Goal: Transaction & Acquisition: Purchase product/service

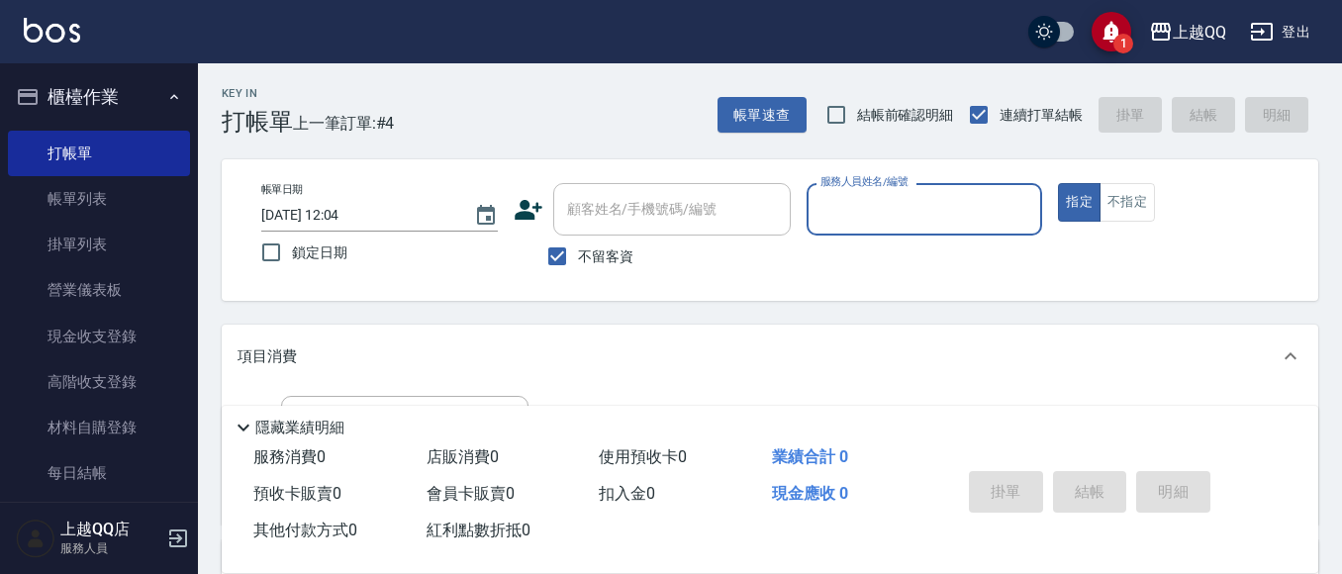
scroll to position [99, 0]
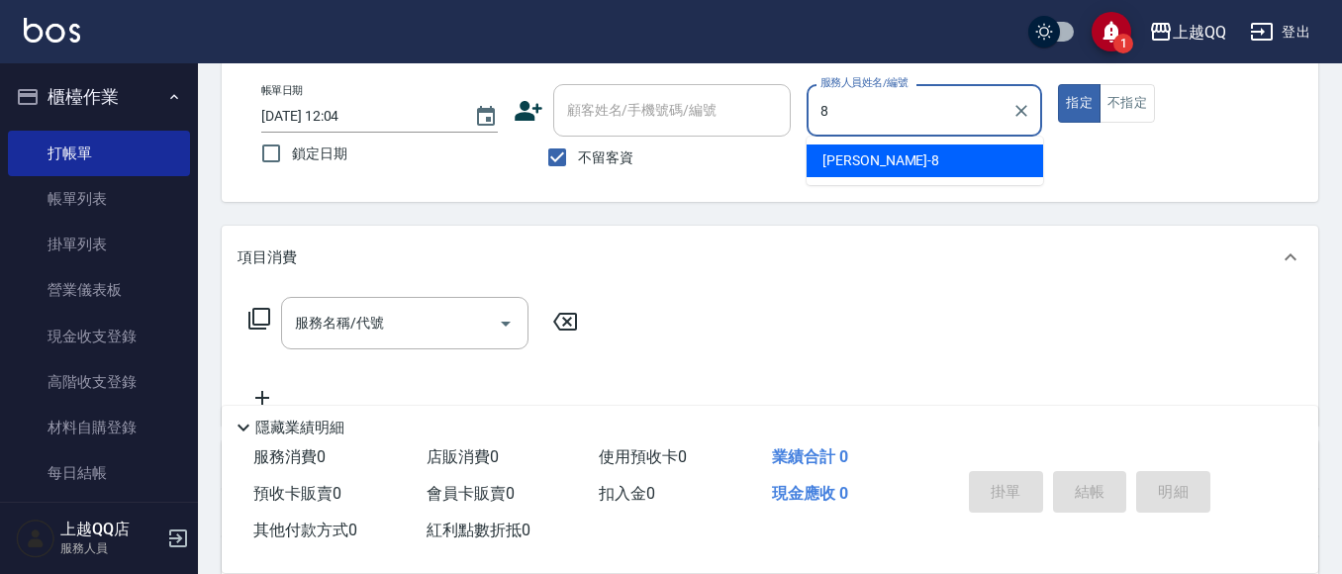
type input "8"
type button "true"
type input "[PERSON_NAME]-8"
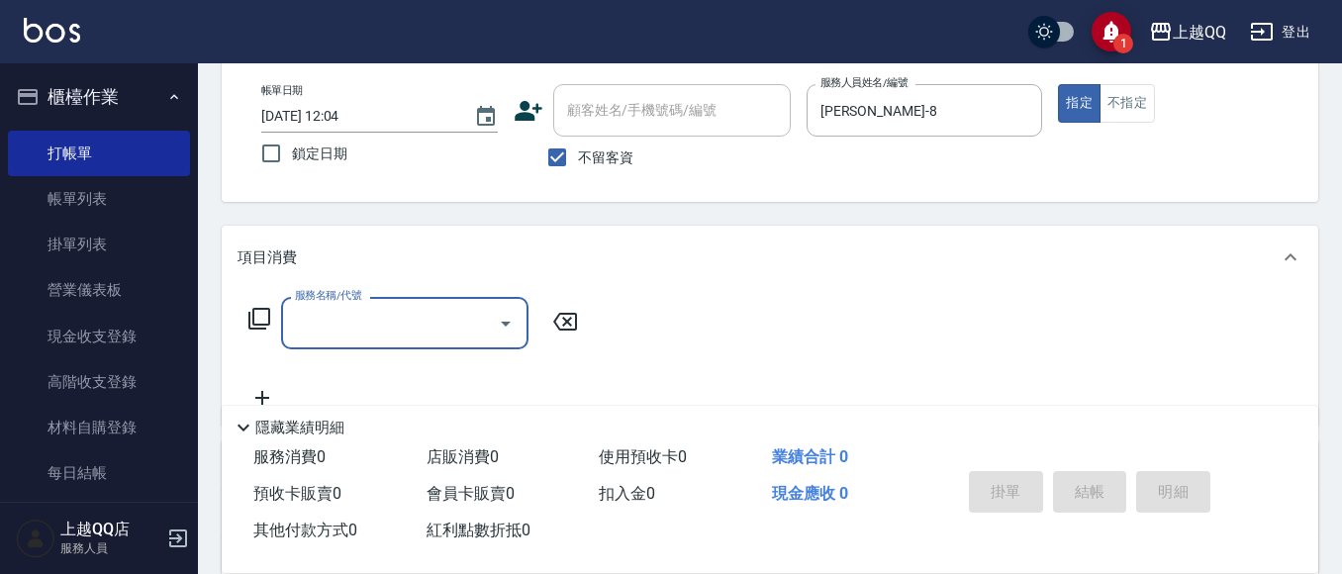
click at [251, 314] on icon at bounding box center [259, 319] width 24 height 24
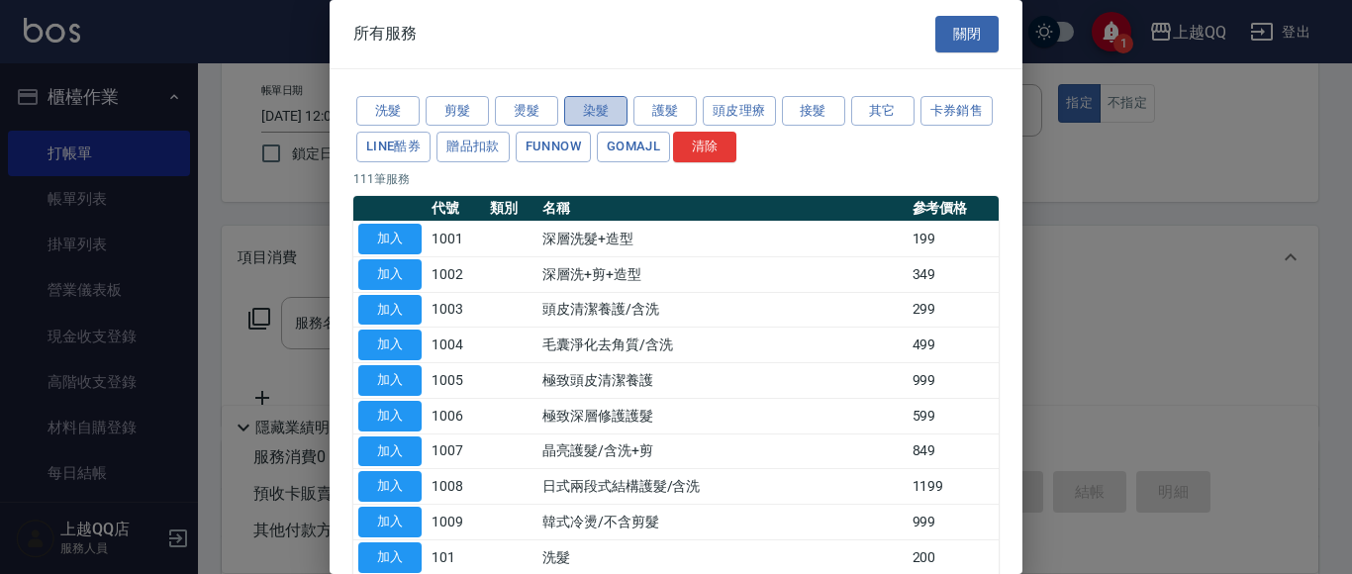
click at [596, 112] on button "染髮" at bounding box center [595, 111] width 63 height 31
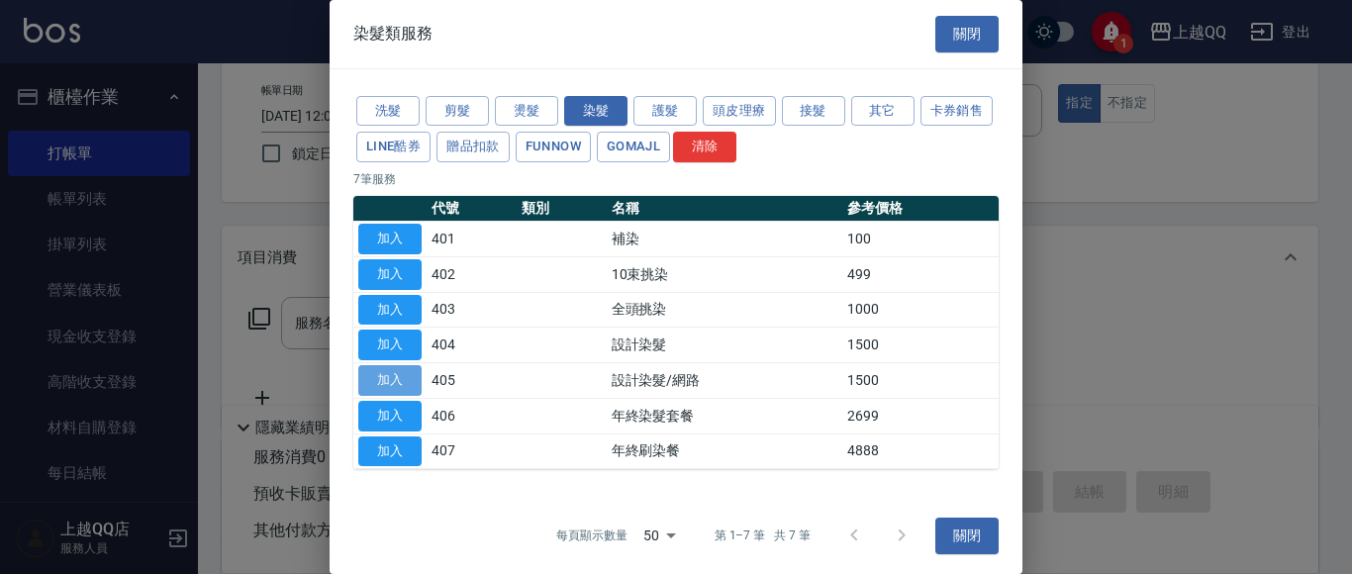
click at [371, 379] on button "加入" at bounding box center [389, 380] width 63 height 31
type input "設計染髮/網路(405)"
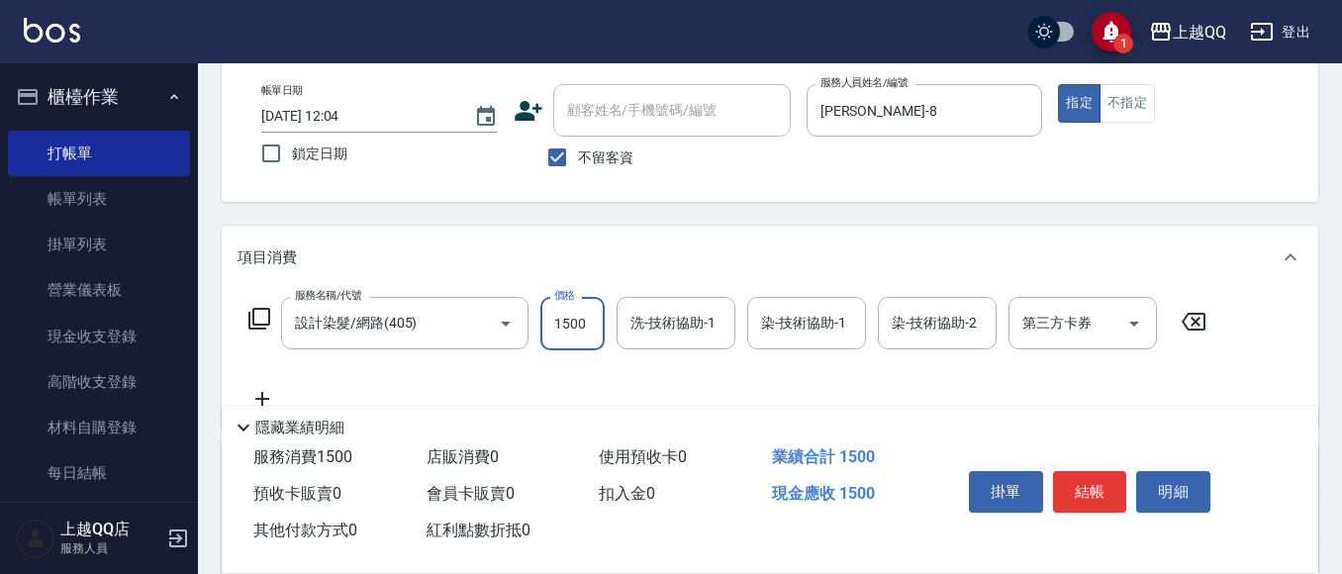
click at [596, 323] on input "1500" at bounding box center [572, 323] width 64 height 53
type input "899"
click at [671, 338] on input "洗-技術協助-1" at bounding box center [676, 323] width 101 height 35
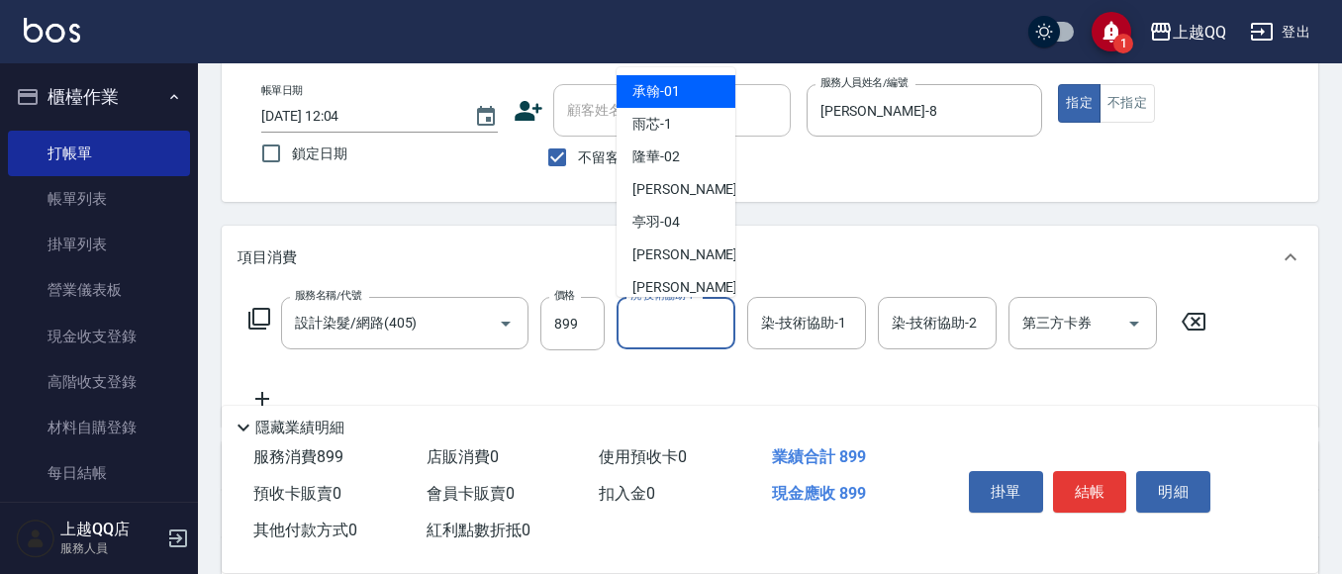
type input "8"
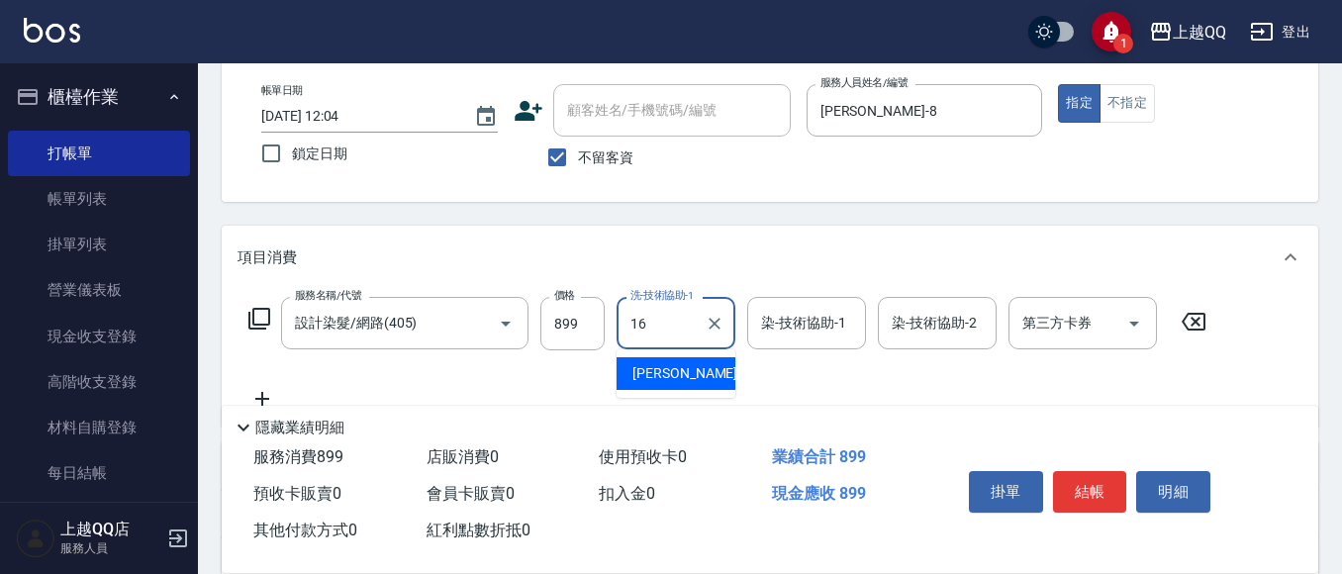
click at [704, 374] on div "[PERSON_NAME] -16" at bounding box center [676, 373] width 119 height 33
type input "[PERSON_NAME]-16"
click at [766, 315] on div "染-技術協助-1 染-技術協助-1" at bounding box center [806, 323] width 119 height 52
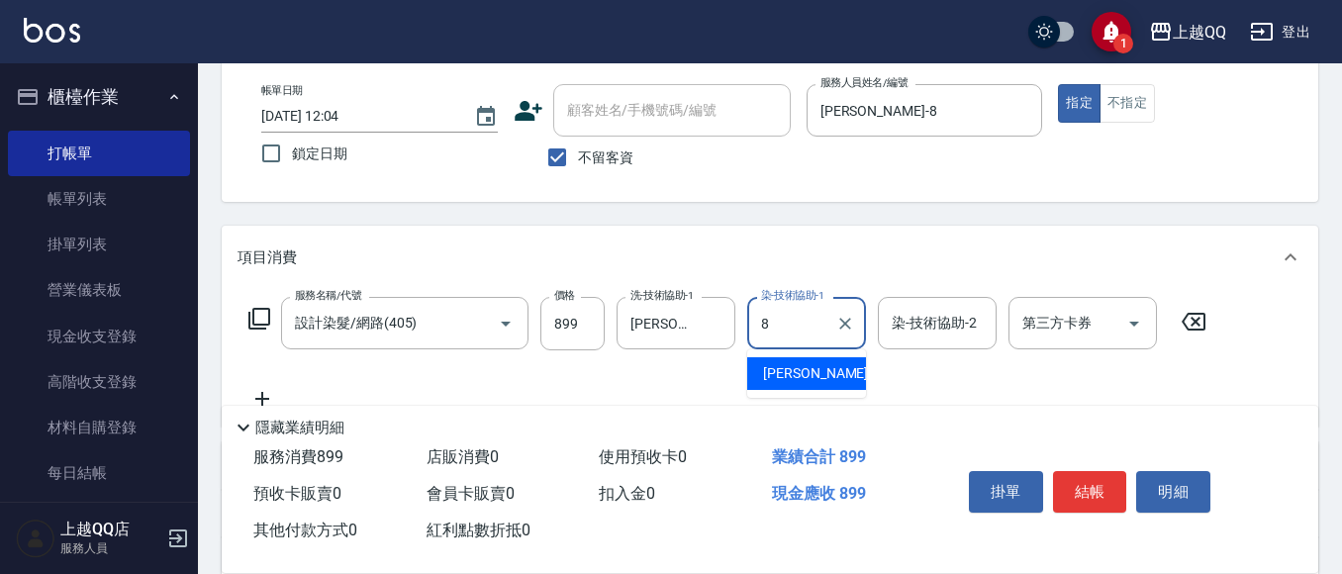
click at [780, 371] on span "[PERSON_NAME] -8" at bounding box center [821, 373] width 117 height 21
type input "[PERSON_NAME]-8"
click at [1087, 471] on button "結帳" at bounding box center [1090, 492] width 74 height 42
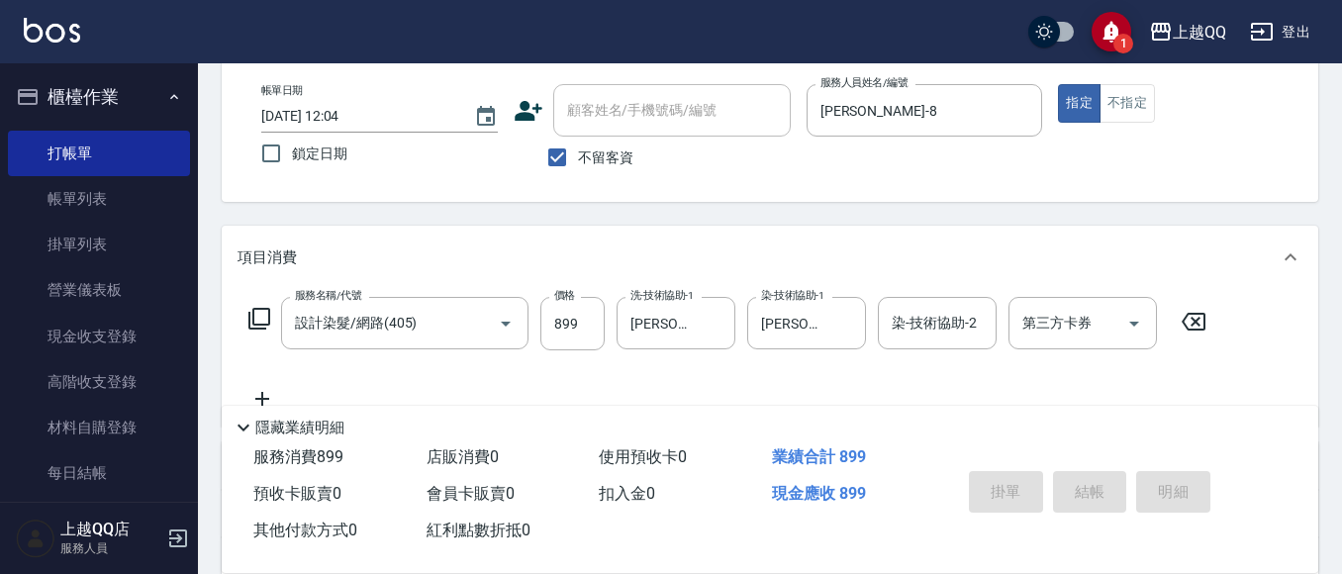
type input "[DATE] 12:37"
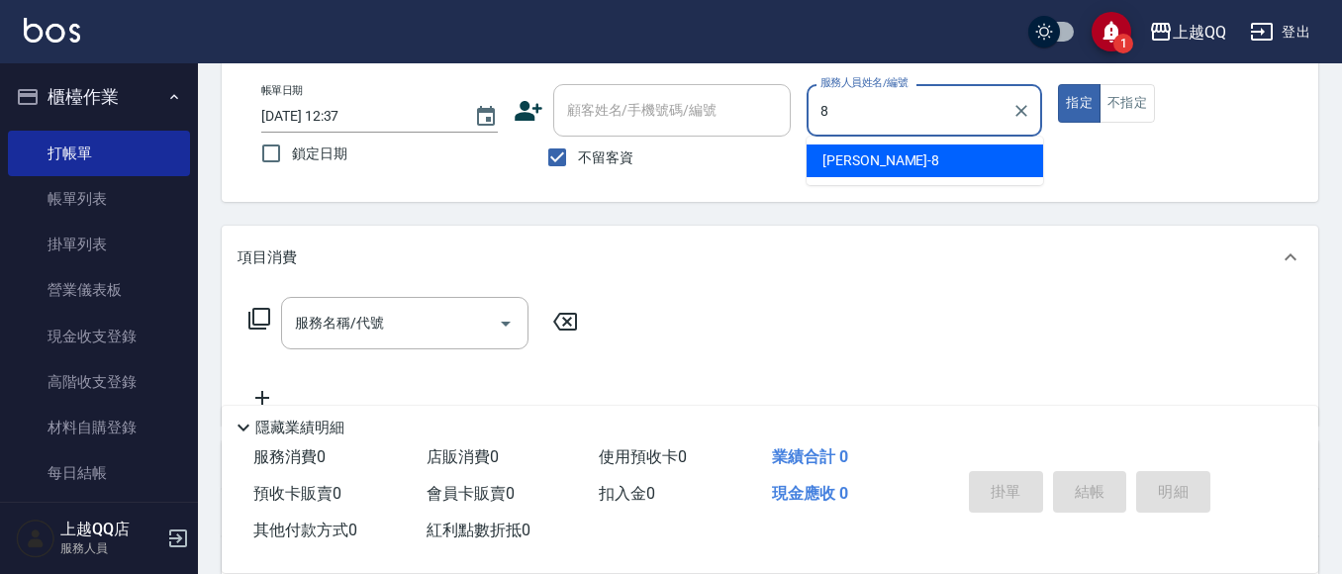
type input "[PERSON_NAME]-8"
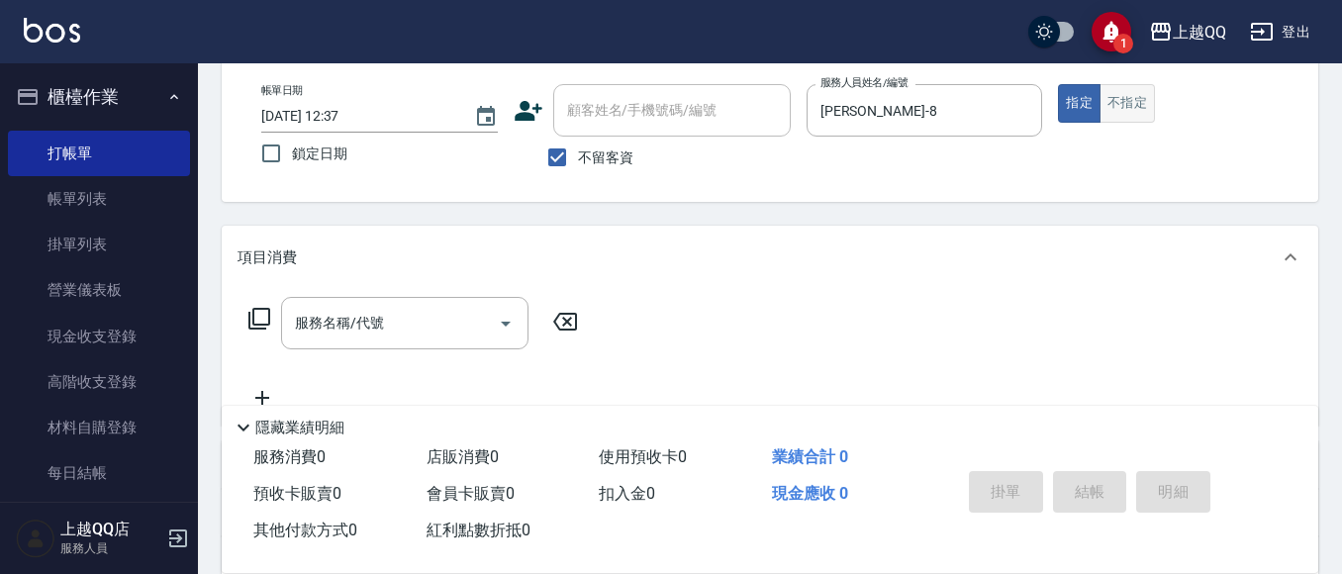
click at [1127, 103] on button "不指定" at bounding box center [1127, 103] width 55 height 39
click at [252, 319] on icon at bounding box center [259, 319] width 22 height 22
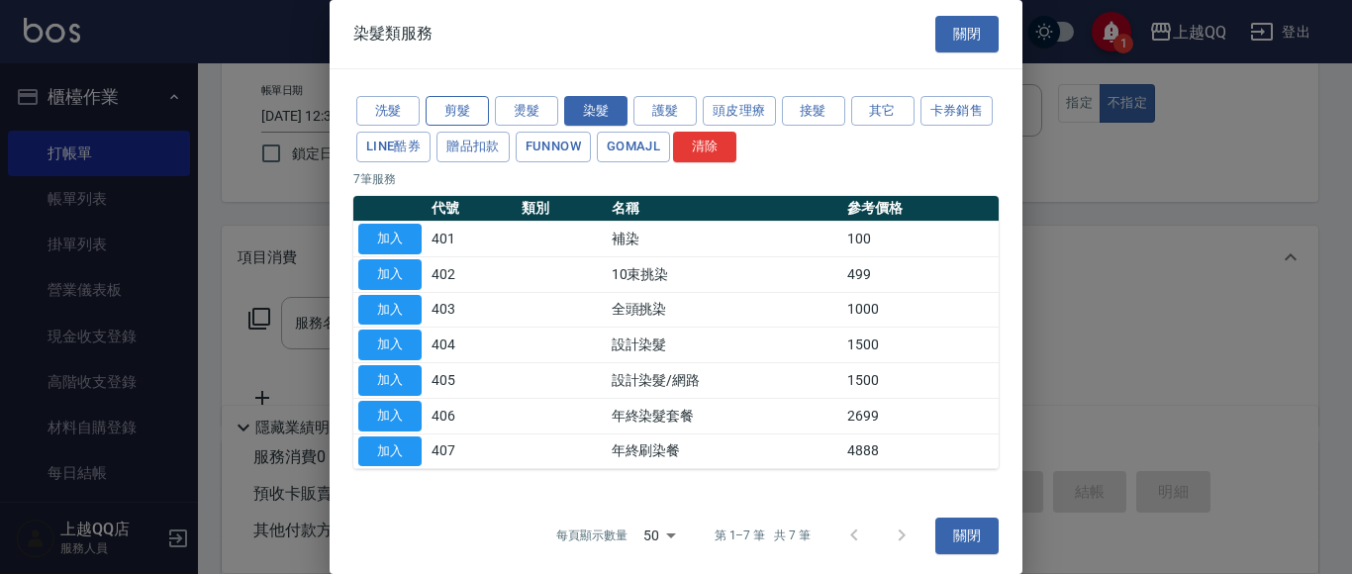
click at [465, 111] on button "剪髮" at bounding box center [457, 111] width 63 height 31
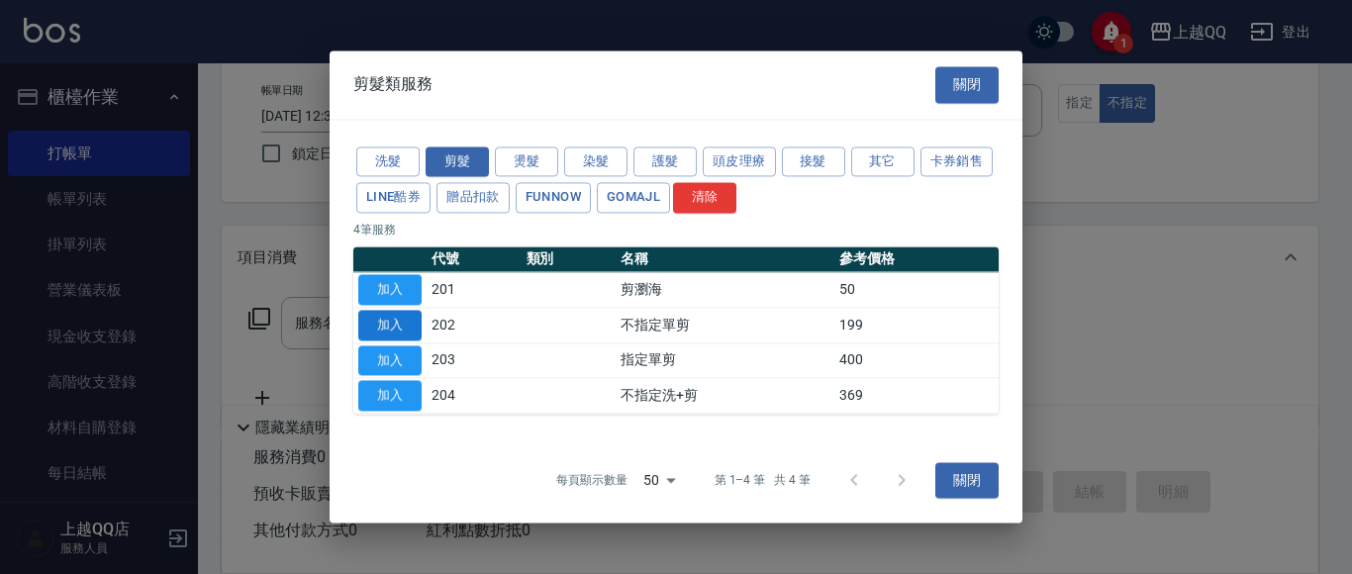
click at [402, 326] on button "加入" at bounding box center [389, 325] width 63 height 31
type input "不指定單剪(202)"
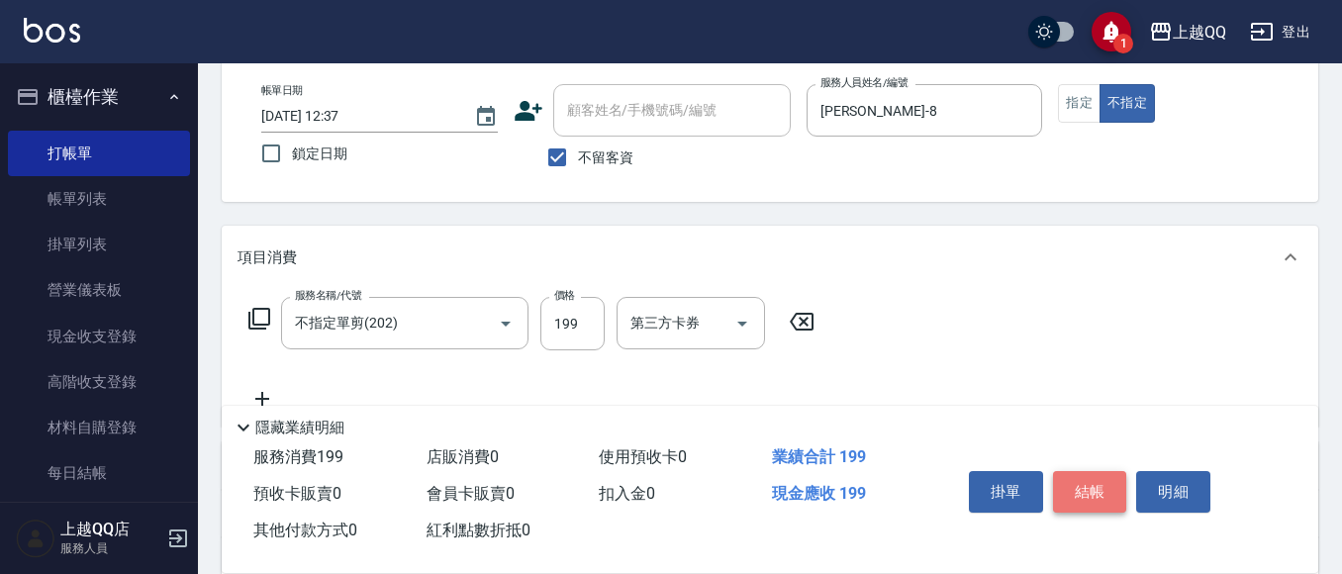
click at [1089, 478] on button "結帳" at bounding box center [1090, 492] width 74 height 42
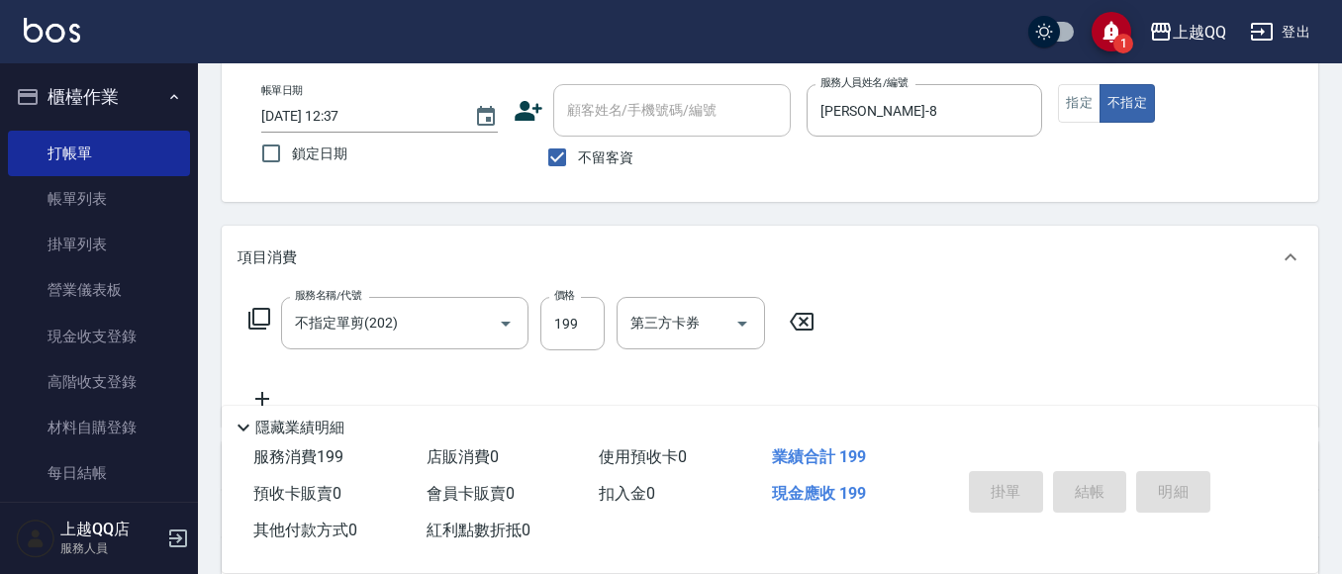
type input "[DATE] 13:17"
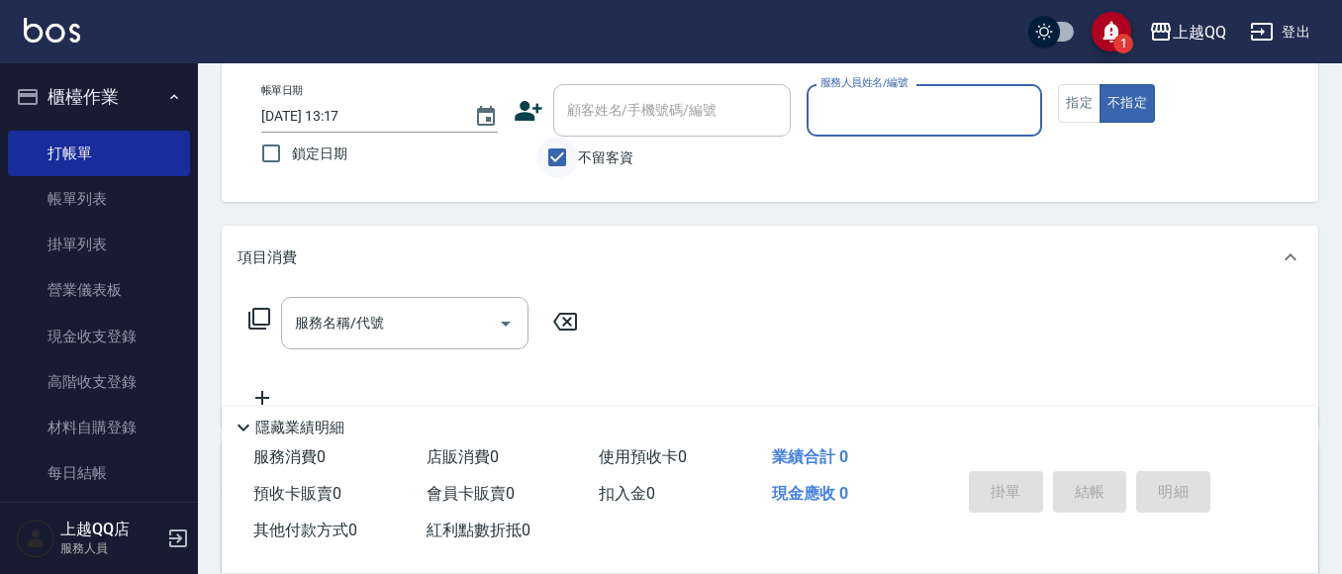
click at [548, 153] on input "不留客資" at bounding box center [558, 158] width 42 height 42
checkbox input "false"
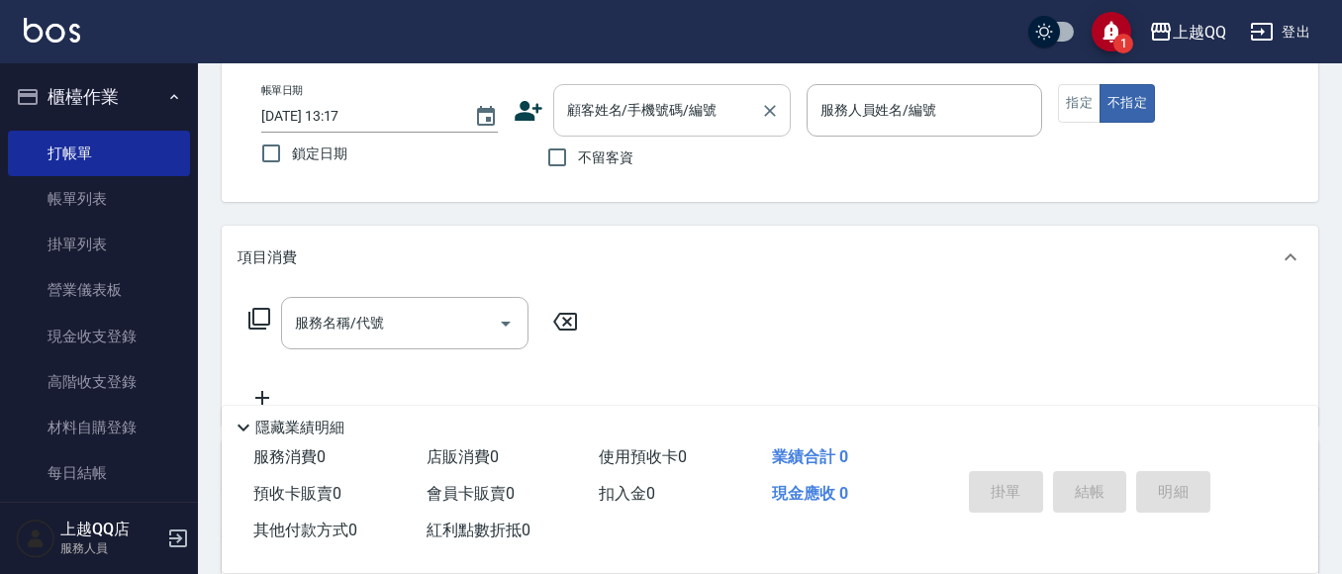
click at [588, 120] on div "顧客姓名/手機號碼/編號 顧客姓名/手機號碼/編號" at bounding box center [672, 110] width 238 height 52
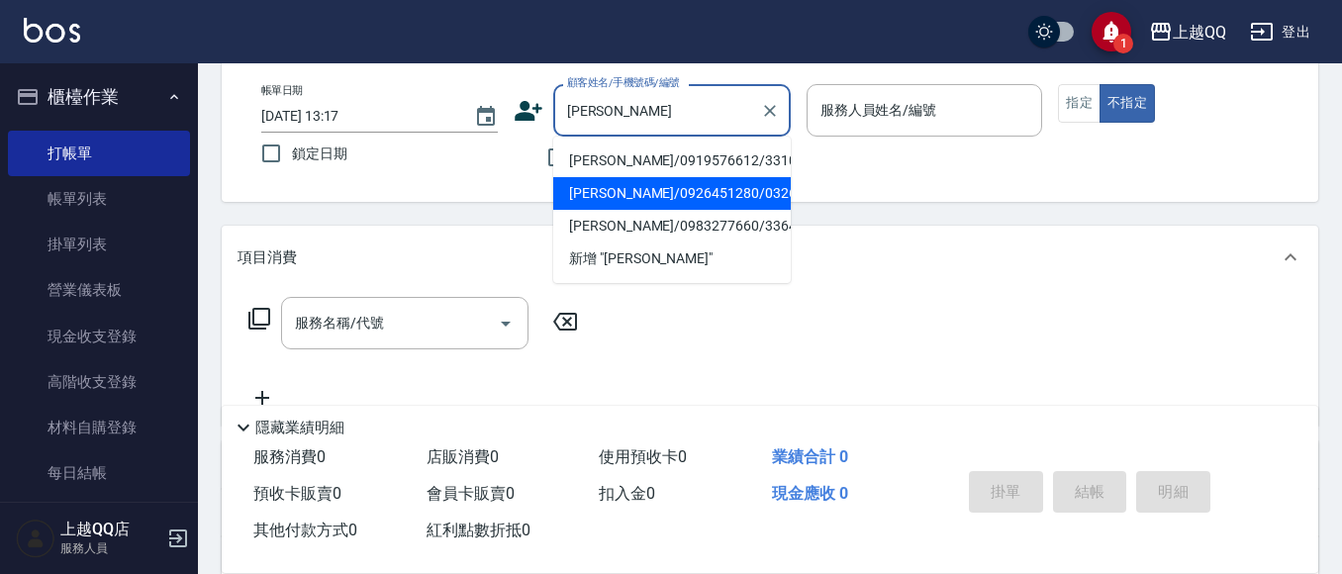
click at [641, 187] on li "[PERSON_NAME]/0926451280/0326" at bounding box center [672, 193] width 238 height 33
type input "[PERSON_NAME]/0926451280/0326"
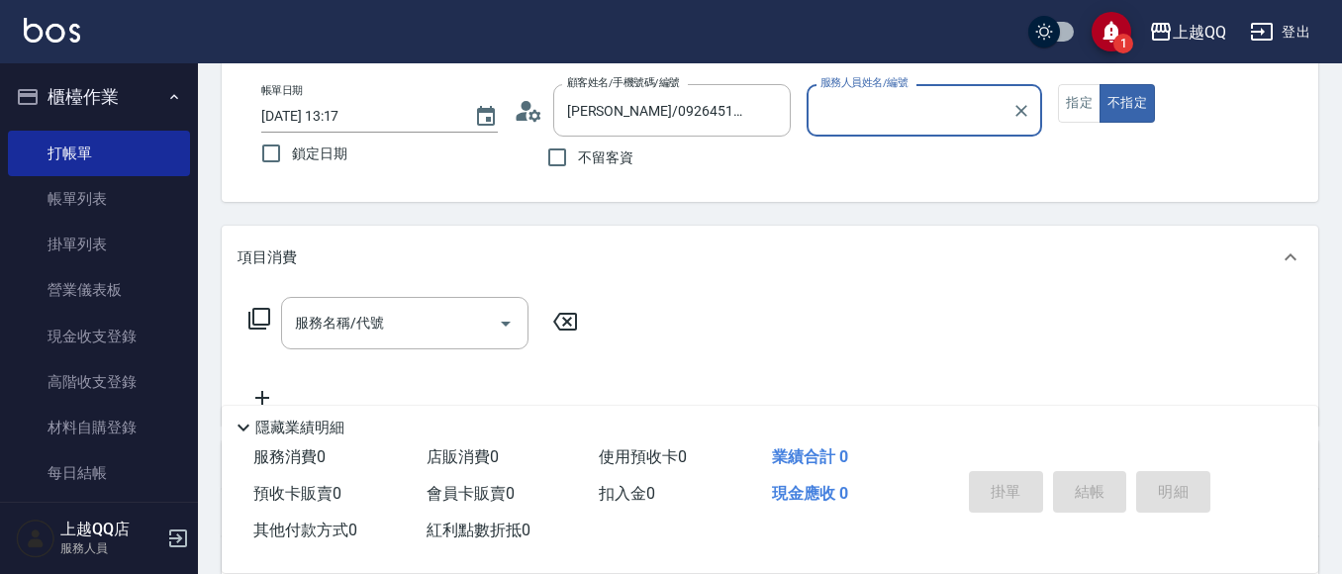
type input "[PERSON_NAME]-8"
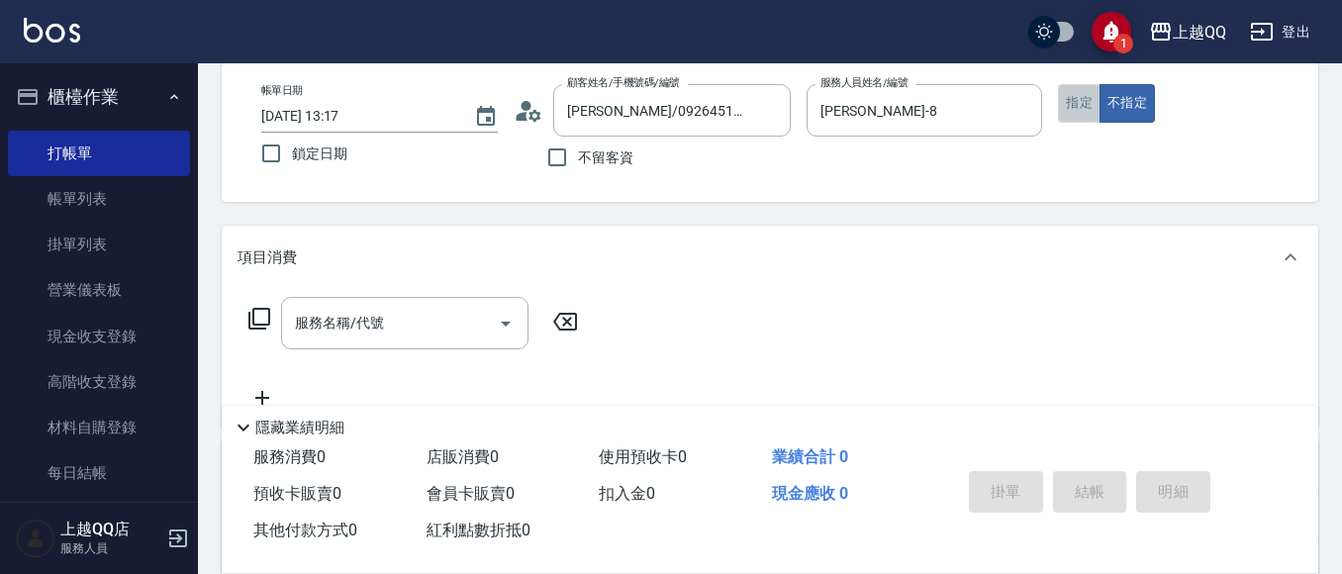
click at [1090, 100] on button "指定" at bounding box center [1079, 103] width 43 height 39
click at [260, 318] on icon at bounding box center [259, 319] width 24 height 24
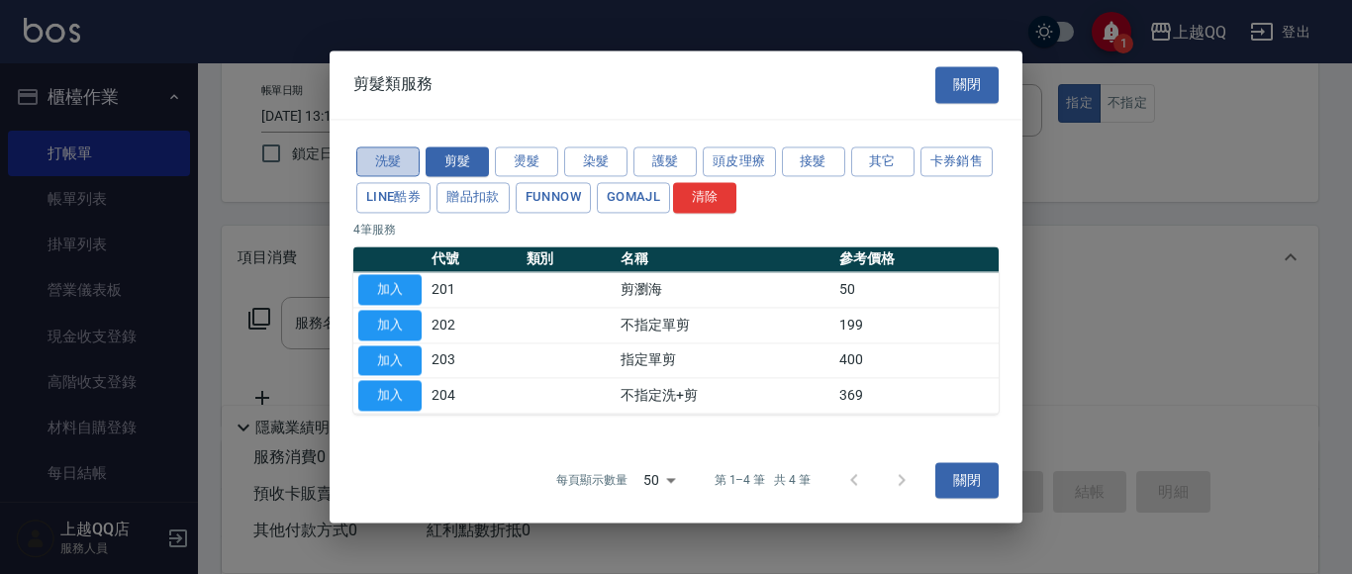
click at [382, 161] on button "洗髮" at bounding box center [387, 161] width 63 height 31
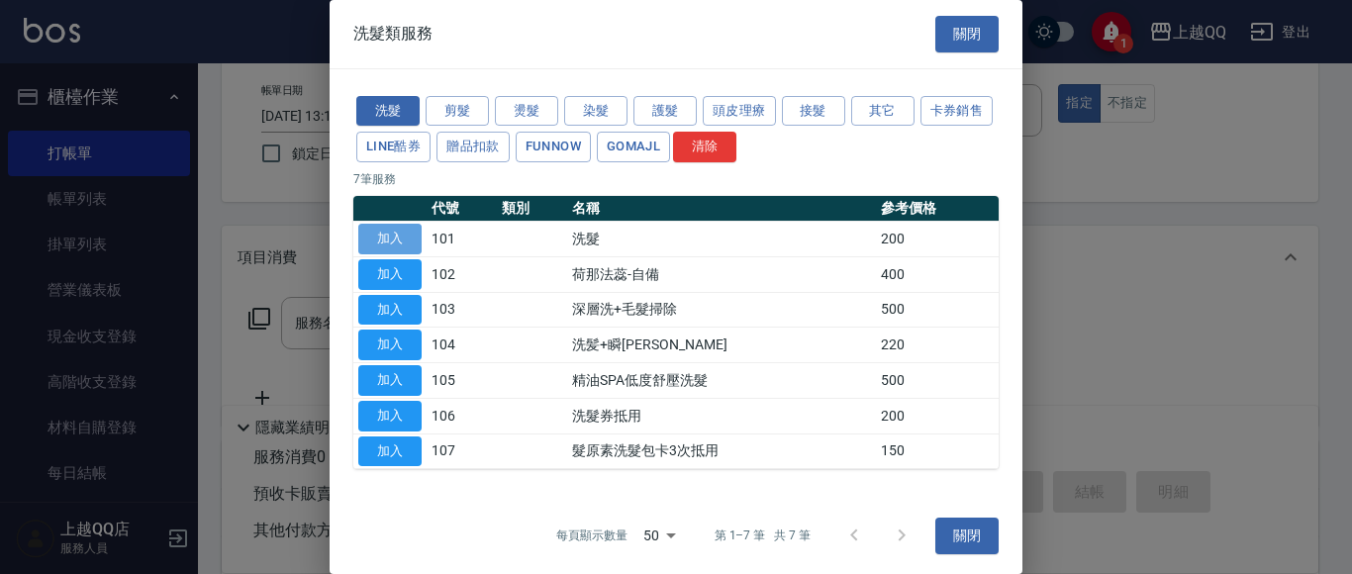
click at [392, 238] on button "加入" at bounding box center [389, 239] width 63 height 31
type input "洗髮(101)"
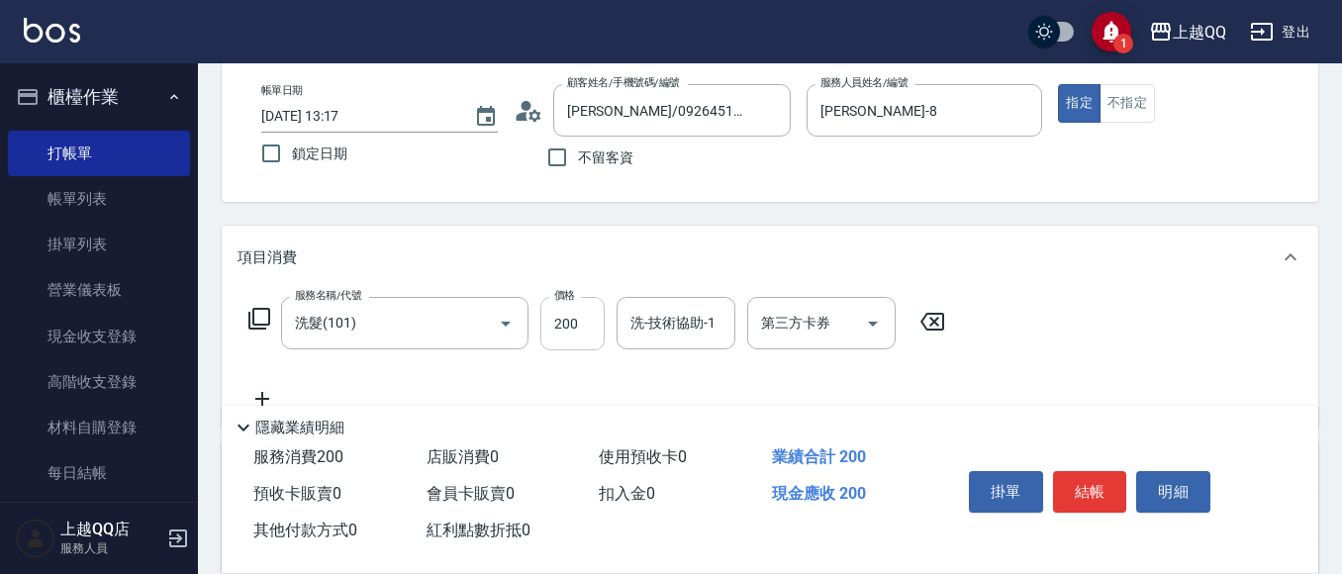
click at [587, 332] on input "200" at bounding box center [572, 323] width 64 height 53
type input "230"
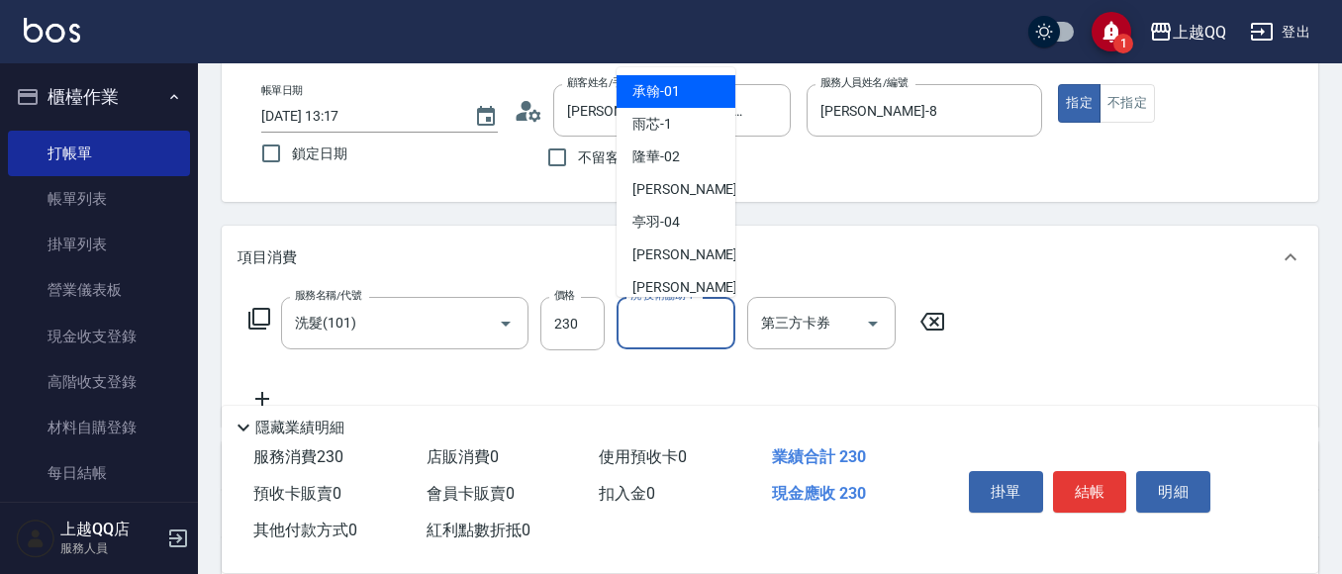
click at [714, 328] on div "洗-技術協助-1 洗-技術協助-1" at bounding box center [676, 323] width 119 height 52
type input "2"
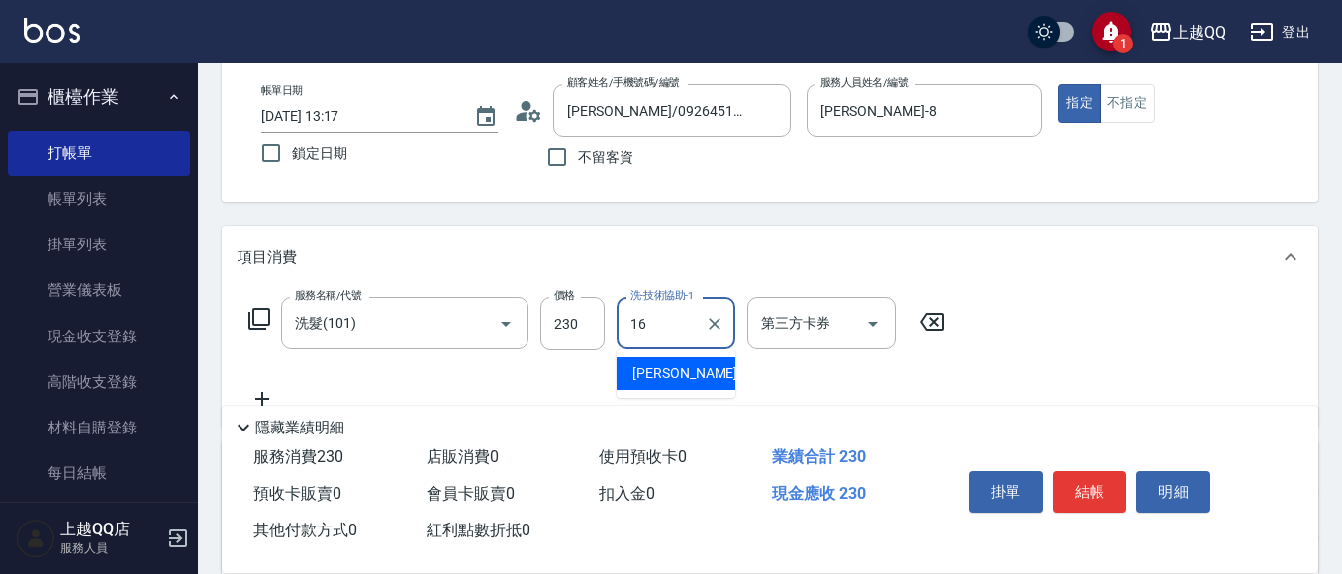
click at [698, 363] on div "[PERSON_NAME] -16" at bounding box center [676, 373] width 119 height 33
type input "[PERSON_NAME]-16"
click at [251, 313] on icon at bounding box center [259, 319] width 24 height 24
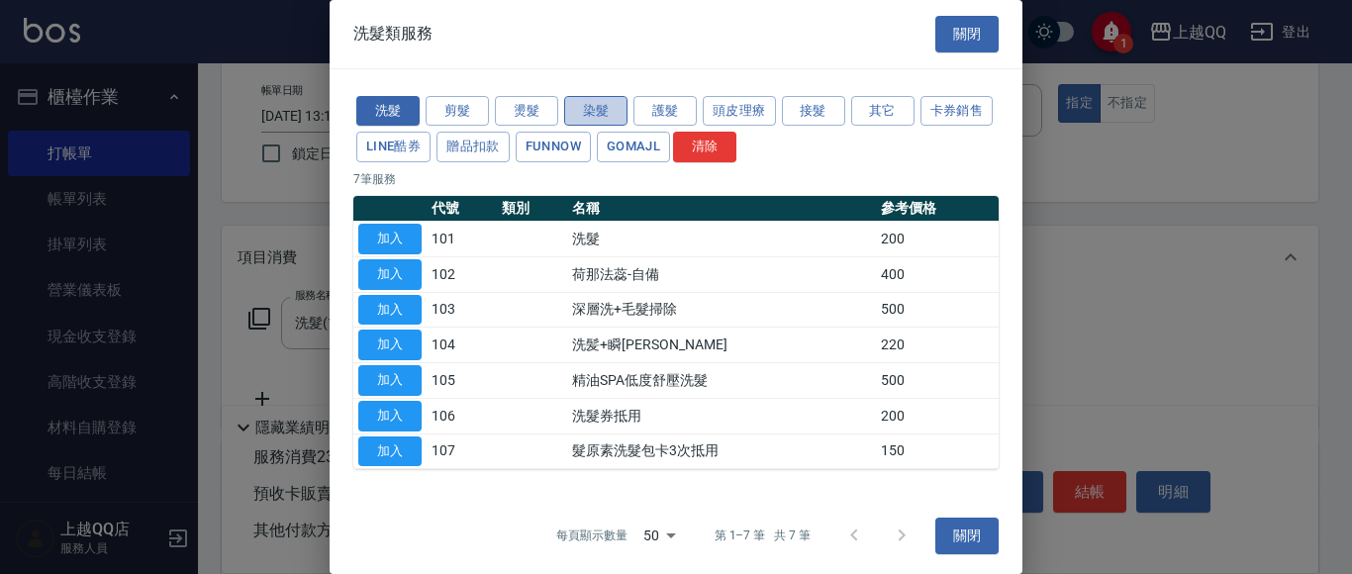
click at [587, 110] on button "染髮" at bounding box center [595, 111] width 63 height 31
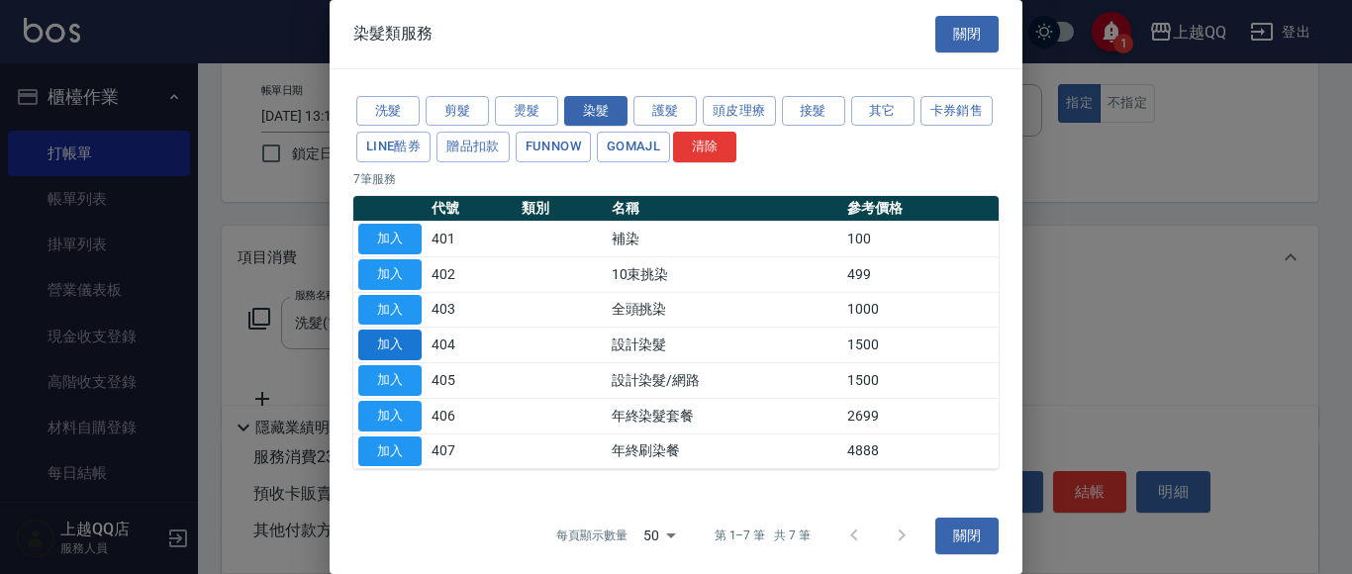
click at [404, 350] on button "加入" at bounding box center [389, 345] width 63 height 31
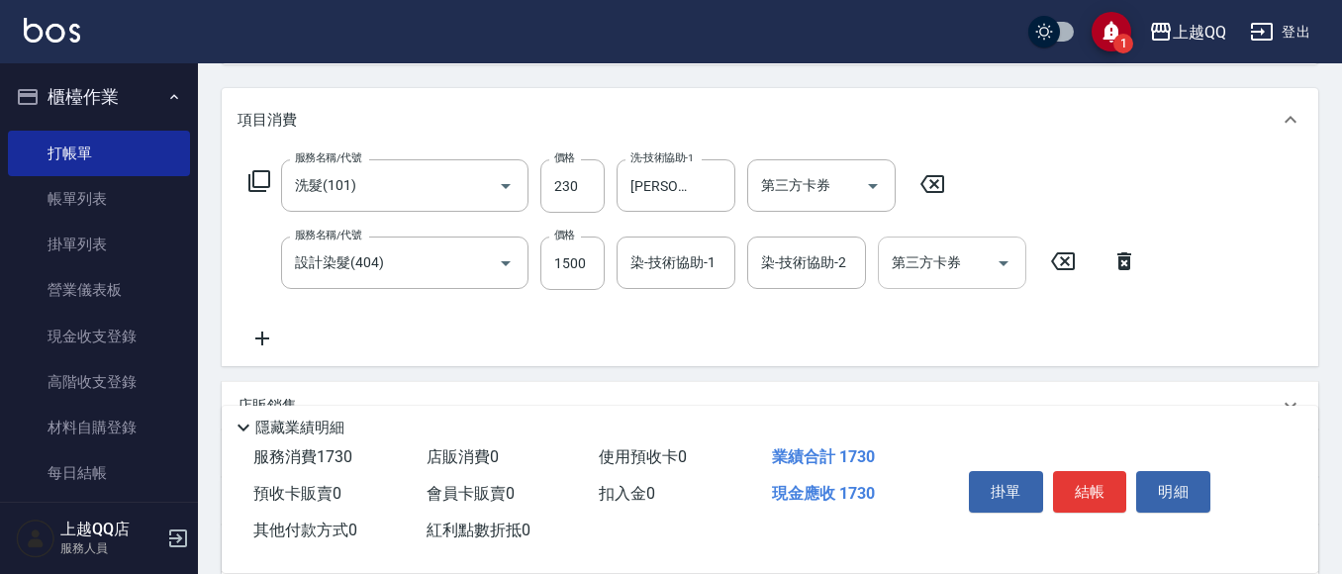
scroll to position [233, 0]
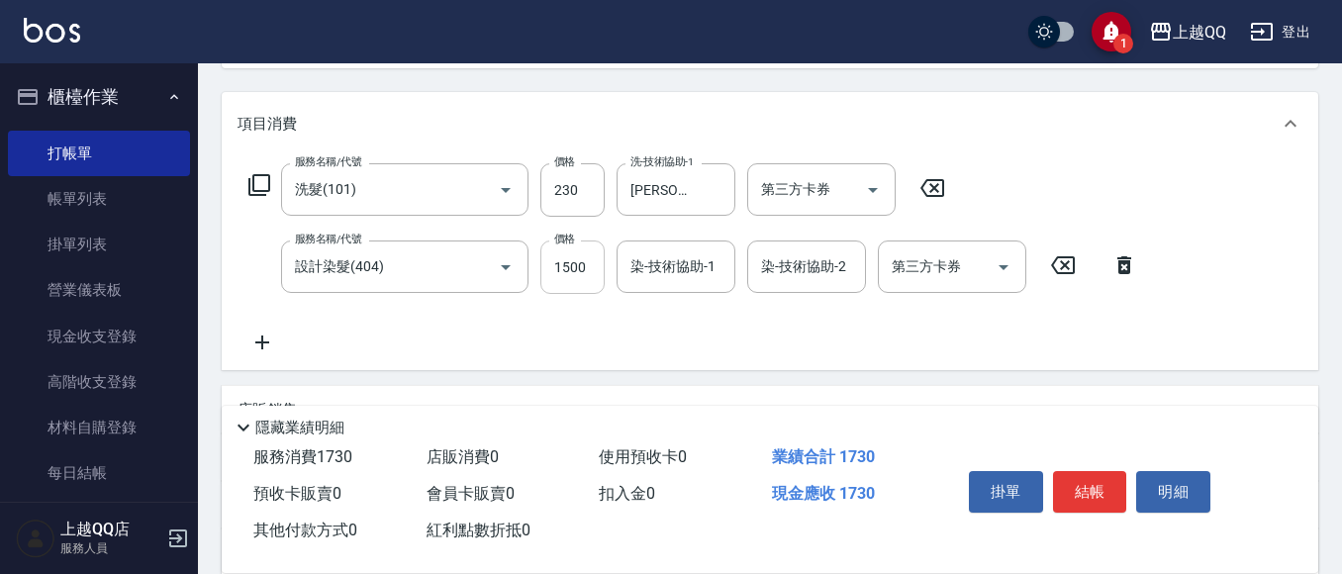
click at [598, 279] on input "1500" at bounding box center [572, 267] width 64 height 53
click at [690, 285] on div "染-技術協助-1" at bounding box center [676, 267] width 119 height 52
type input "1699"
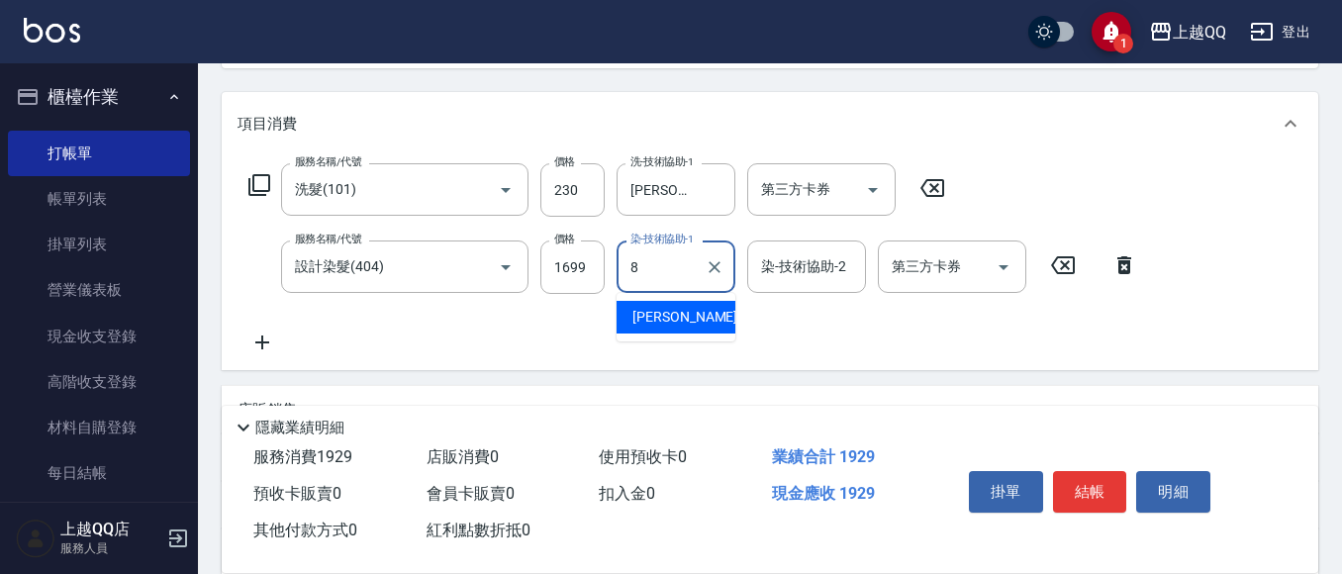
click at [698, 323] on div "[PERSON_NAME] -8" at bounding box center [676, 317] width 119 height 33
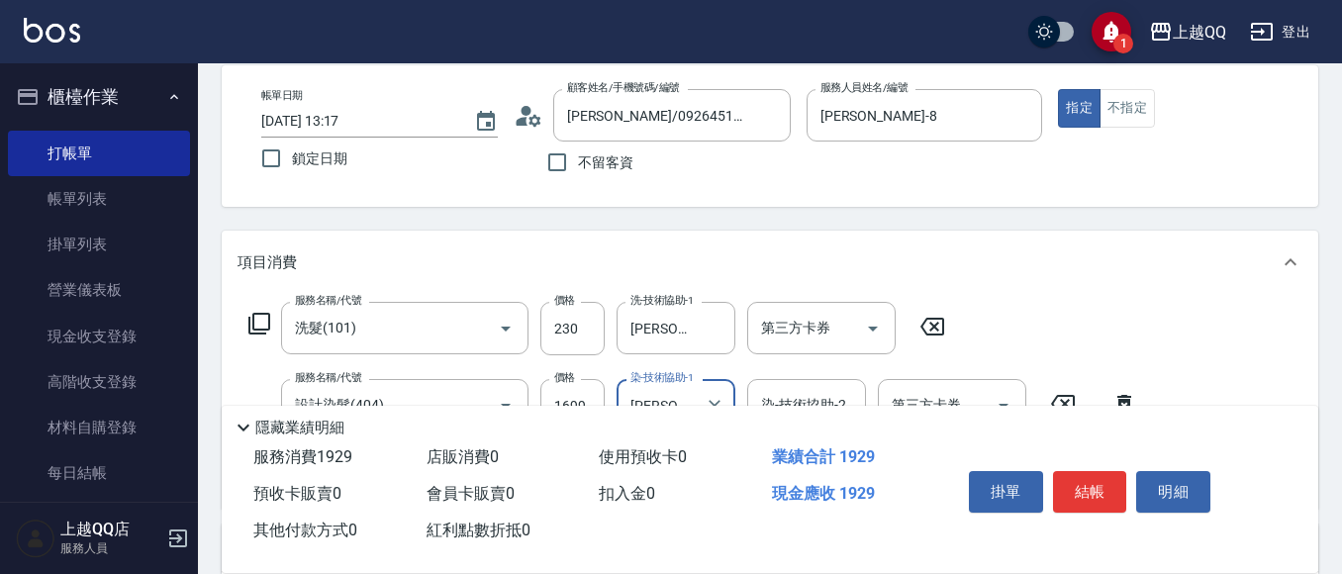
scroll to position [138, 0]
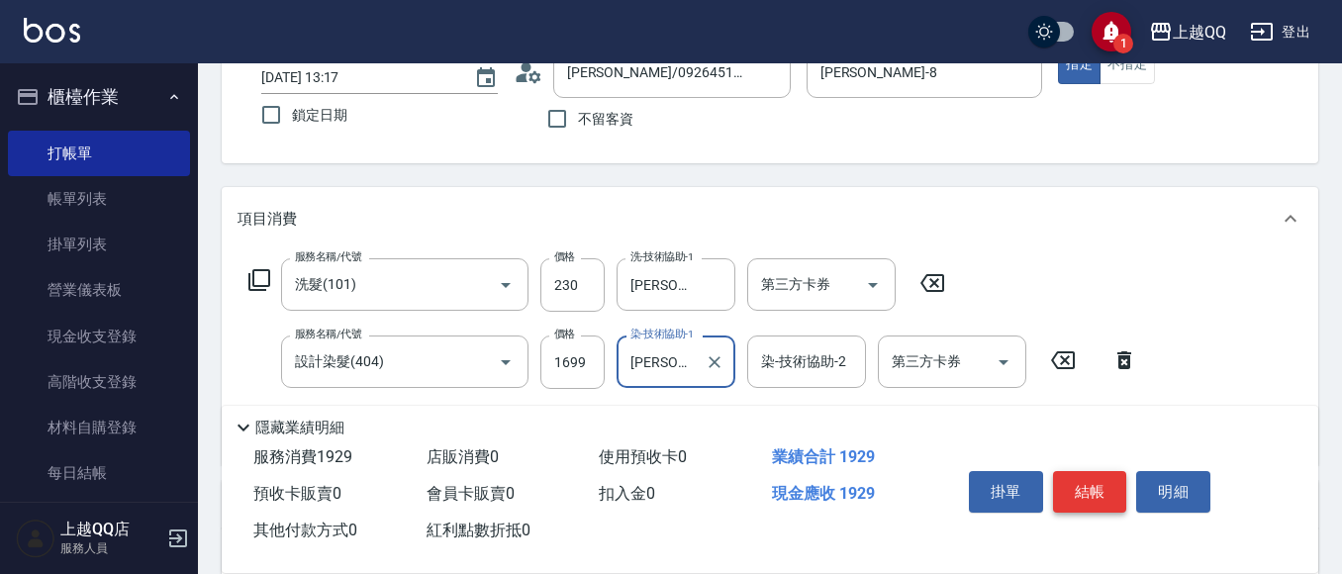
type input "[PERSON_NAME]-8"
click at [1073, 488] on button "結帳" at bounding box center [1090, 492] width 74 height 42
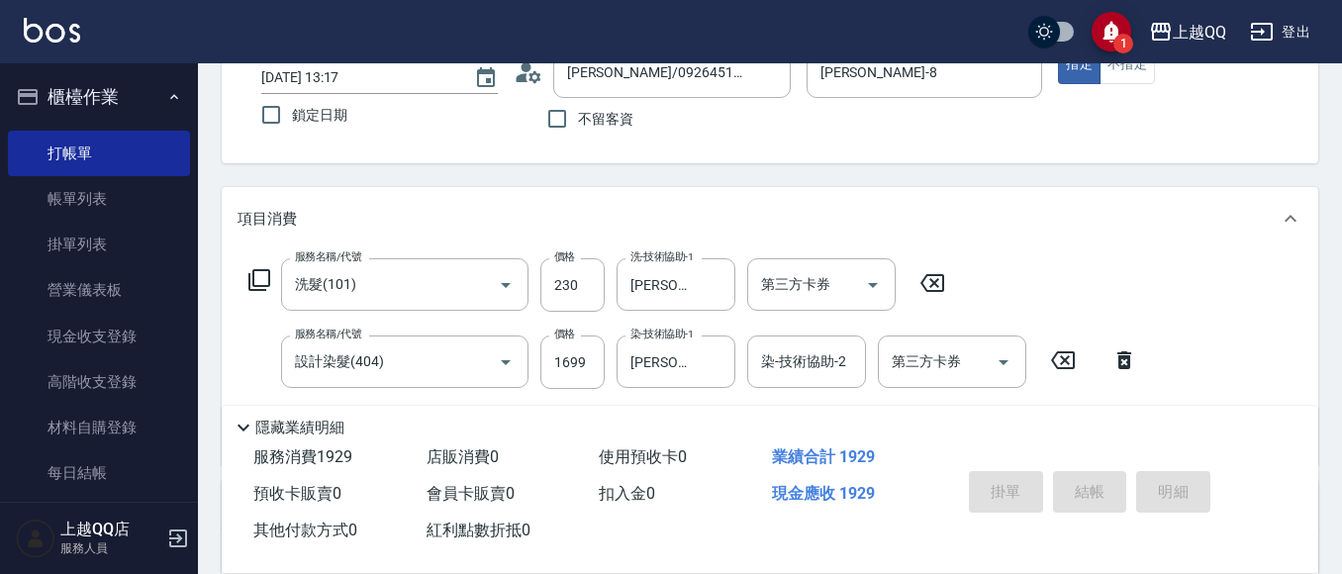
type input "[DATE] 13:18"
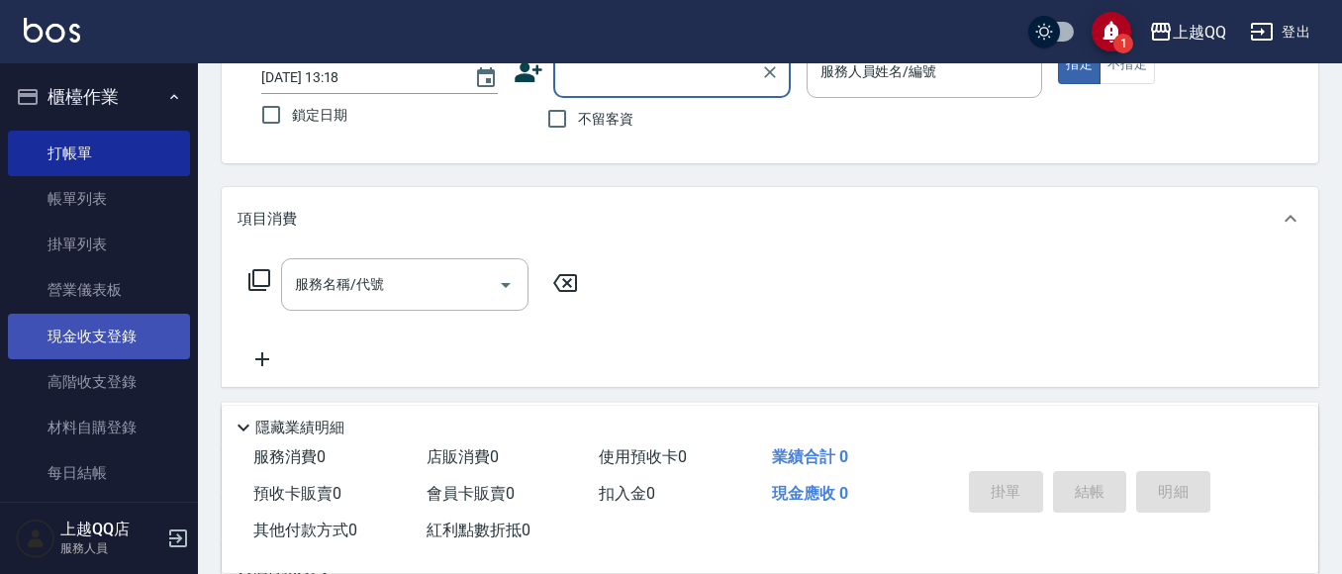
click at [97, 330] on link "現金收支登錄" at bounding box center [99, 337] width 182 height 46
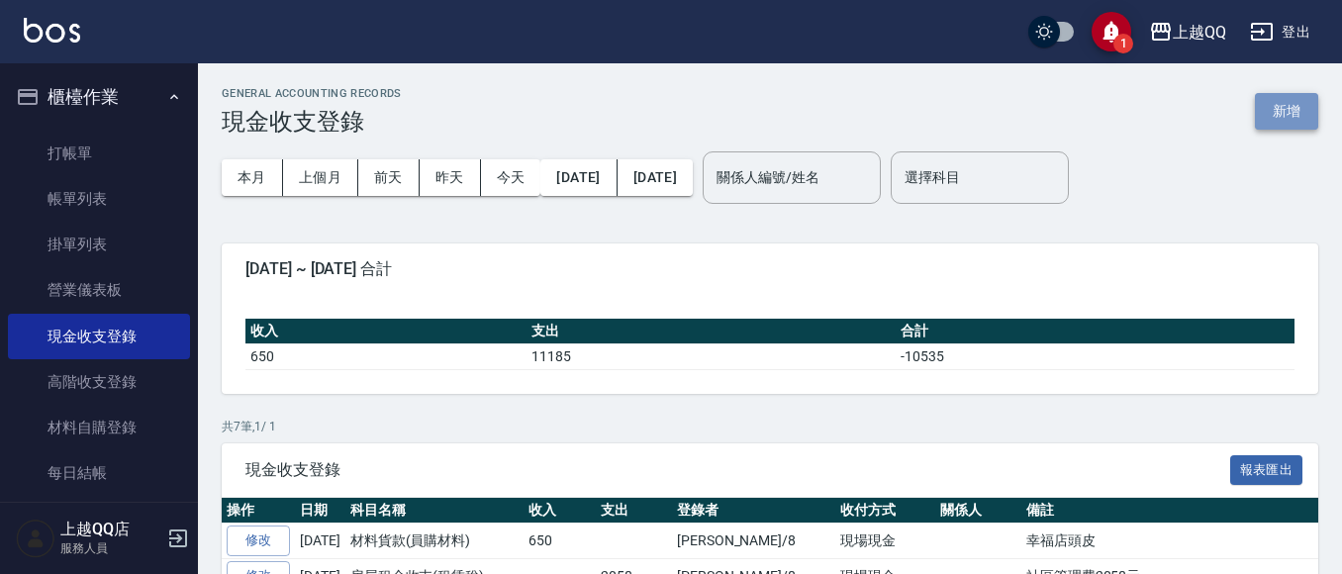
click at [1296, 108] on button "新增" at bounding box center [1286, 111] width 63 height 37
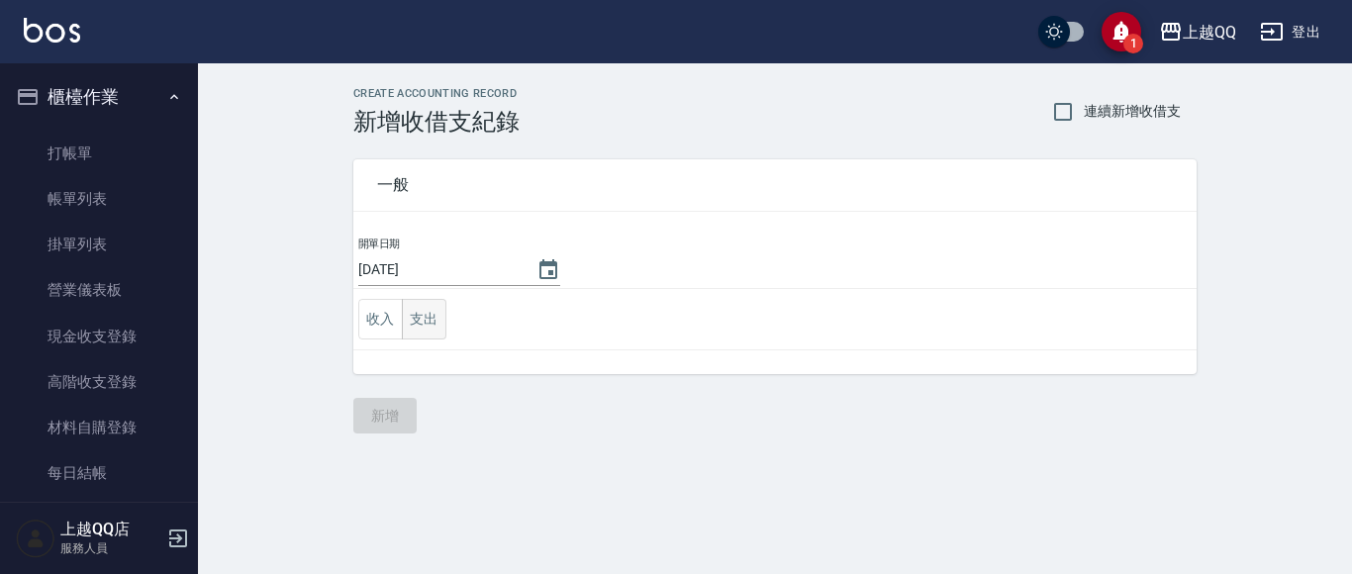
click at [435, 316] on button "支出" at bounding box center [424, 319] width 45 height 41
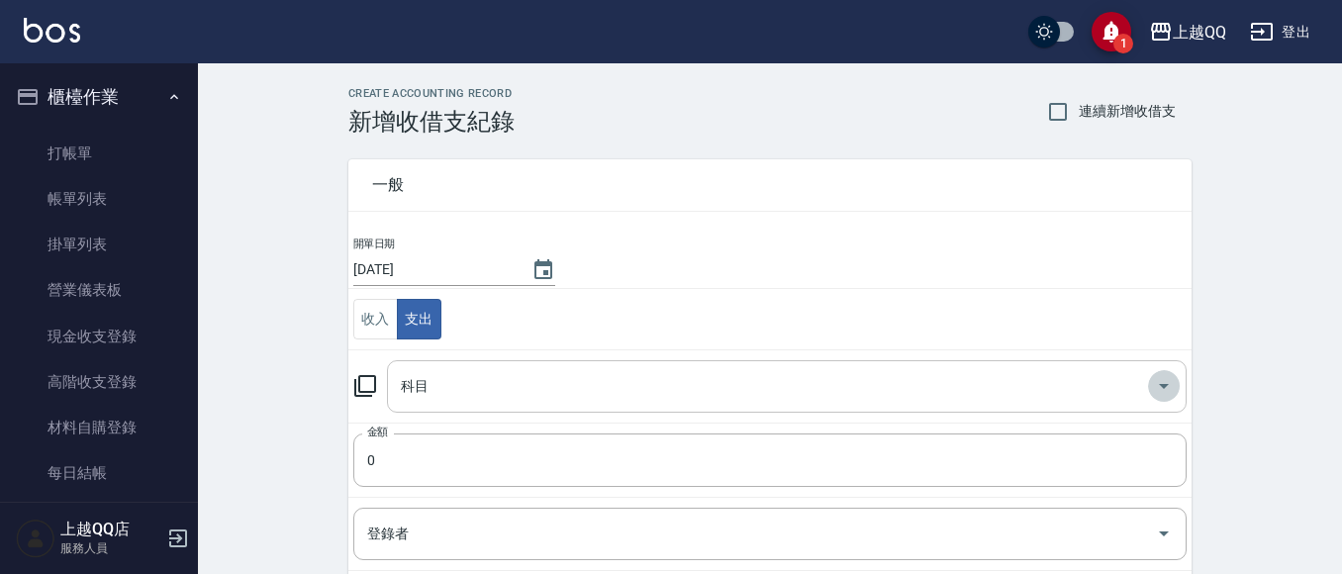
click at [1151, 386] on button "Open" at bounding box center [1164, 386] width 32 height 32
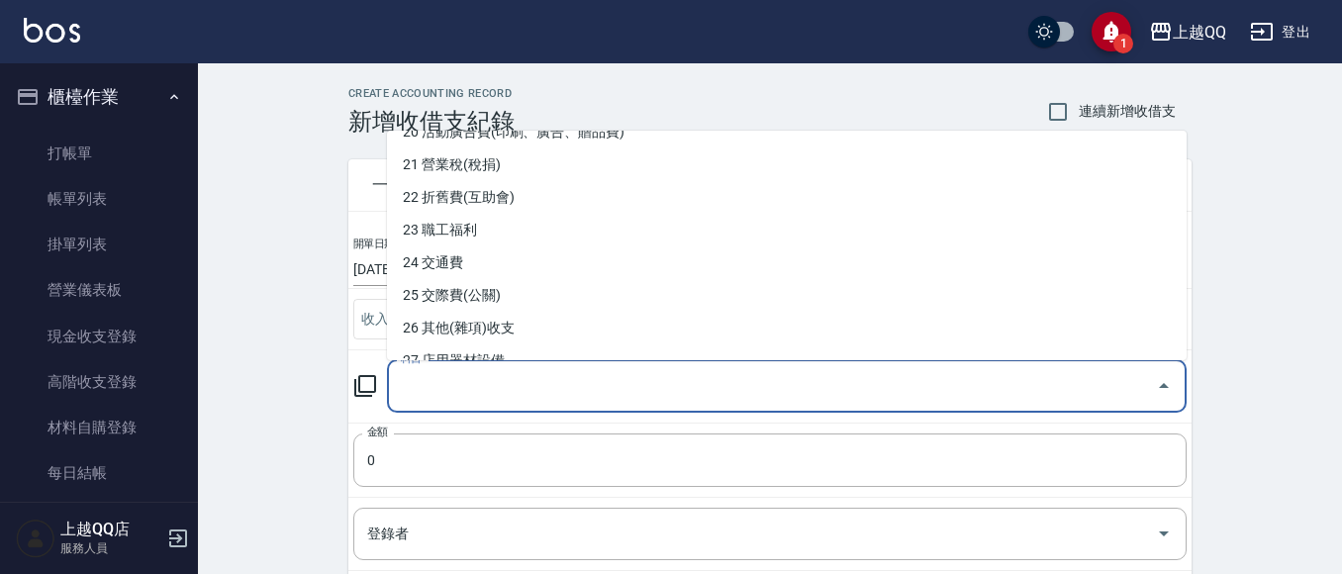
scroll to position [681, 0]
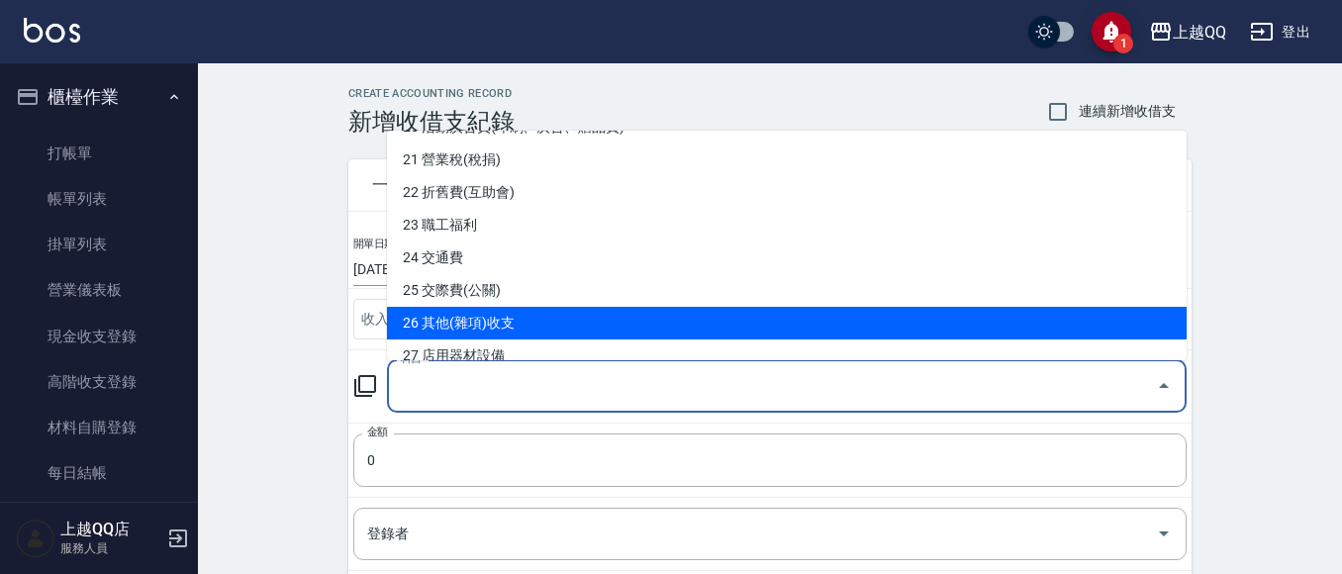
click at [496, 320] on li "26 其他(雜項)收支" at bounding box center [787, 323] width 800 height 33
type input "26 其他(雜項)收支"
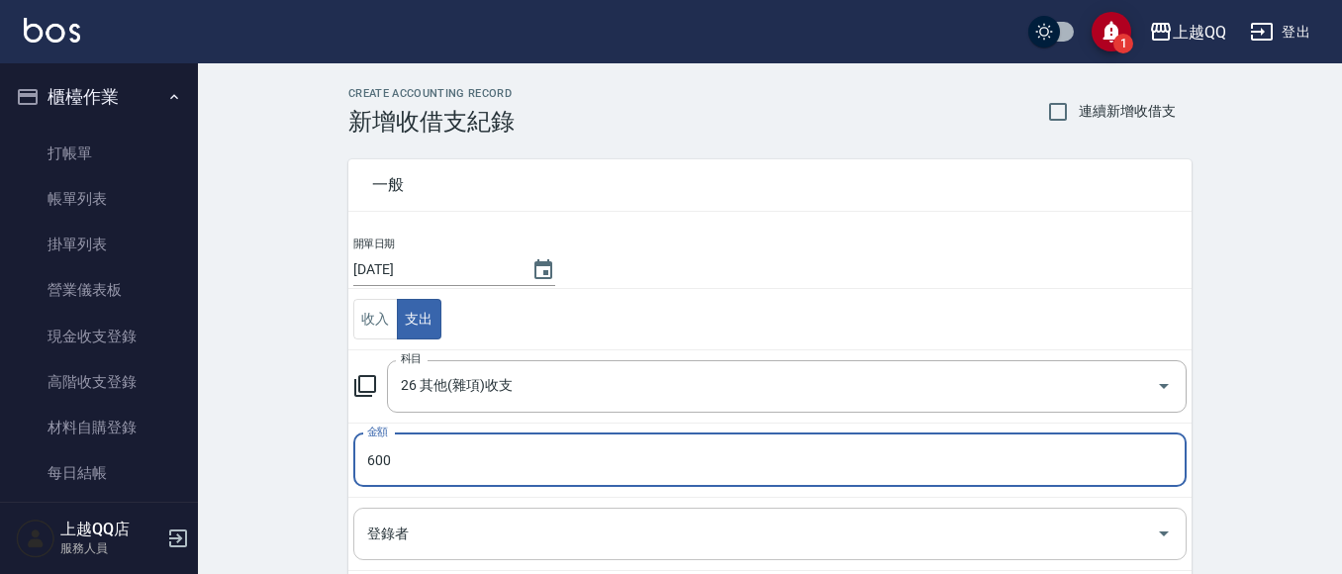
type input "600"
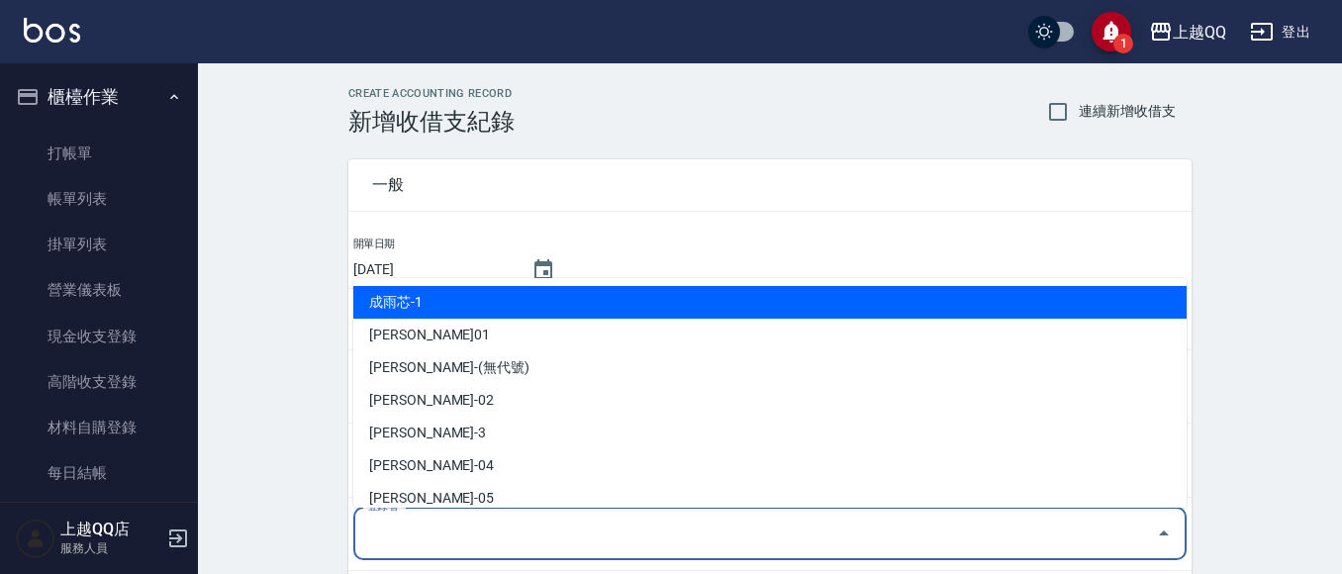
click at [428, 537] on input "登錄者" at bounding box center [755, 534] width 786 height 35
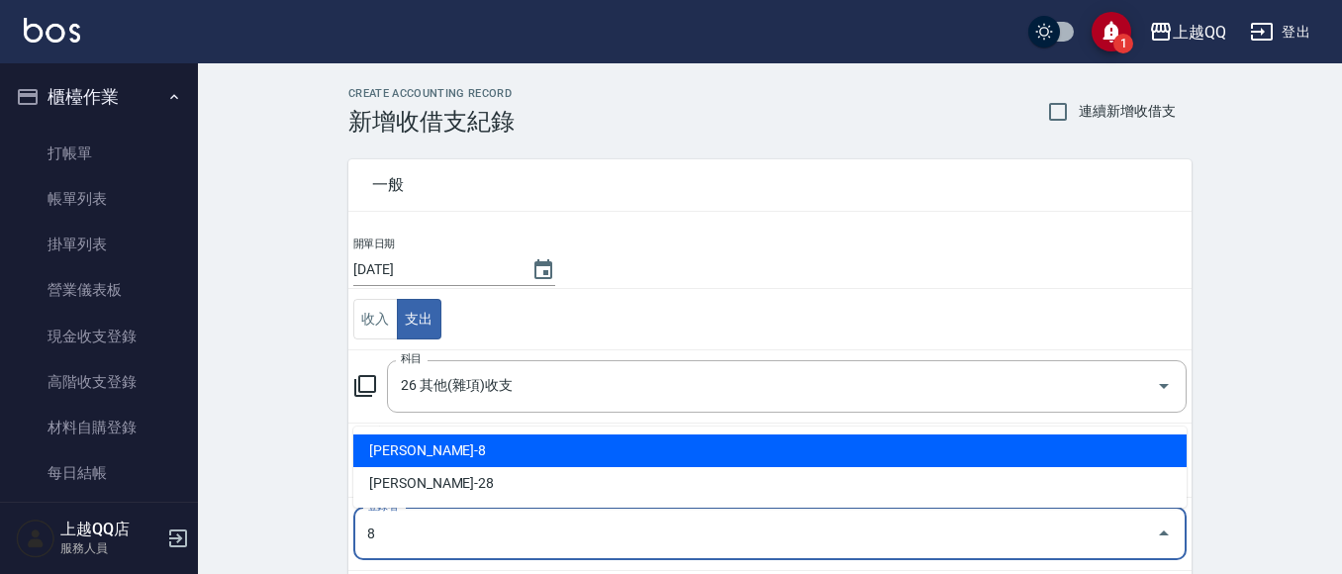
click at [415, 455] on li "[PERSON_NAME]-8" at bounding box center [769, 451] width 833 height 33
type input "[PERSON_NAME]-8"
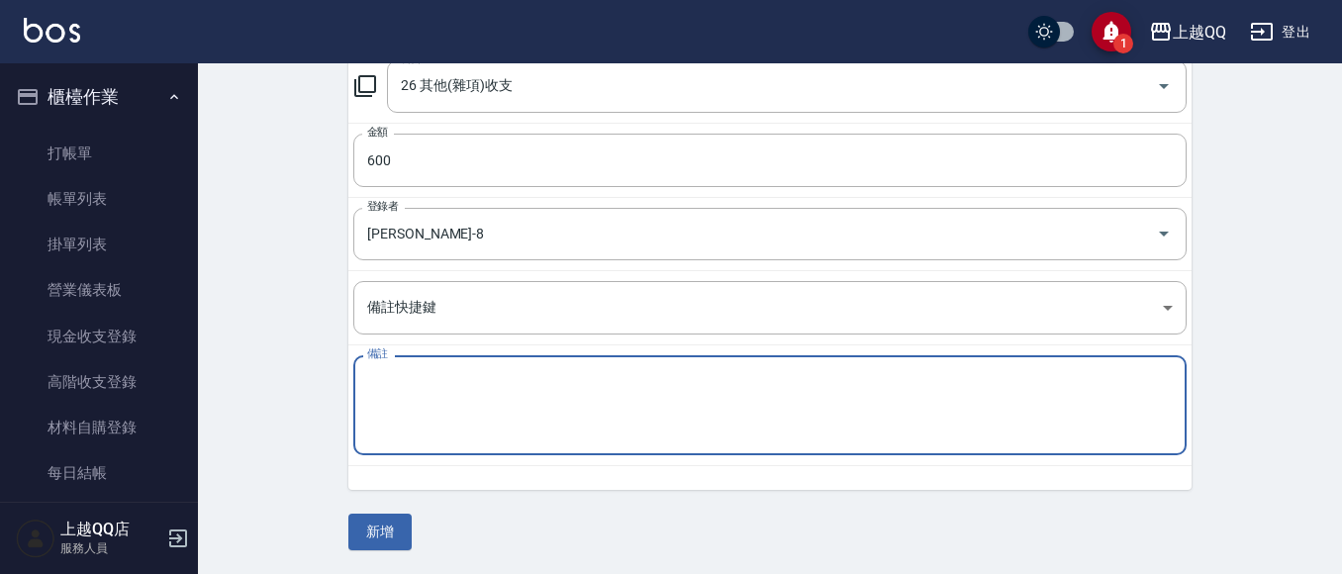
click at [430, 429] on textarea "備註" at bounding box center [770, 405] width 806 height 67
type textarea "社區普渡拜拜餅乾"
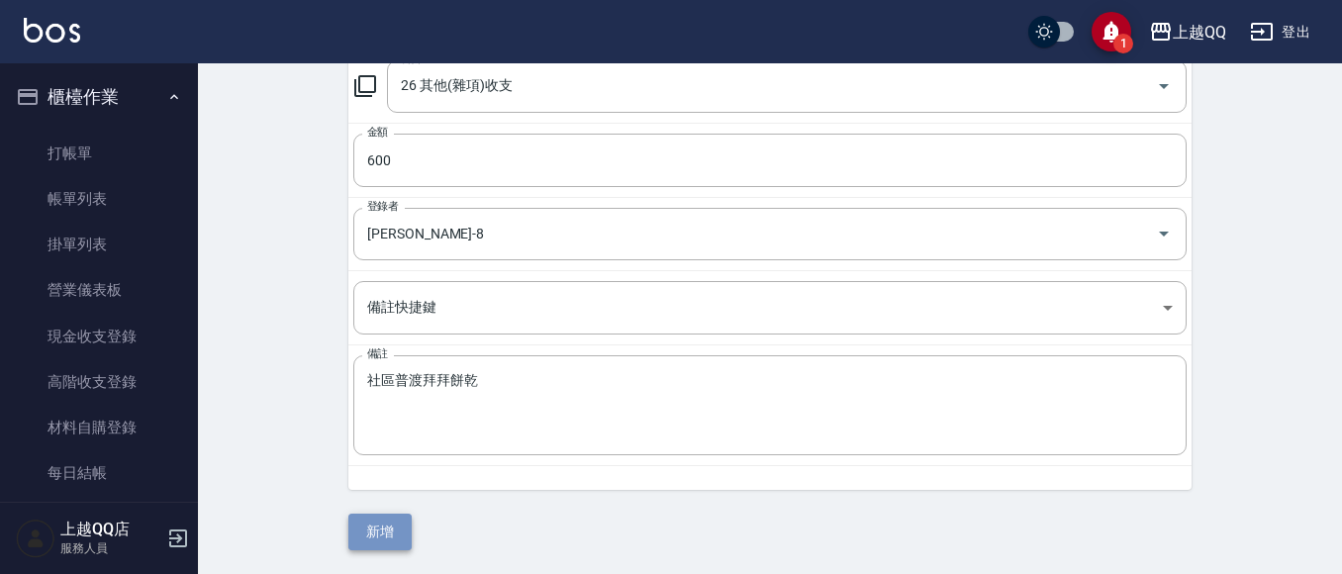
click at [371, 530] on button "新增" at bounding box center [379, 532] width 63 height 37
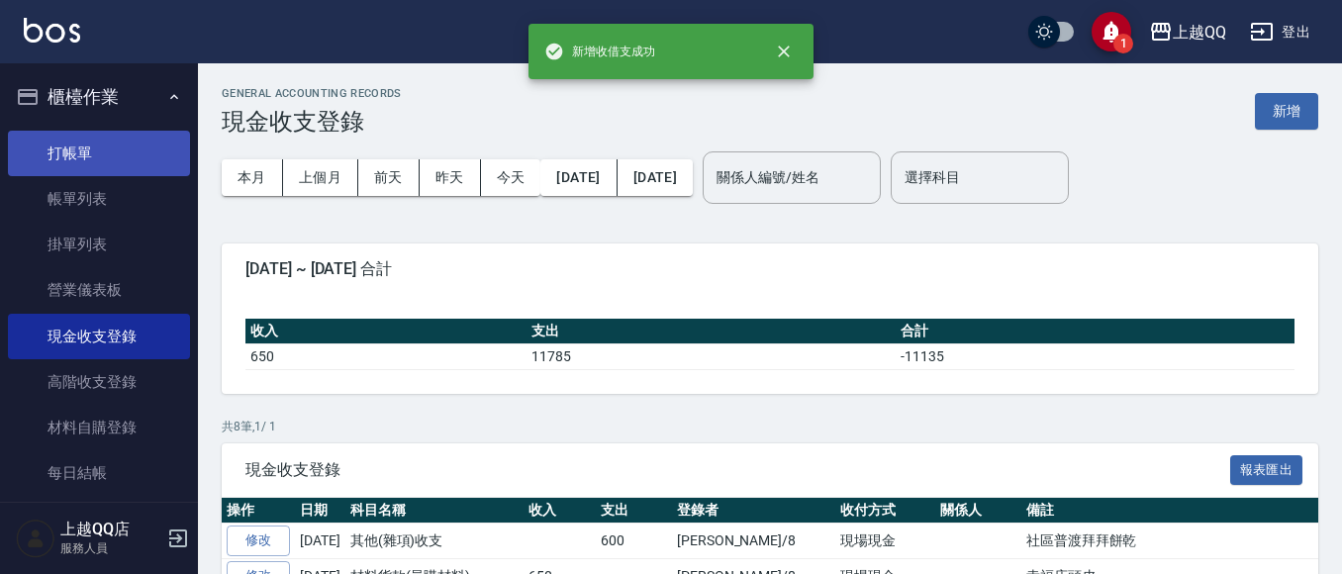
click at [73, 149] on link "打帳單" at bounding box center [99, 154] width 182 height 46
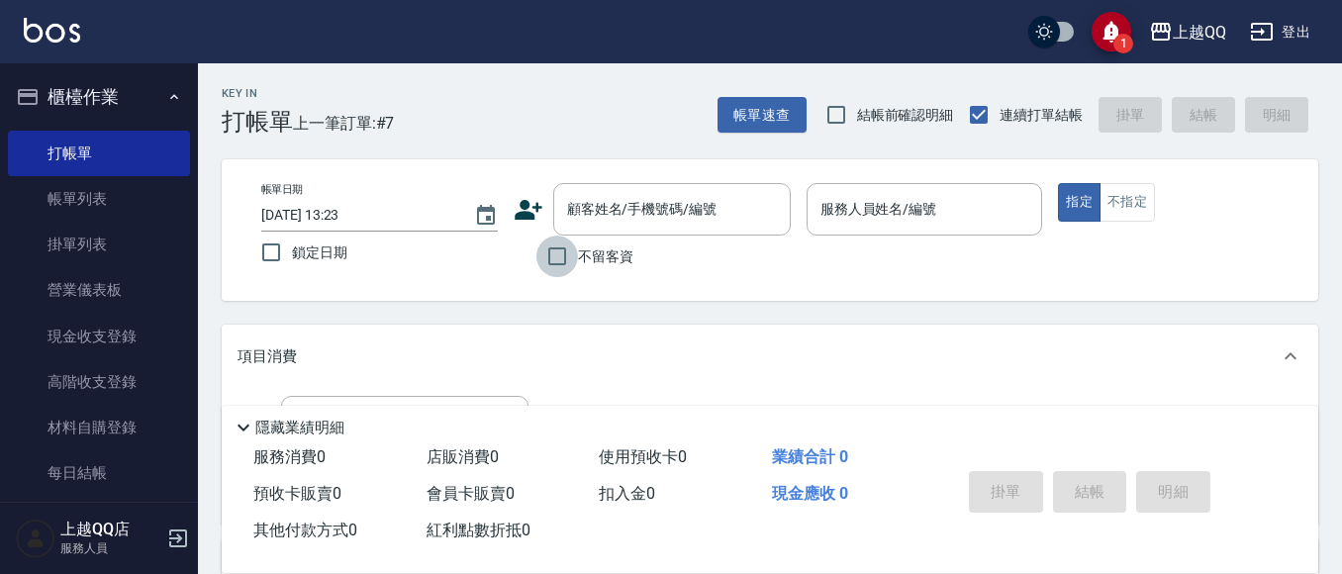
click at [564, 260] on input "不留客資" at bounding box center [558, 257] width 42 height 42
checkbox input "true"
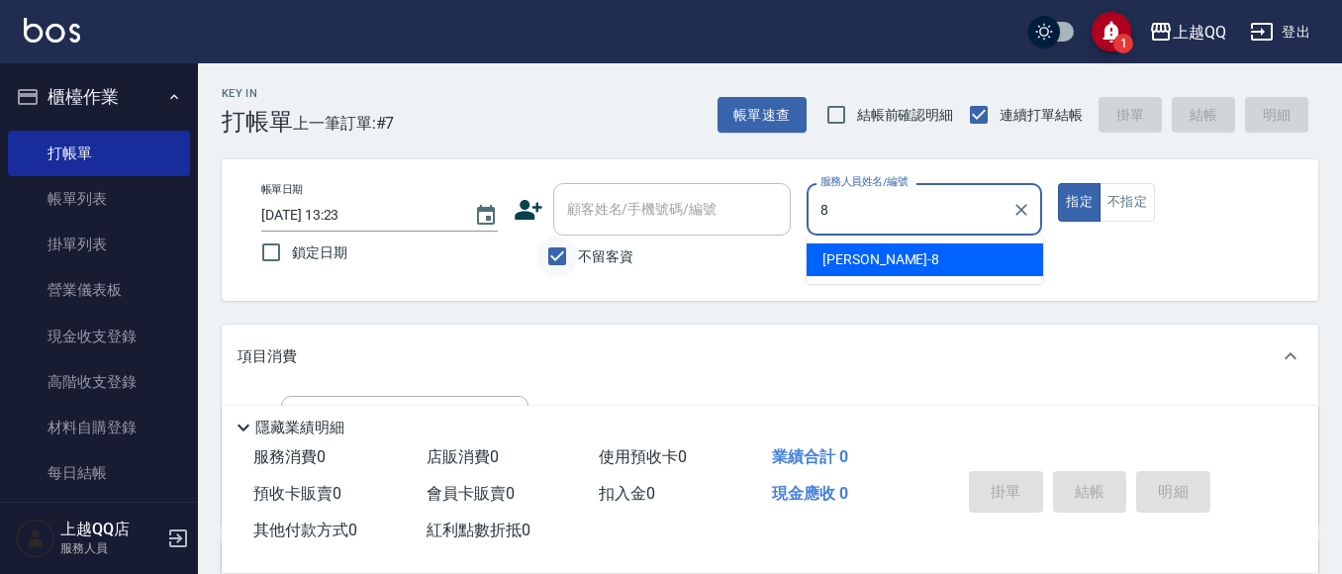
type input "[PERSON_NAME]-8"
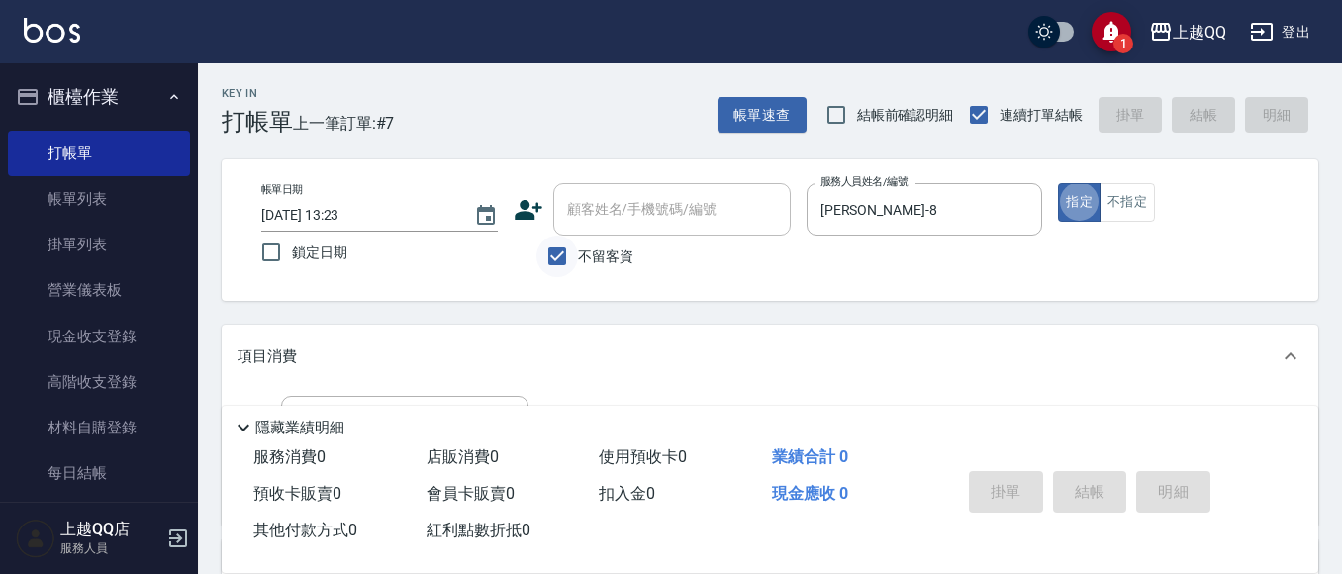
type button "true"
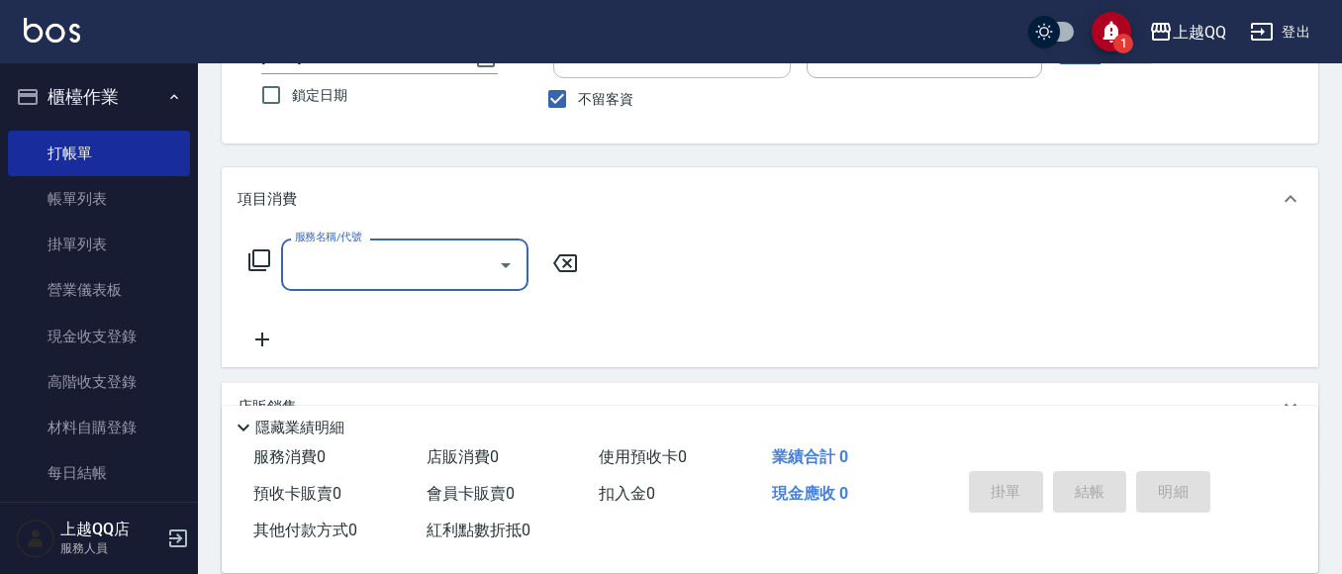
scroll to position [192, 0]
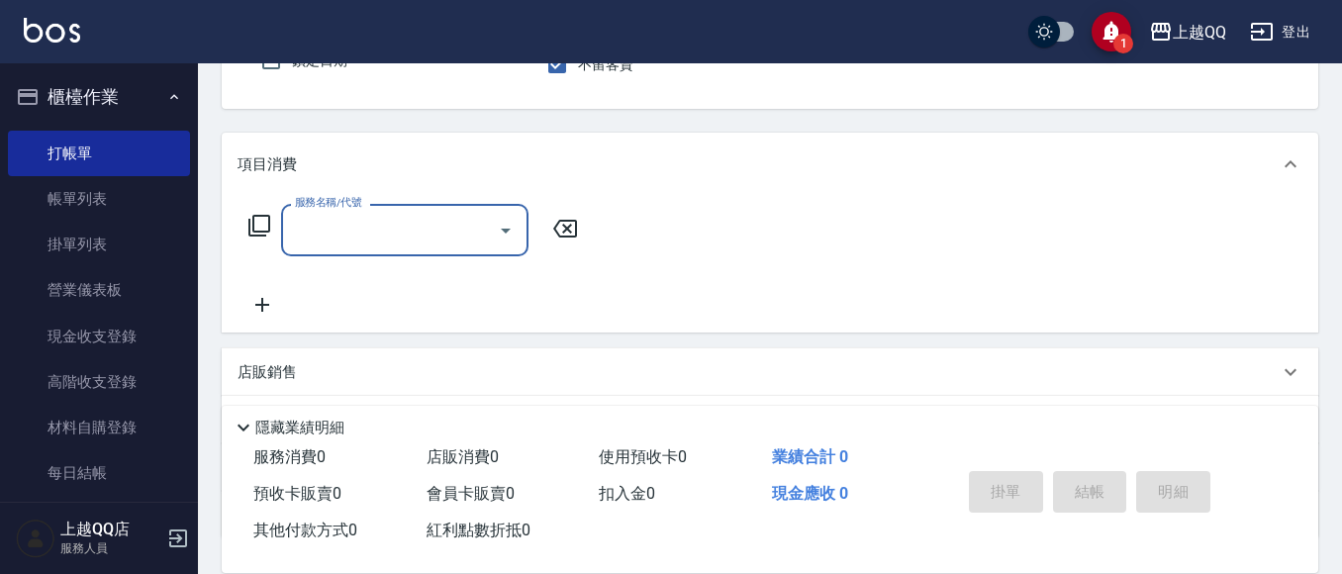
click at [262, 221] on icon at bounding box center [259, 226] width 24 height 24
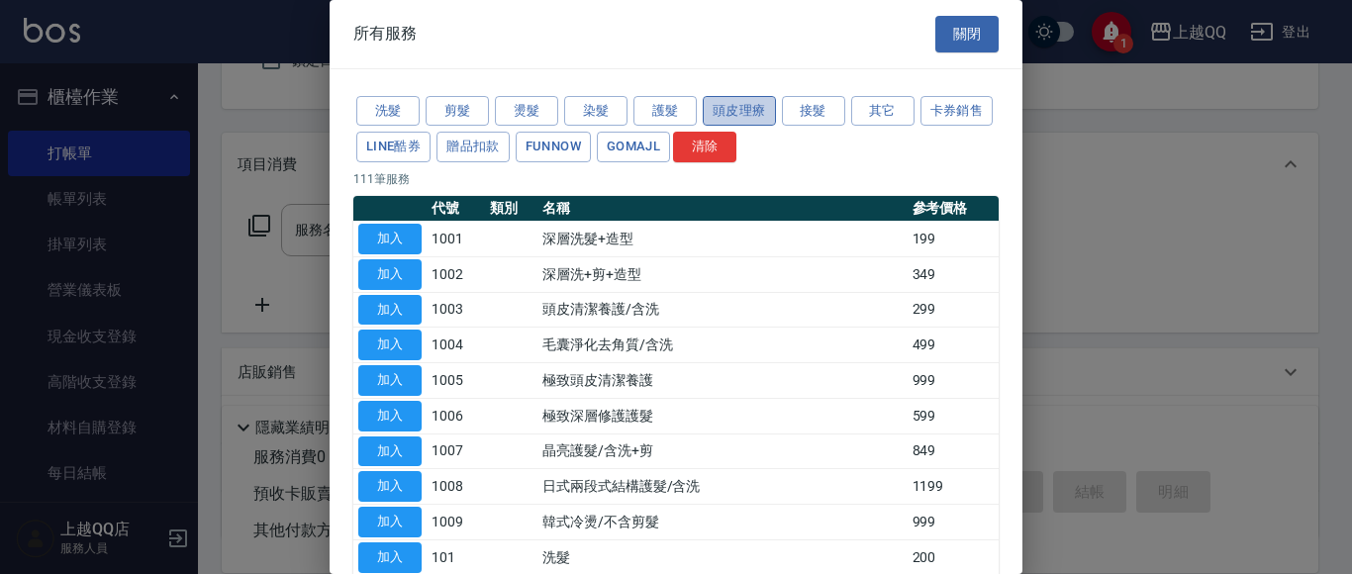
click at [751, 109] on button "頭皮理療" at bounding box center [739, 111] width 73 height 31
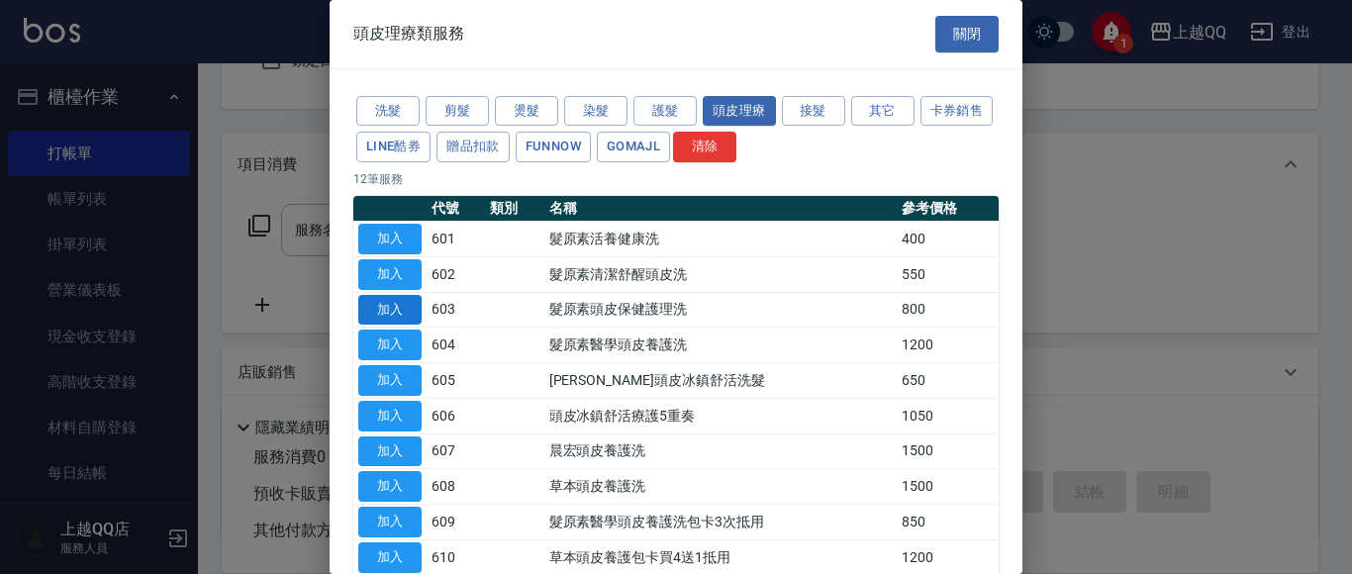
click at [413, 306] on button "加入" at bounding box center [389, 310] width 63 height 31
type input "髮原素頭皮保健護理洗(603)"
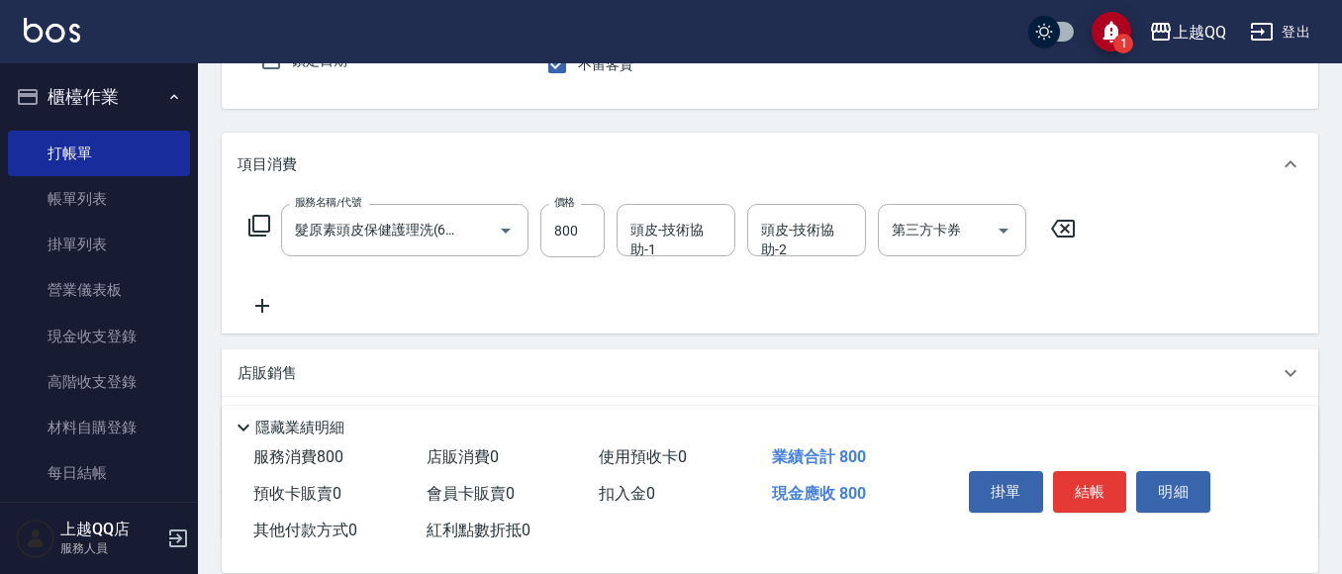
click at [259, 220] on icon at bounding box center [259, 226] width 24 height 24
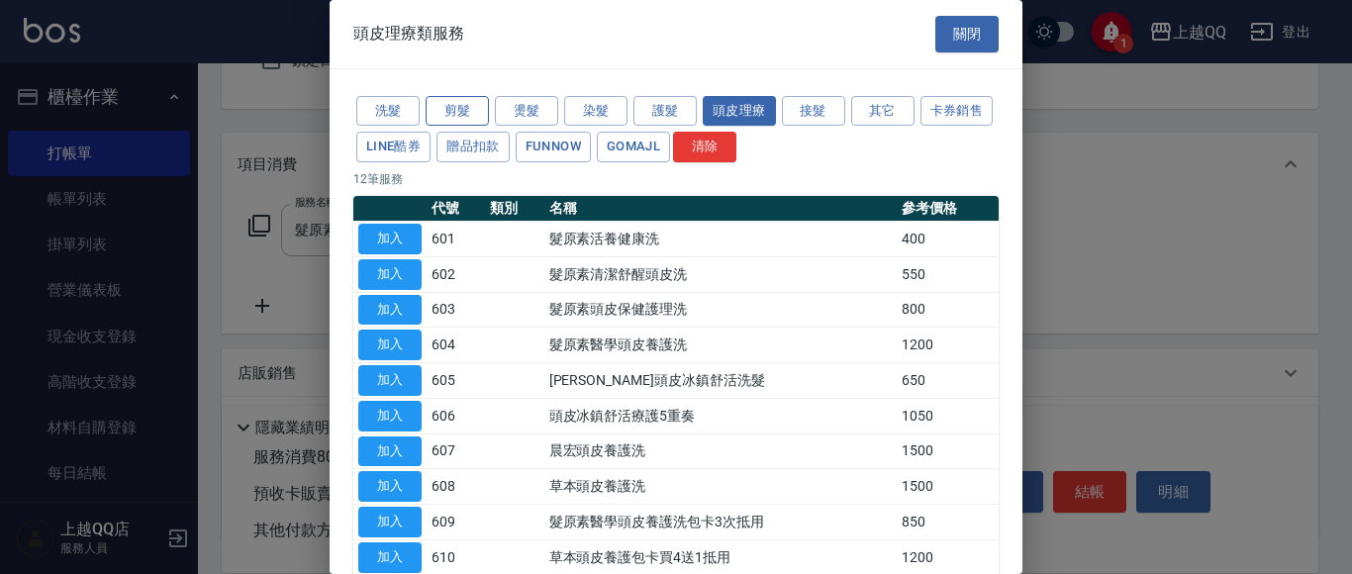
click at [441, 105] on button "剪髮" at bounding box center [457, 111] width 63 height 31
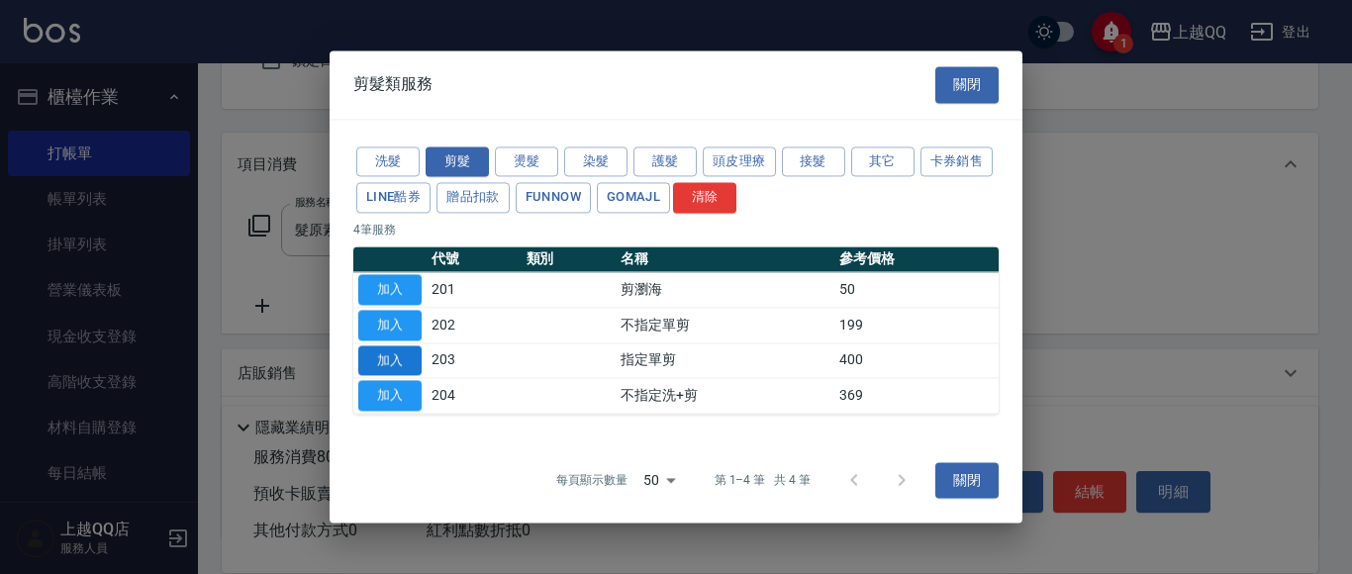
click at [396, 356] on button "加入" at bounding box center [389, 360] width 63 height 31
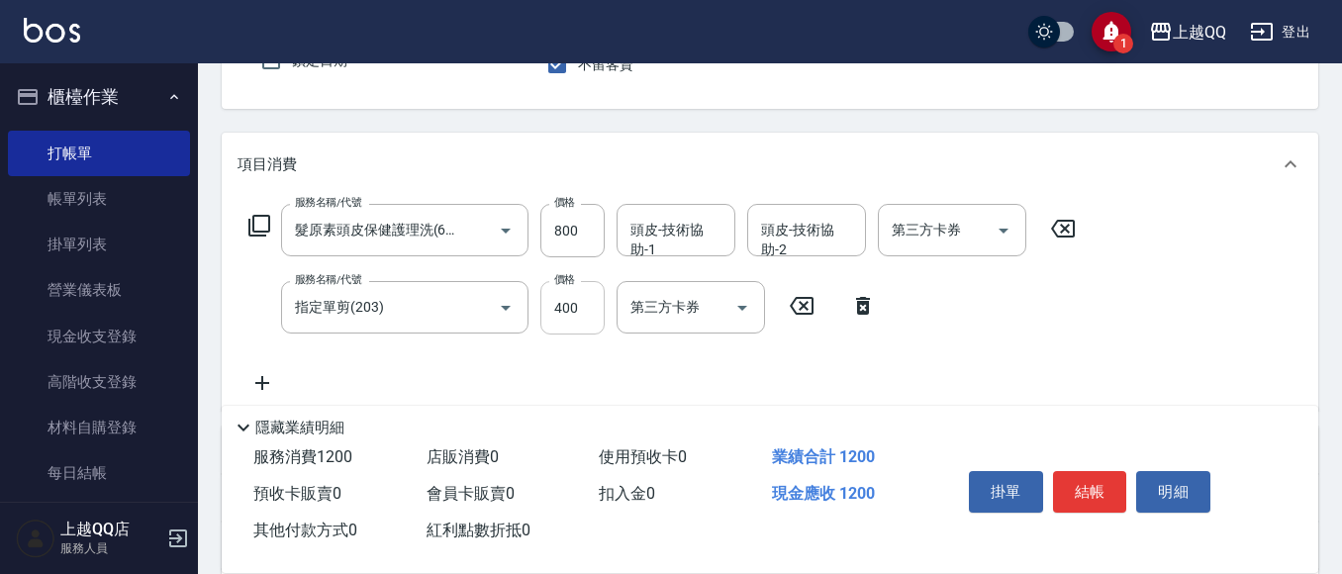
click at [587, 309] on input "400" at bounding box center [572, 307] width 64 height 53
type input "350"
click at [646, 243] on div "頭皮-技術協助-1 頭皮-技術協助-1" at bounding box center [676, 230] width 119 height 52
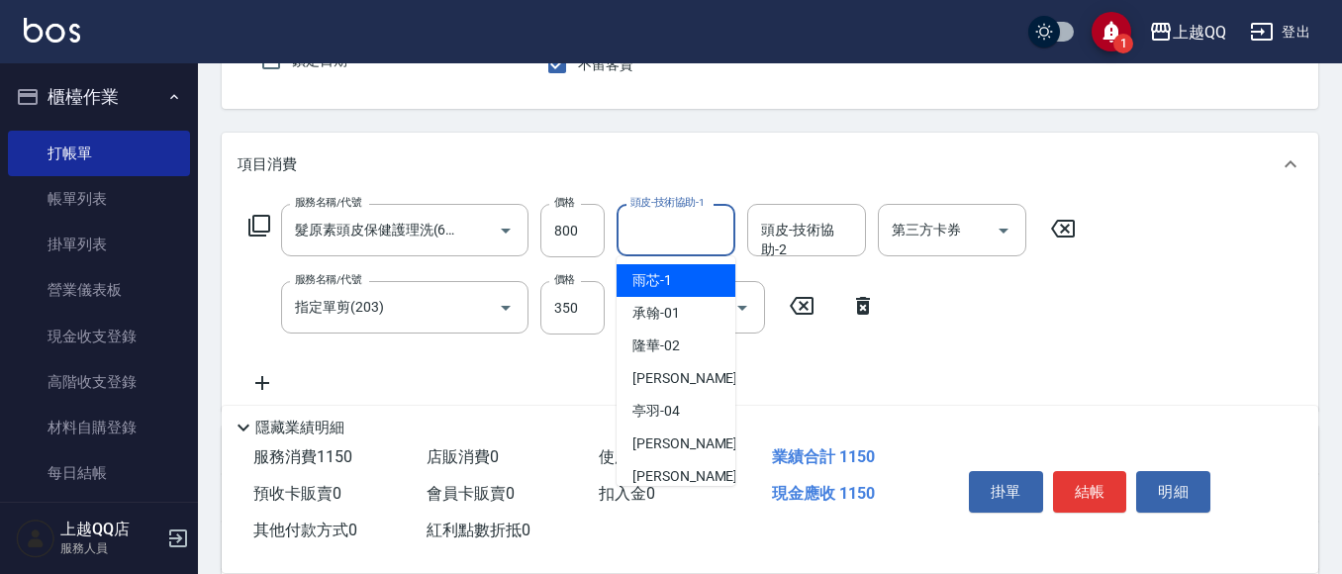
type input "1"
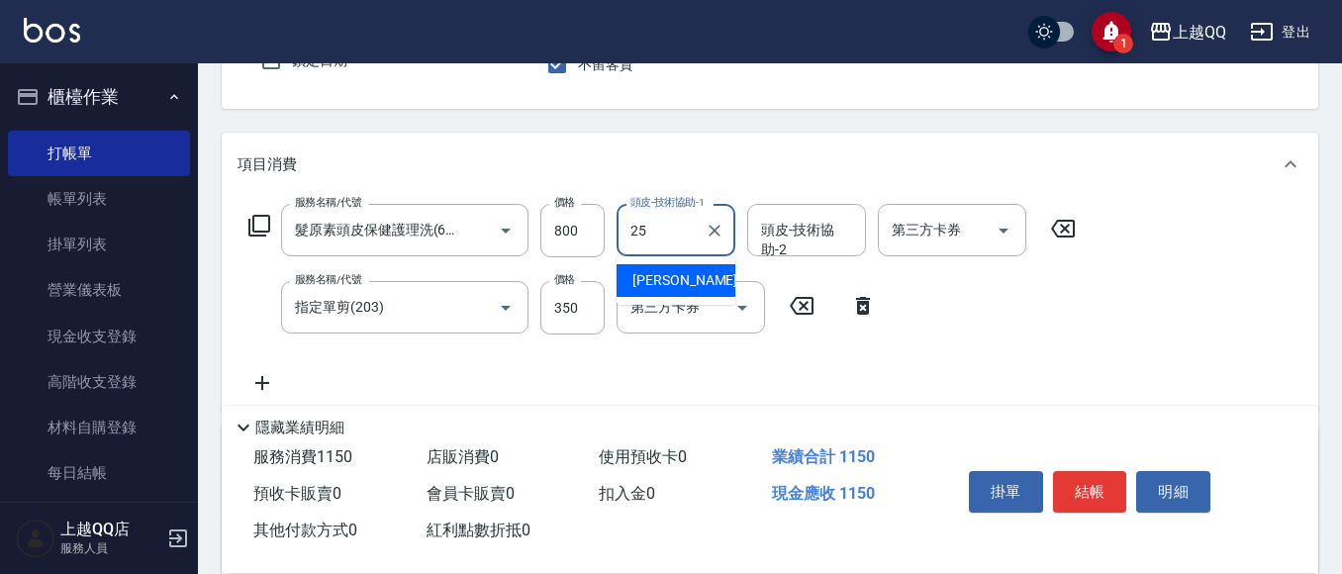
click at [671, 284] on span "[PERSON_NAME]-25" at bounding box center [695, 280] width 125 height 21
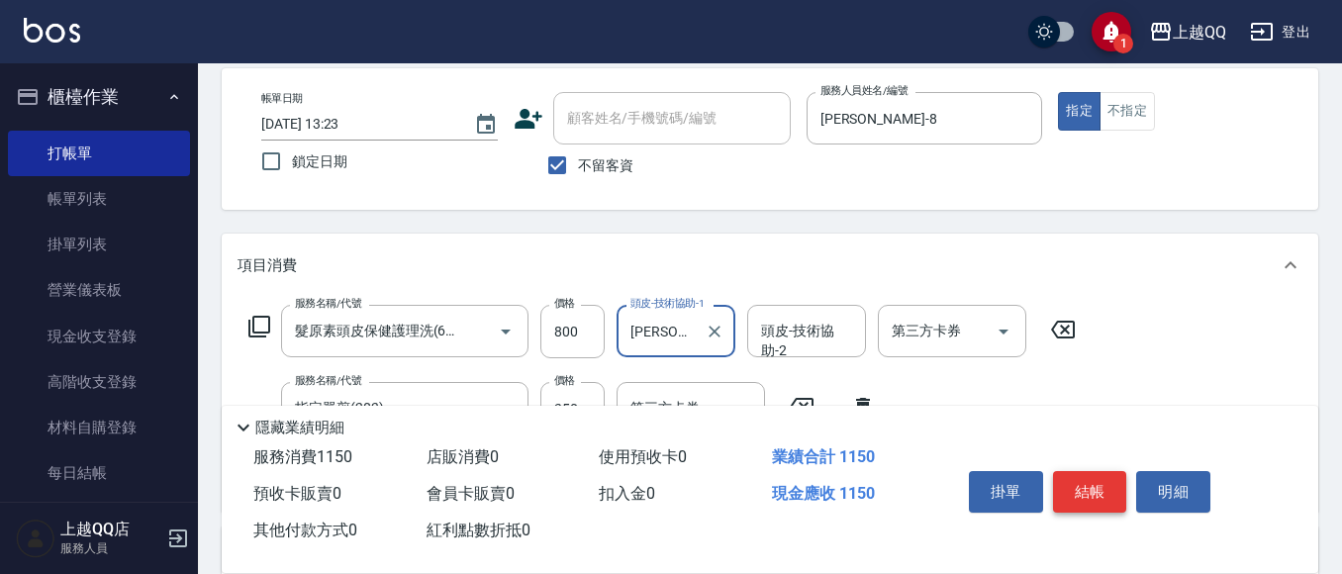
type input "[PERSON_NAME]-25"
click at [1074, 486] on button "結帳" at bounding box center [1090, 492] width 74 height 42
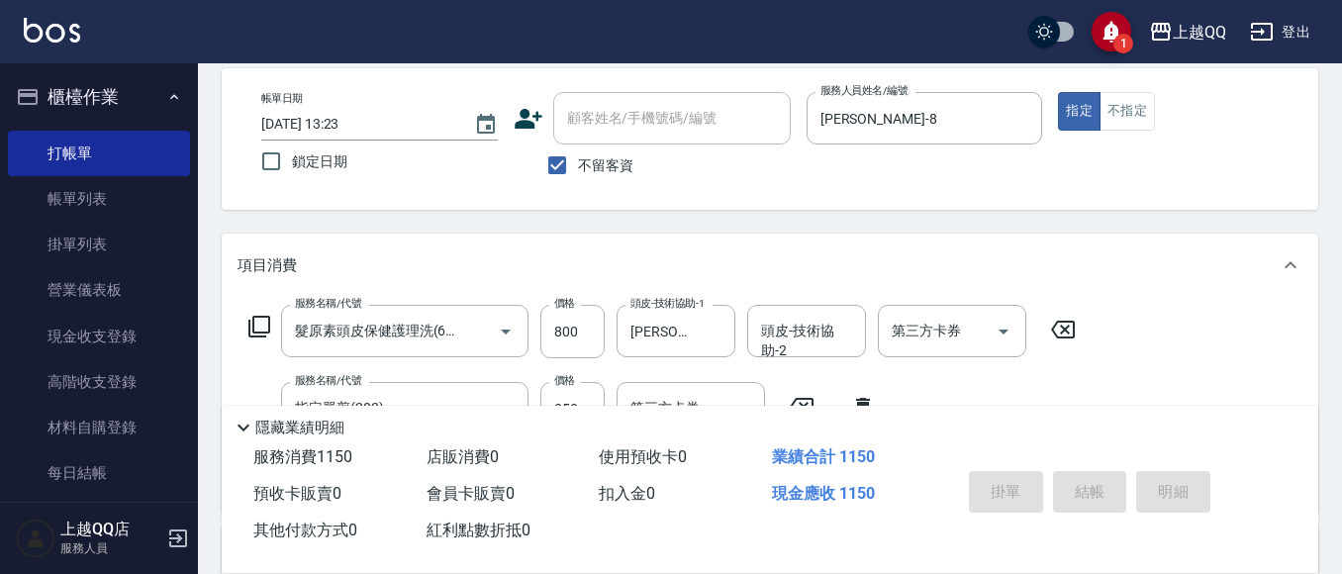
type input "[DATE] 13:57"
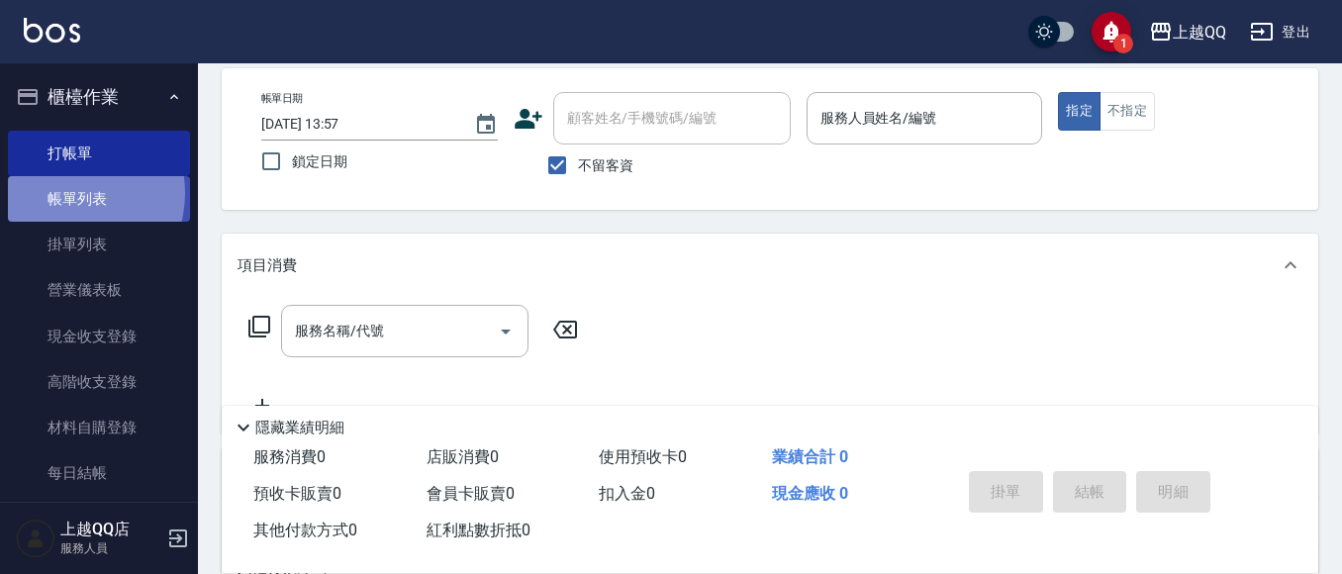
click at [64, 192] on link "帳單列表" at bounding box center [99, 199] width 182 height 46
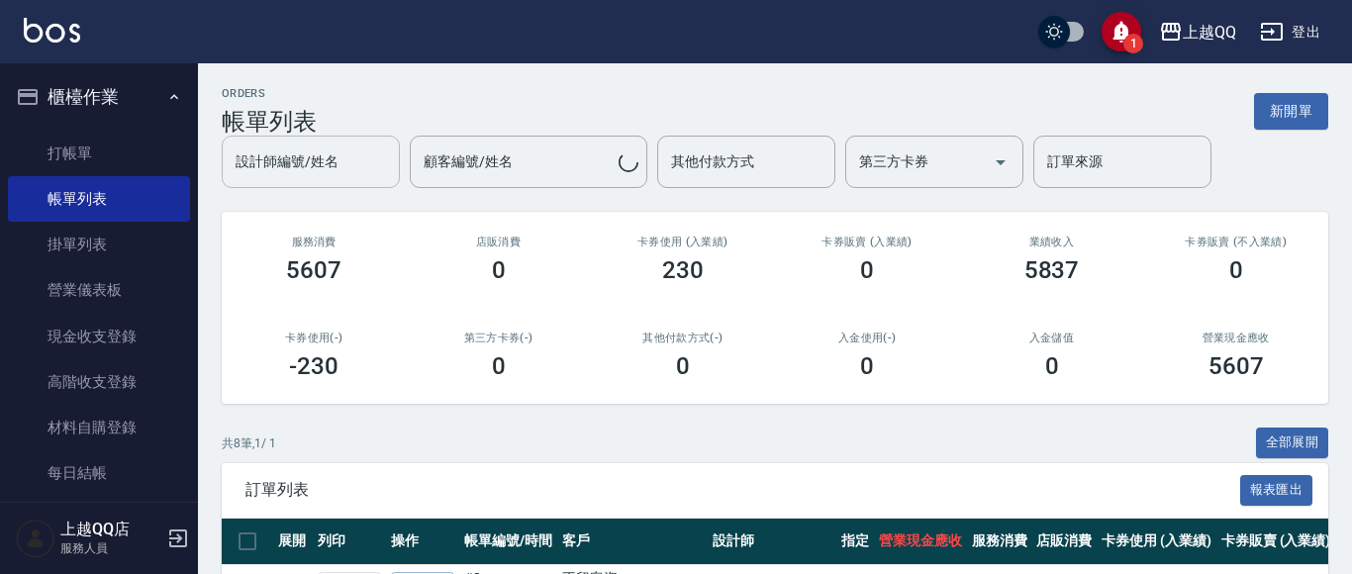
click at [300, 156] on div "設計師編號/姓名 設計師編號/姓名" at bounding box center [311, 162] width 178 height 52
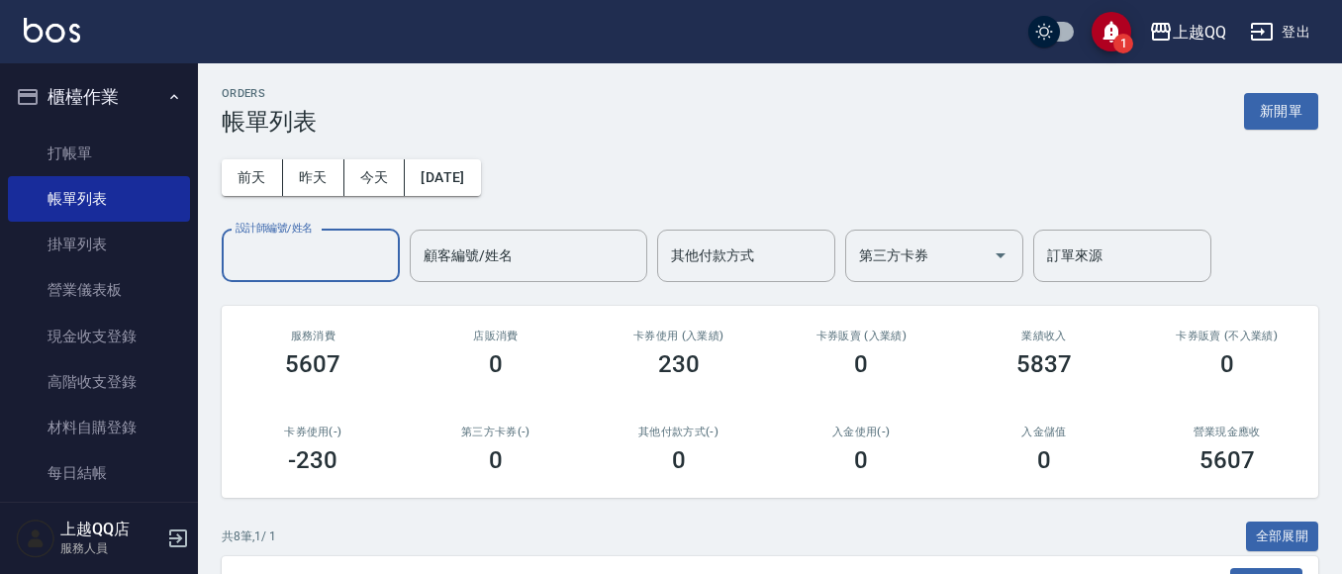
click at [320, 259] on input "設計師編號/姓名" at bounding box center [311, 256] width 160 height 35
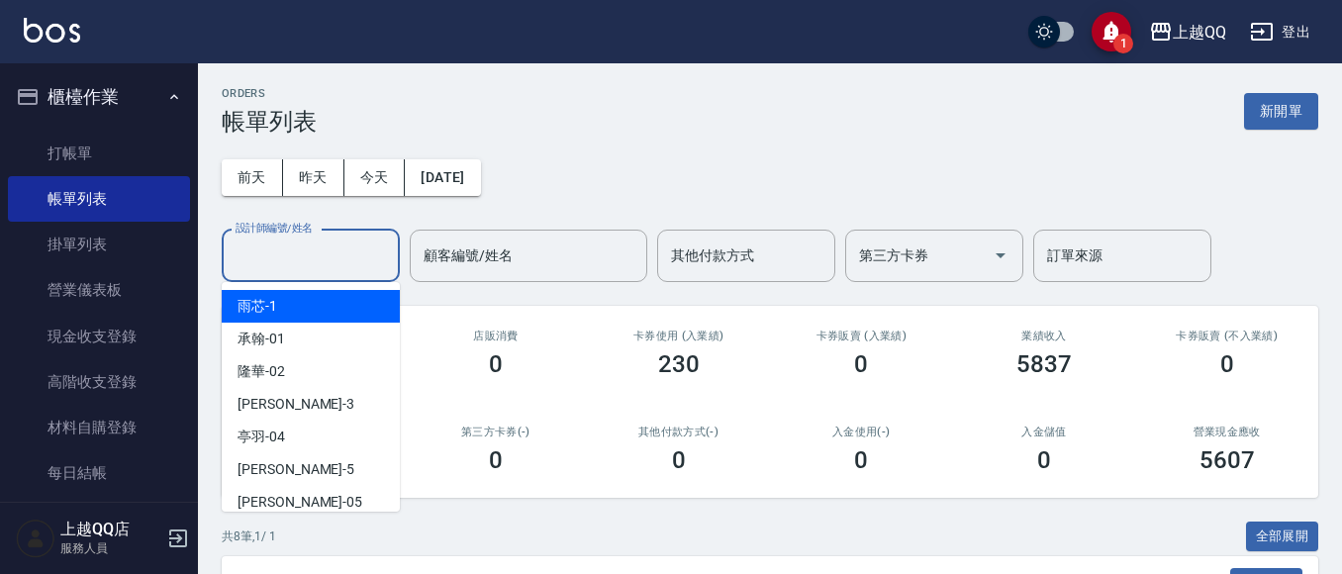
click at [290, 255] on input "設計師編號/姓名" at bounding box center [311, 256] width 160 height 35
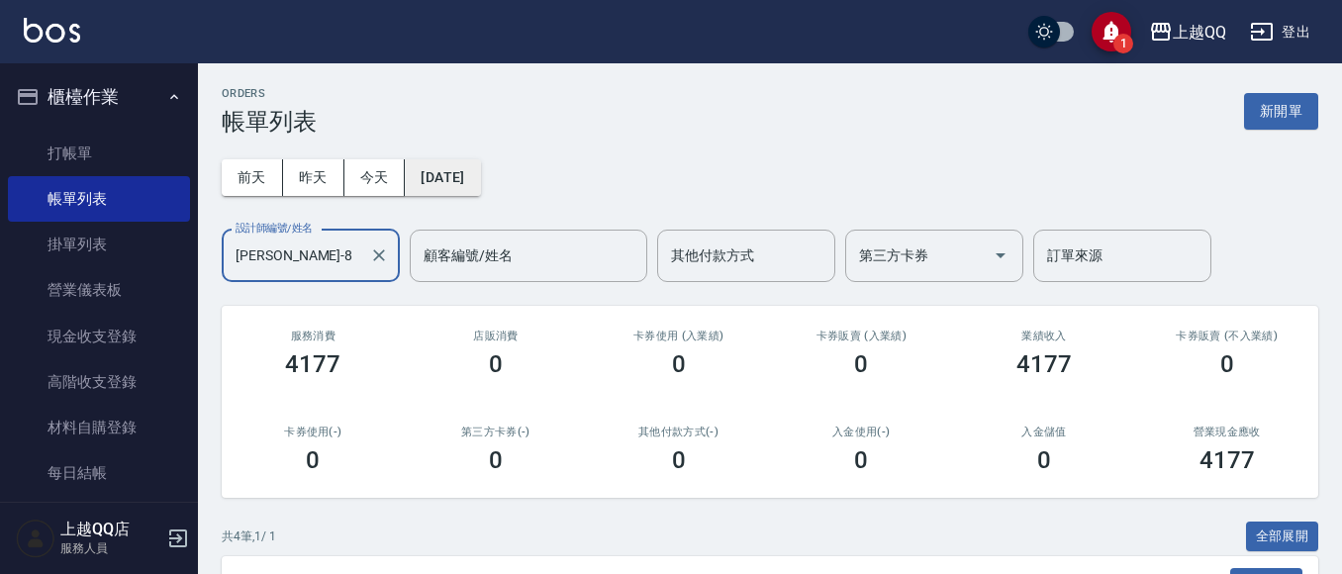
type input "[PERSON_NAME]-8"
click at [441, 175] on button "[DATE]" at bounding box center [442, 177] width 75 height 37
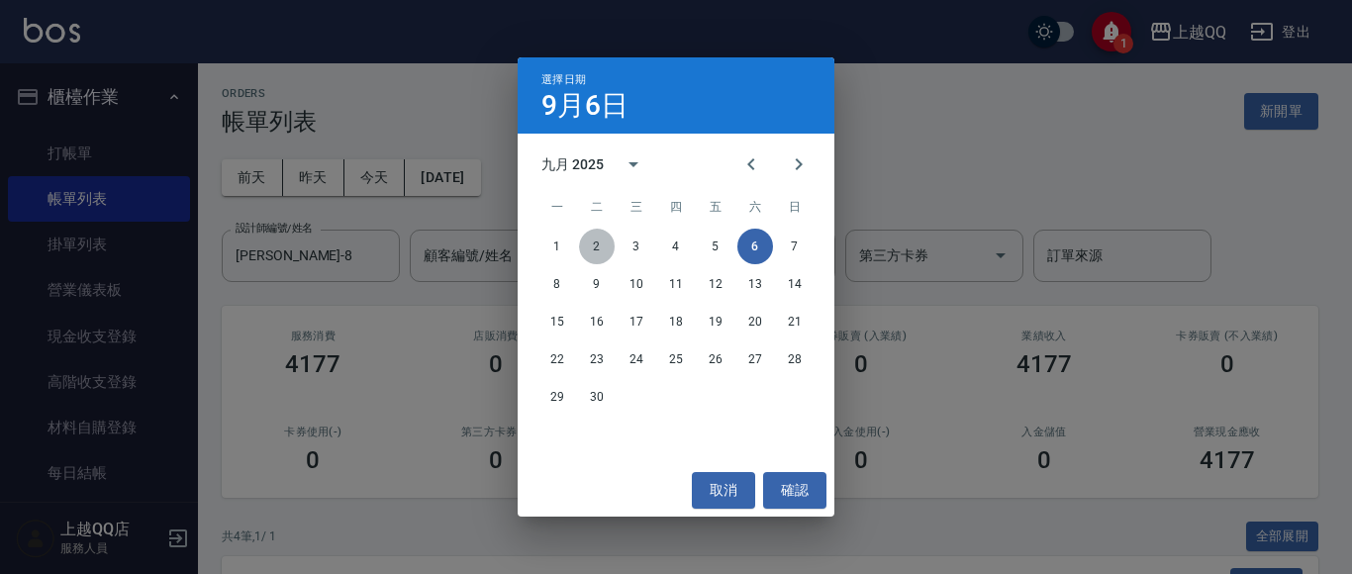
click at [606, 243] on button "2" at bounding box center [597, 247] width 36 height 36
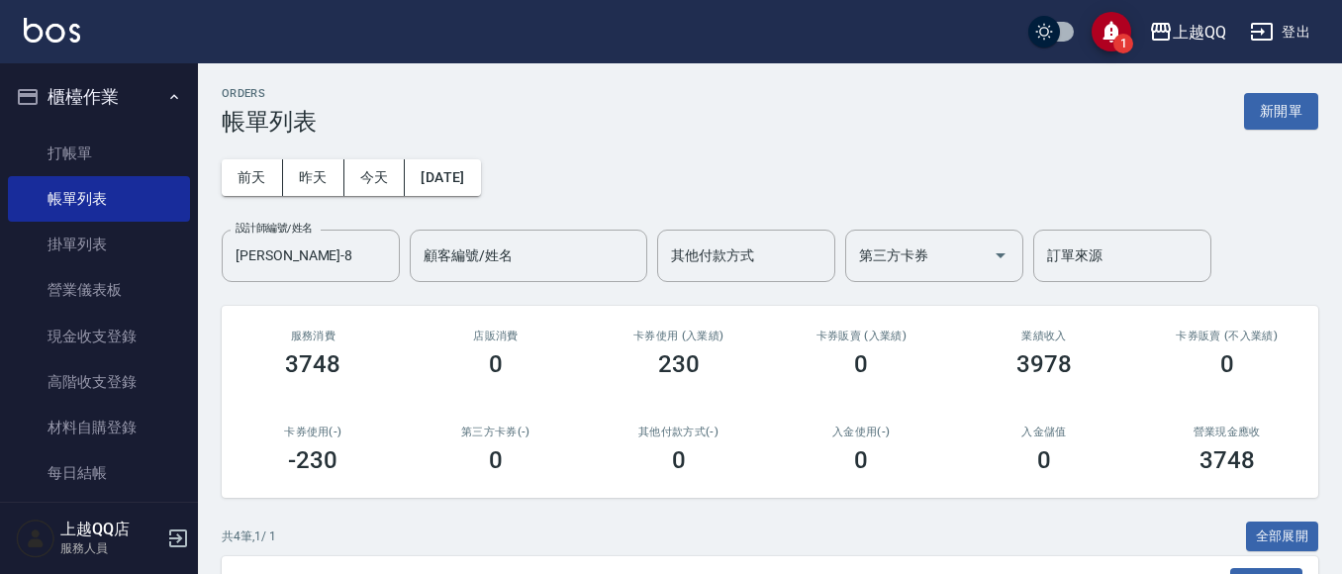
scroll to position [368, 0]
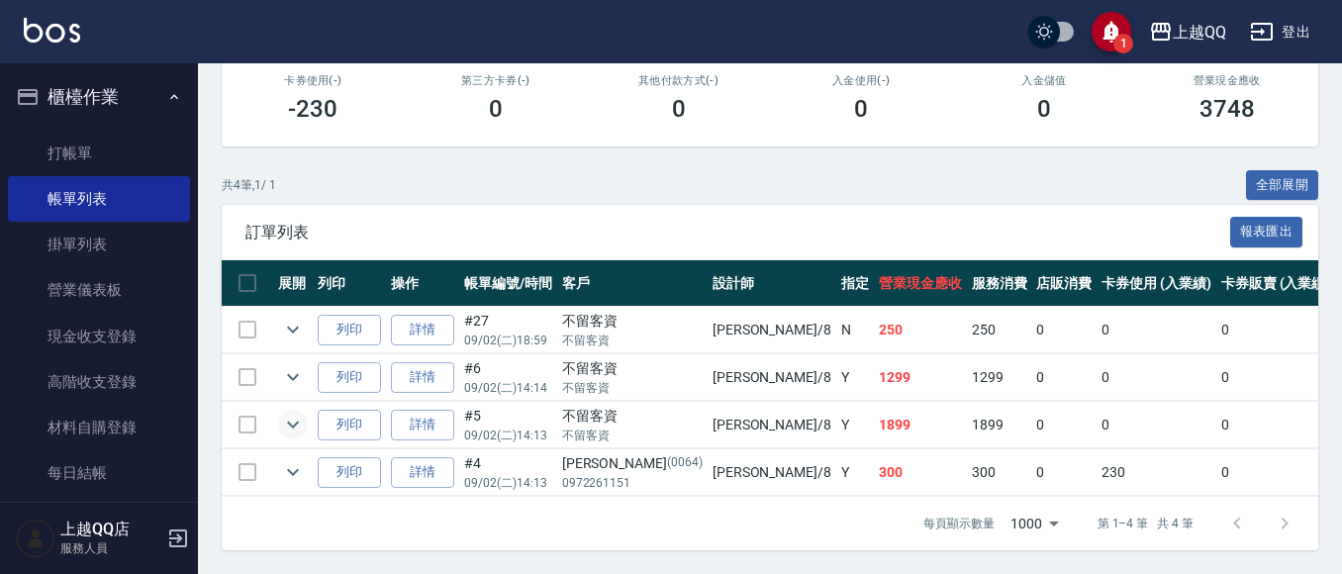
click at [296, 413] on icon "expand row" at bounding box center [293, 425] width 24 height 24
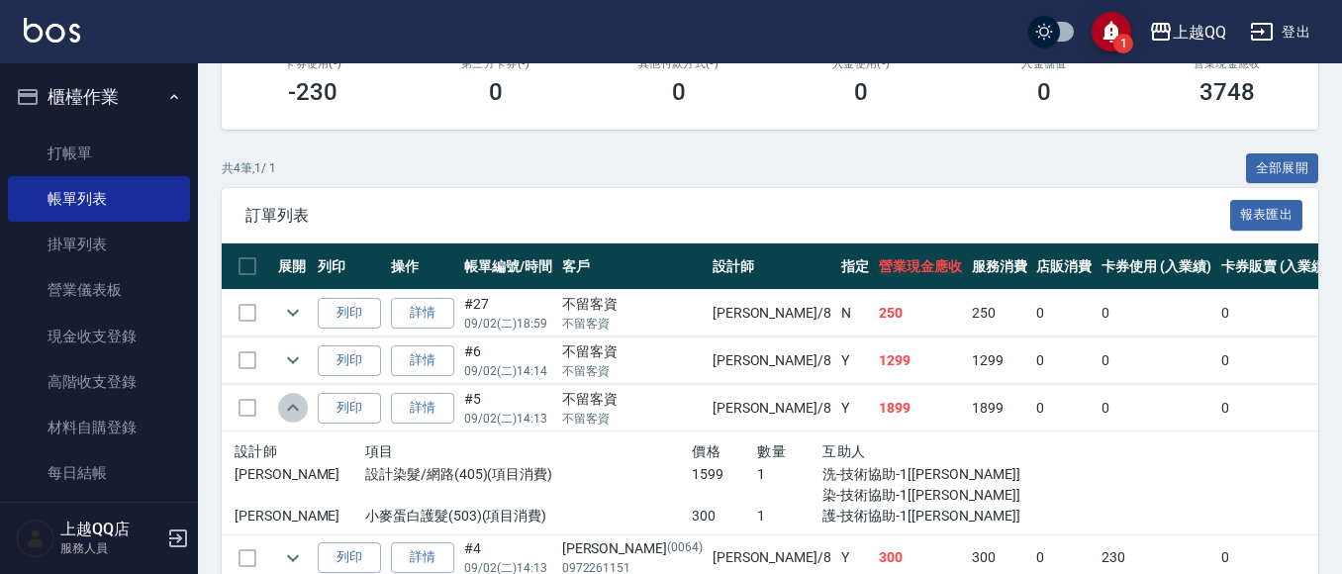
click at [296, 412] on icon "expand row" at bounding box center [293, 408] width 24 height 24
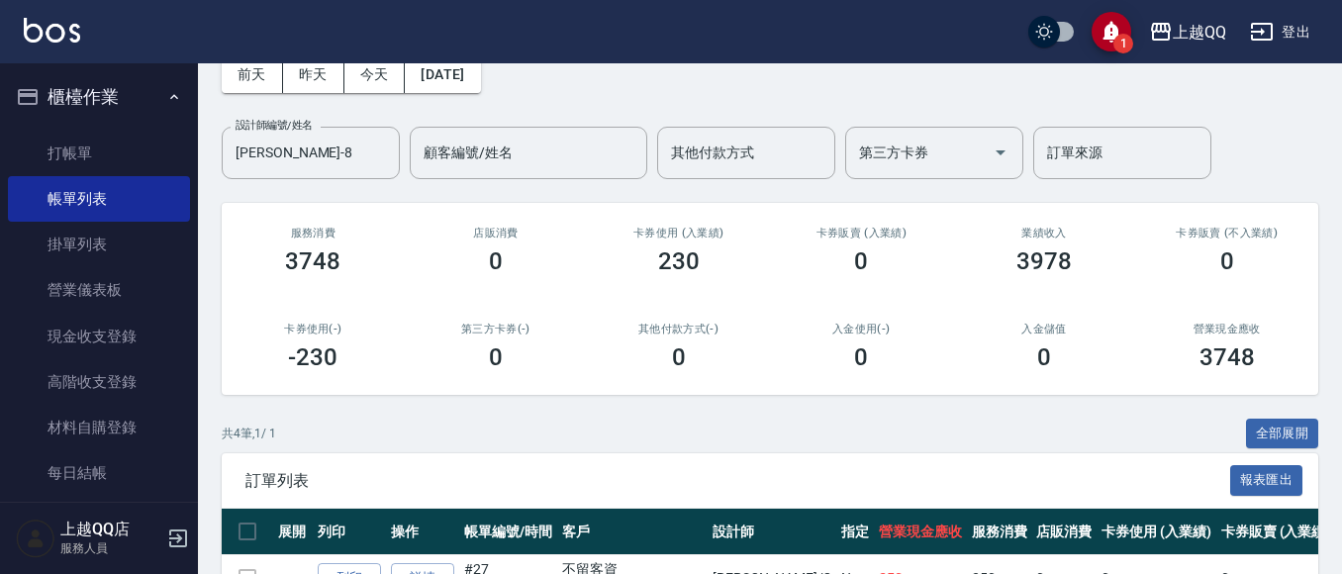
scroll to position [0, 0]
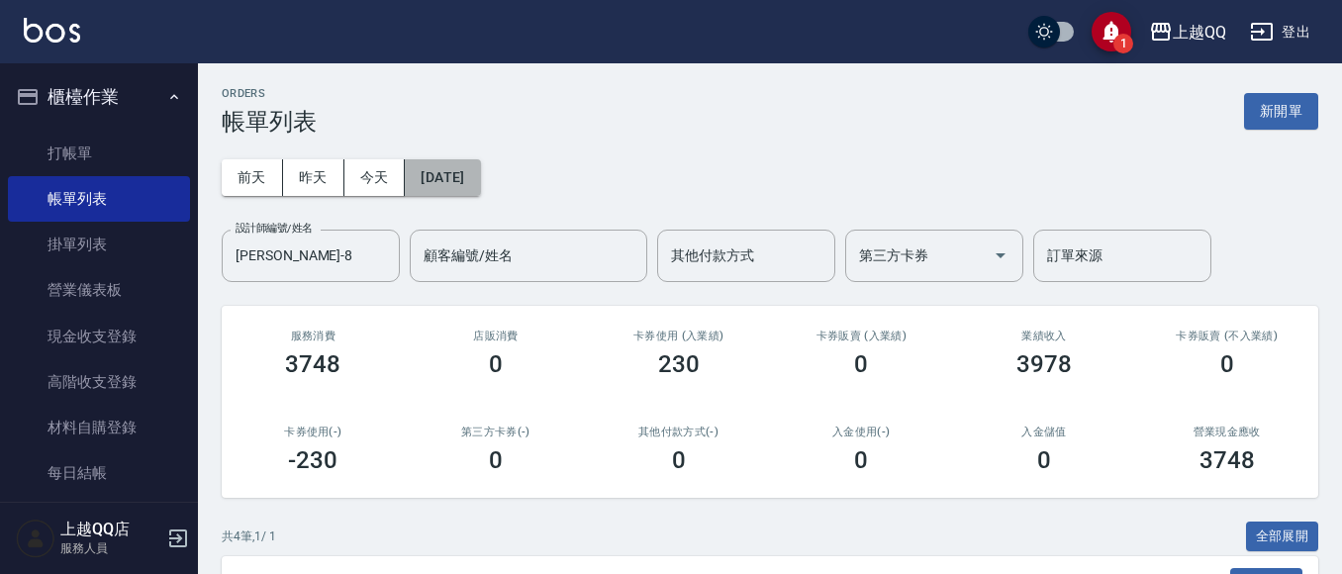
click at [451, 169] on button "[DATE]" at bounding box center [442, 177] width 75 height 37
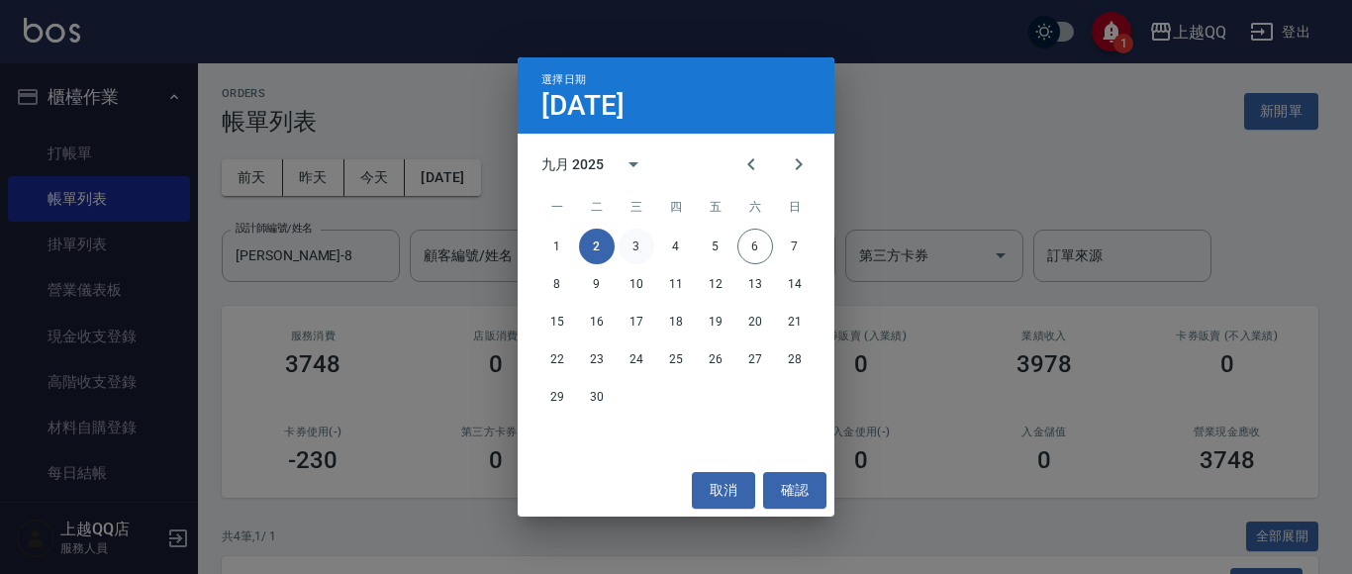
click at [635, 247] on button "3" at bounding box center [637, 247] width 36 height 36
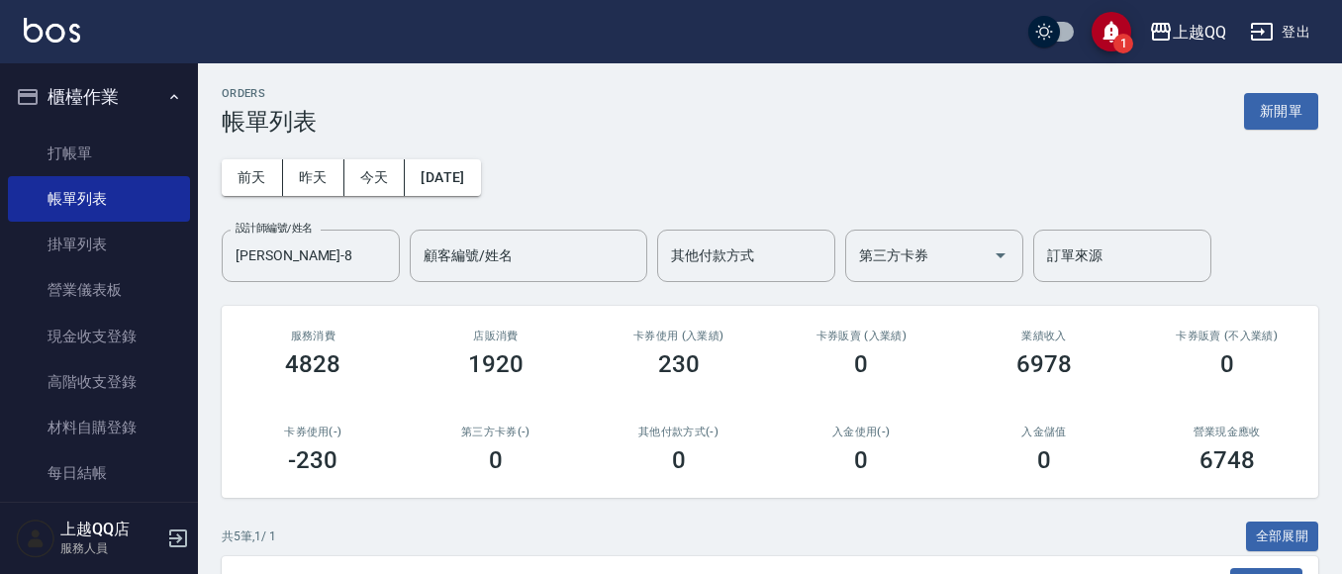
scroll to position [416, 0]
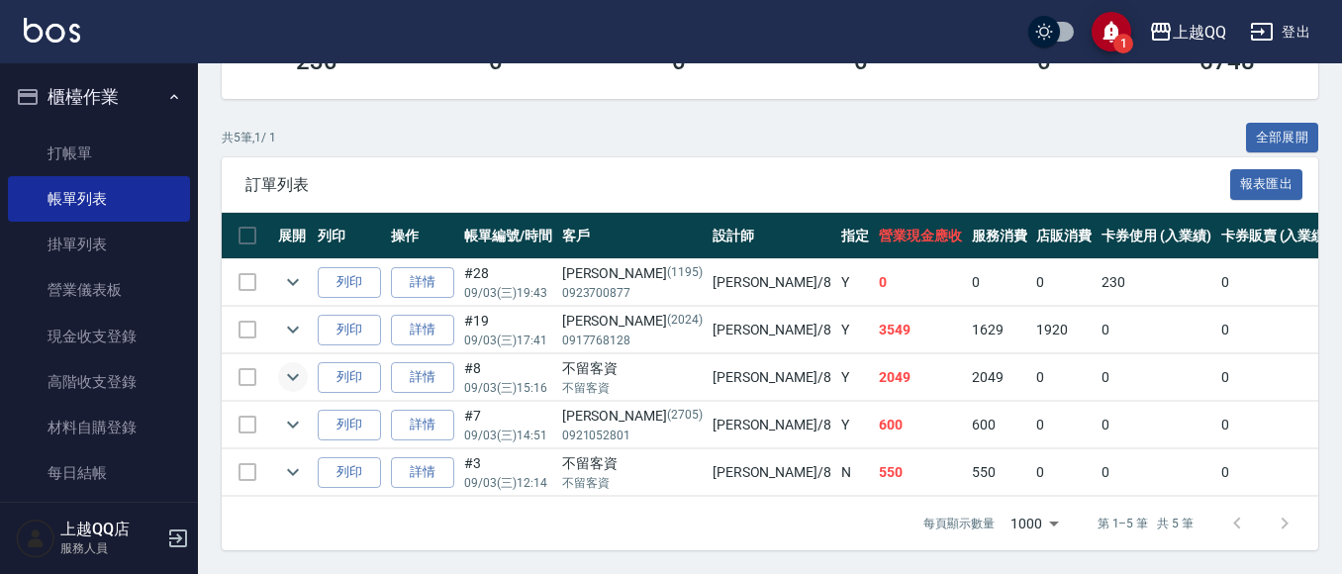
click at [286, 365] on icon "expand row" at bounding box center [293, 377] width 24 height 24
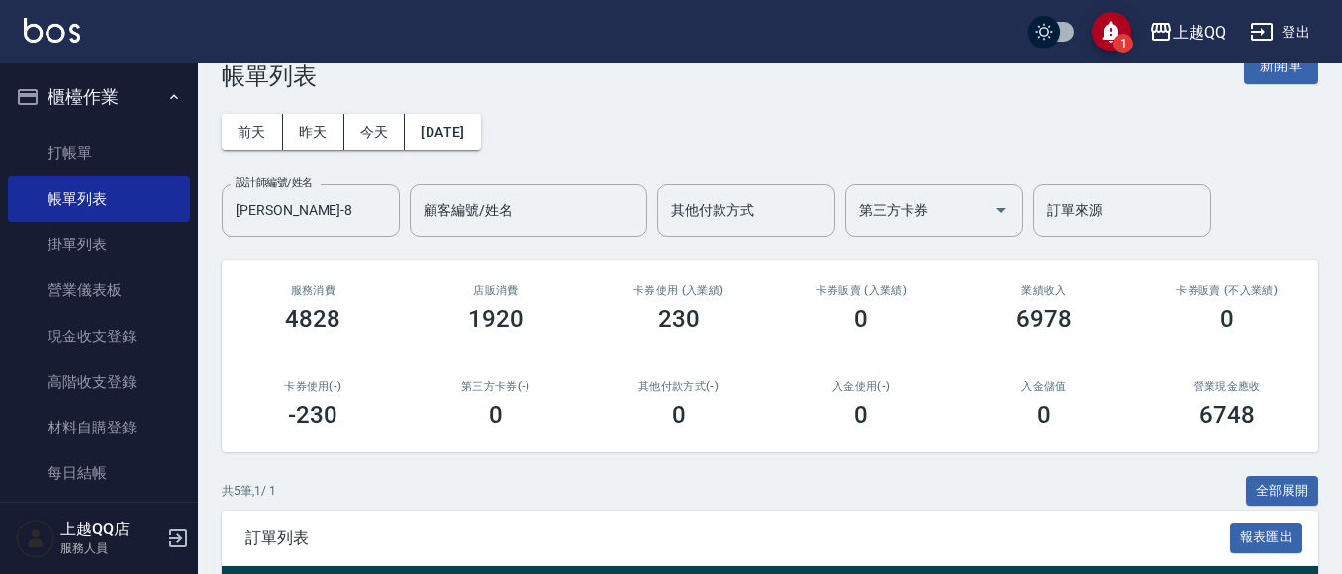
scroll to position [0, 0]
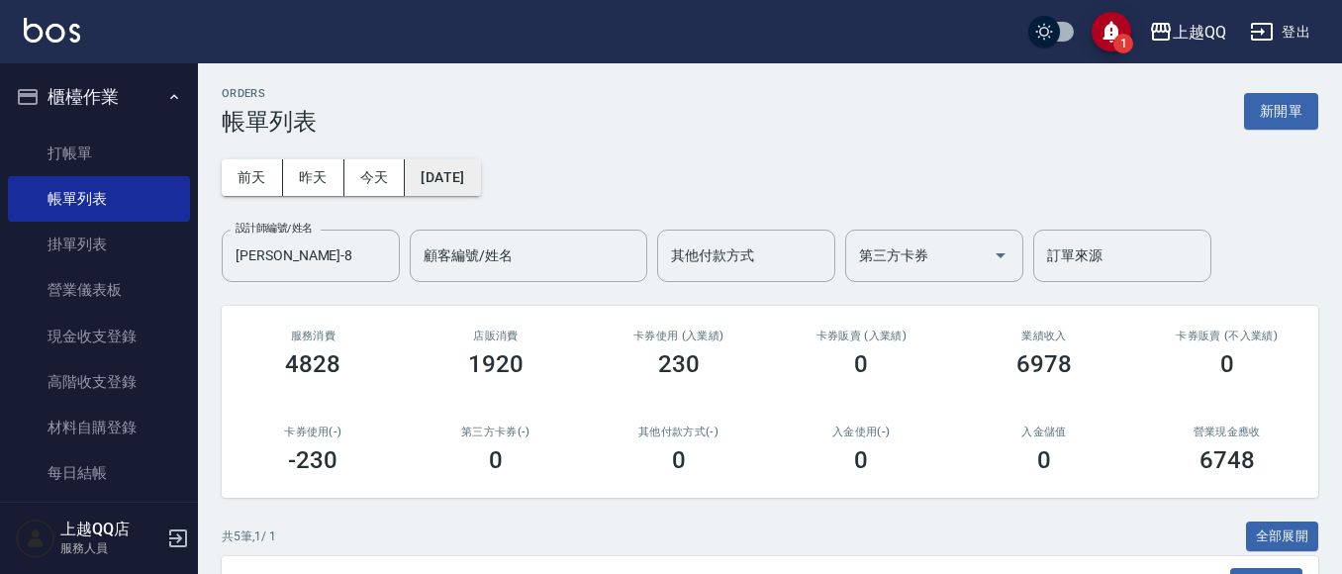
click at [475, 187] on button "[DATE]" at bounding box center [442, 177] width 75 height 37
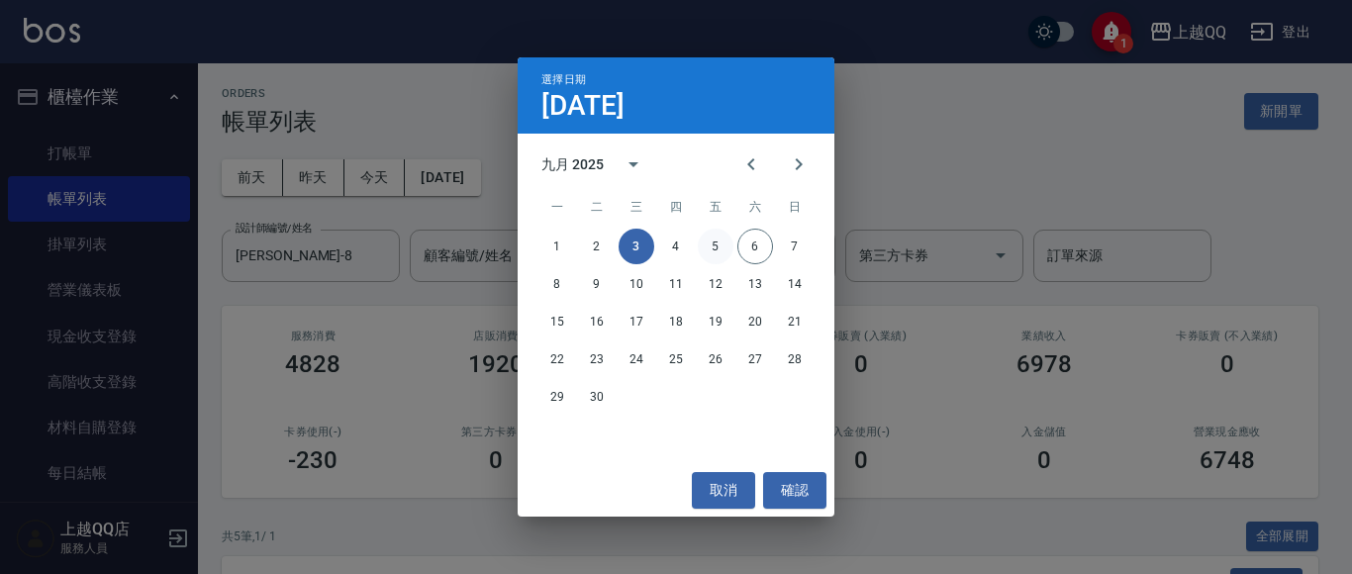
click at [707, 245] on button "5" at bounding box center [716, 247] width 36 height 36
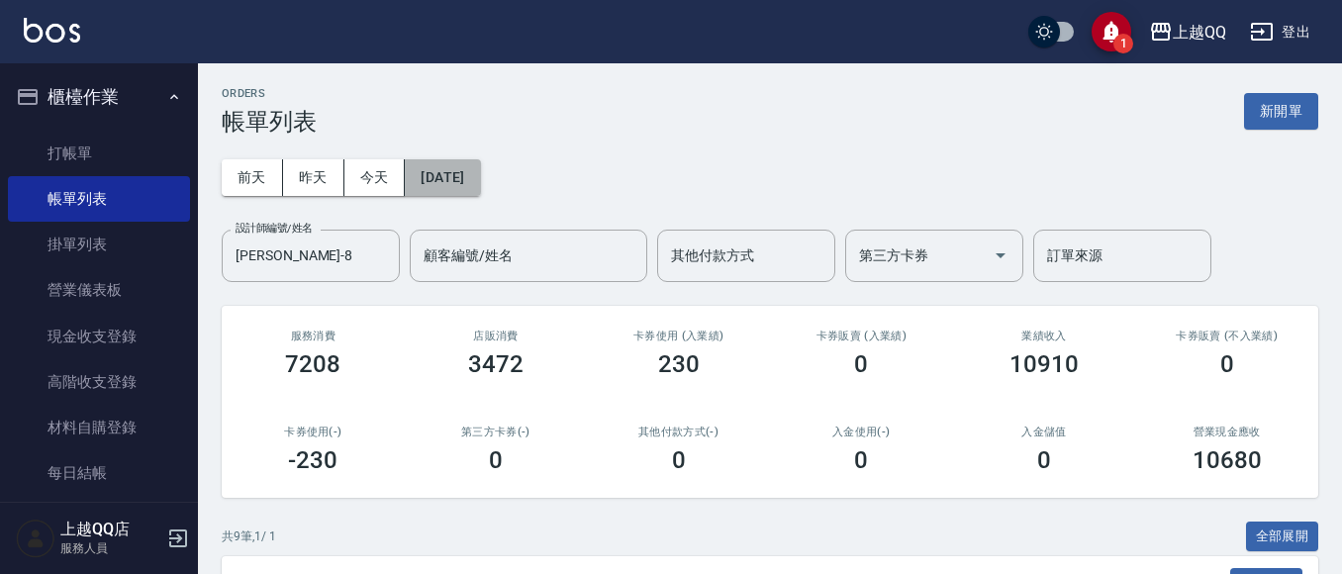
click at [455, 176] on button "[DATE]" at bounding box center [442, 177] width 75 height 37
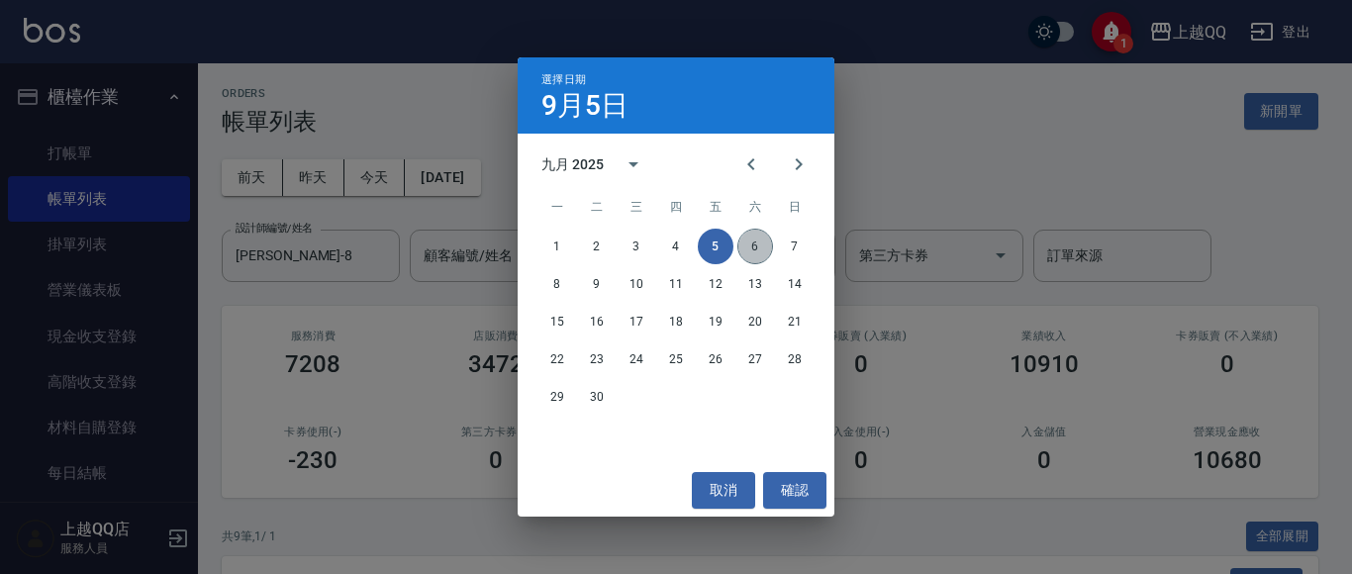
click at [754, 242] on button "6" at bounding box center [755, 247] width 36 height 36
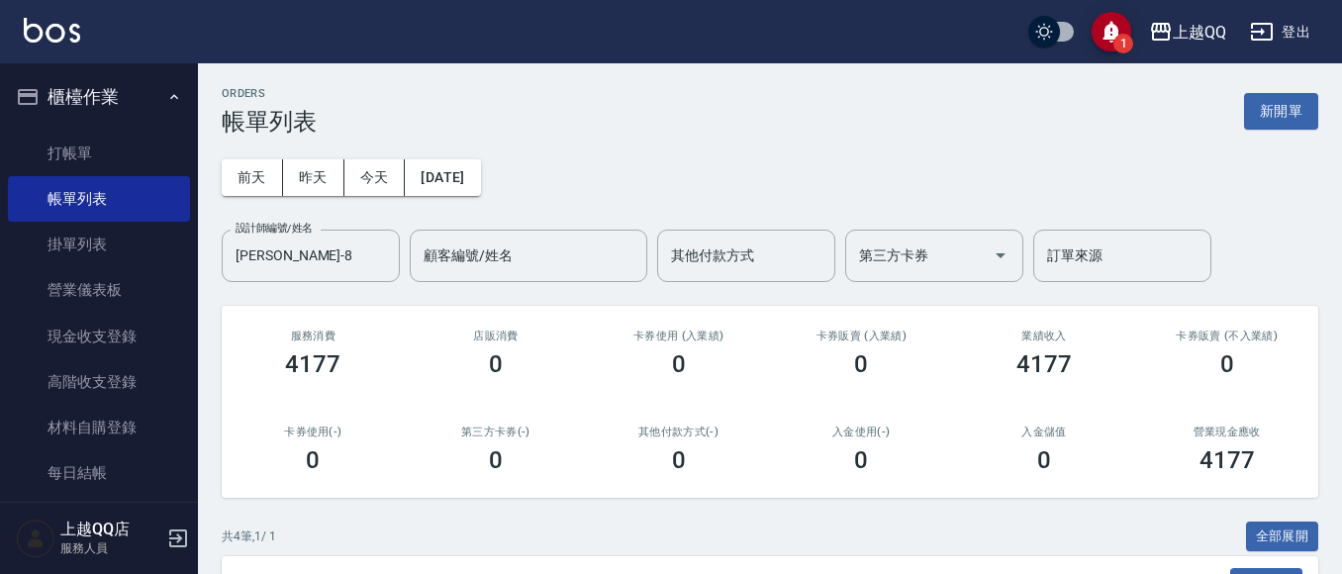
scroll to position [368, 0]
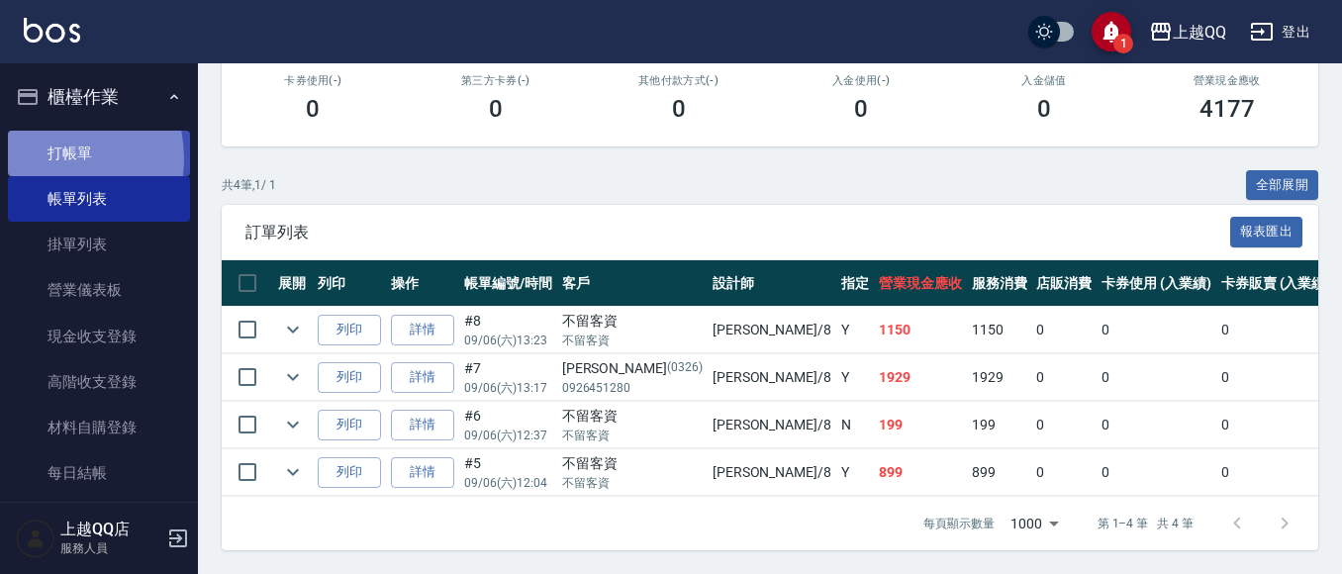
click at [45, 157] on link "打帳單" at bounding box center [99, 154] width 182 height 46
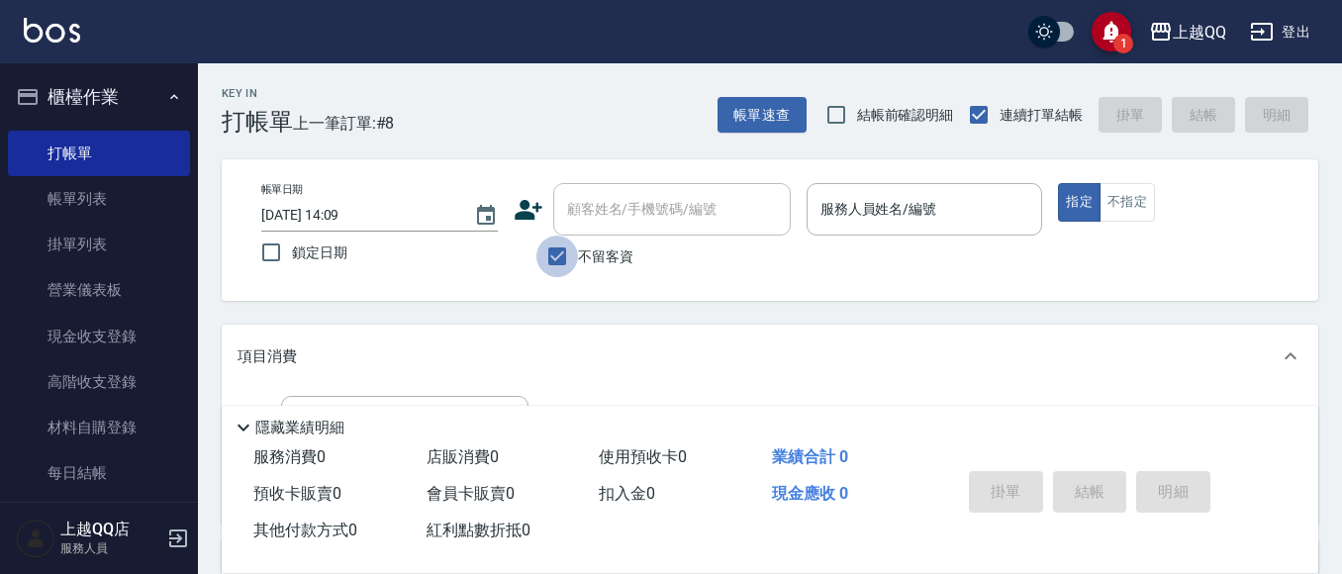
click at [551, 252] on input "不留客資" at bounding box center [558, 257] width 42 height 42
checkbox input "false"
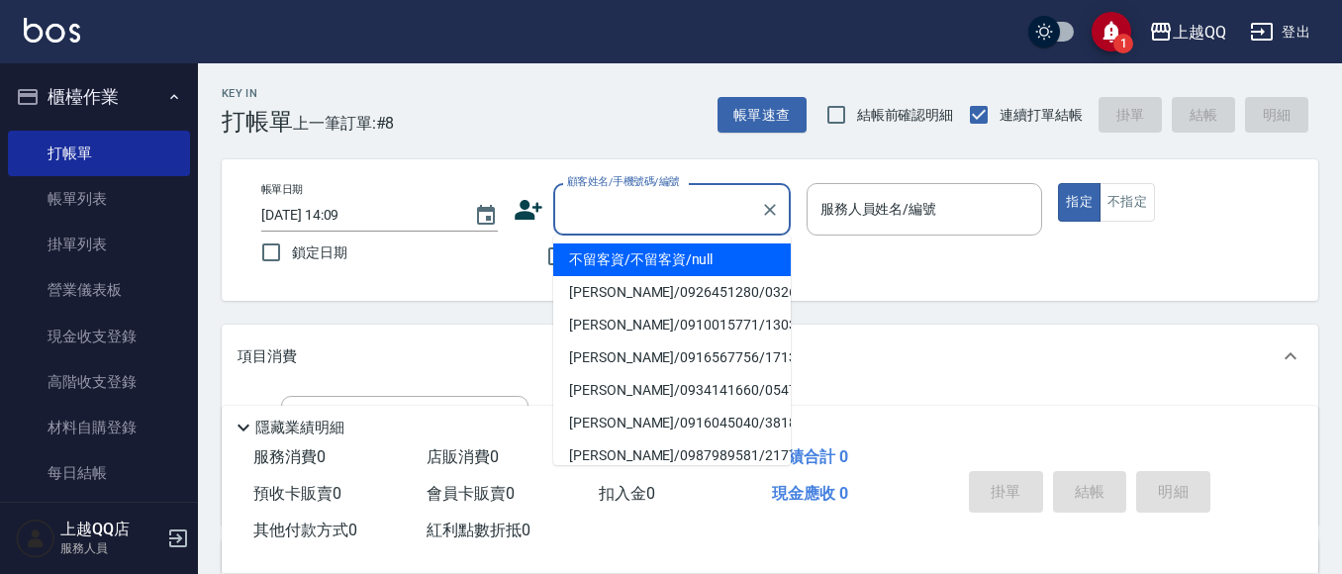
click at [584, 226] on input "顧客姓名/手機號碼/編號" at bounding box center [657, 209] width 190 height 35
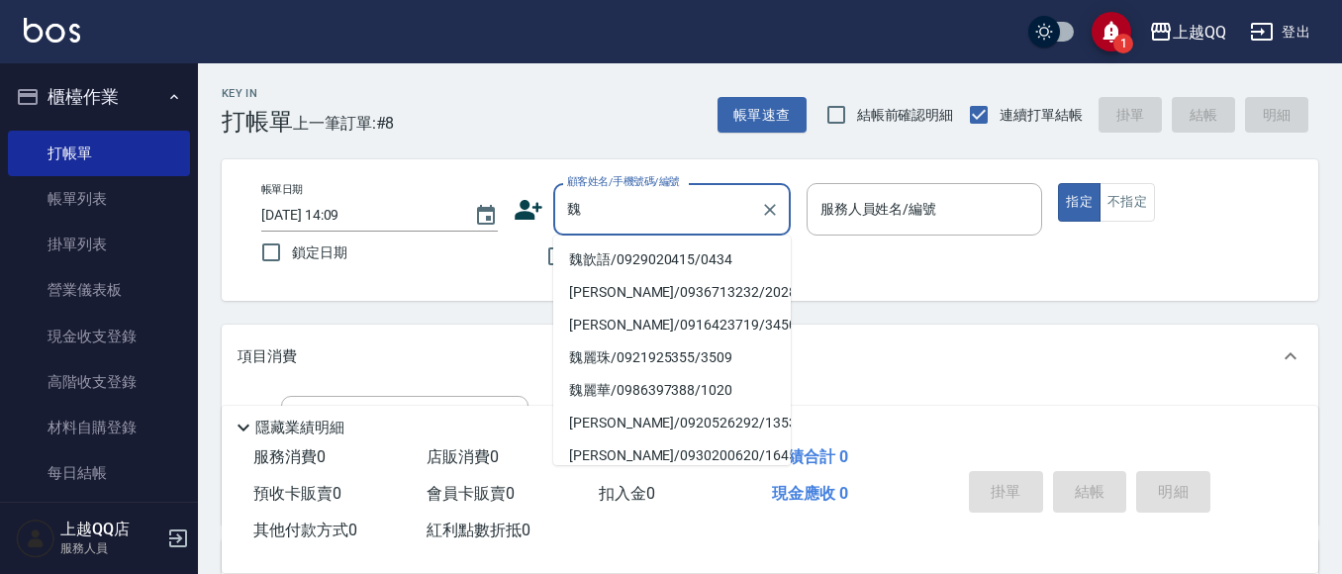
click at [639, 260] on li "魏歆語/0929020415/0434" at bounding box center [672, 260] width 238 height 33
type input "魏歆語/0929020415/0434"
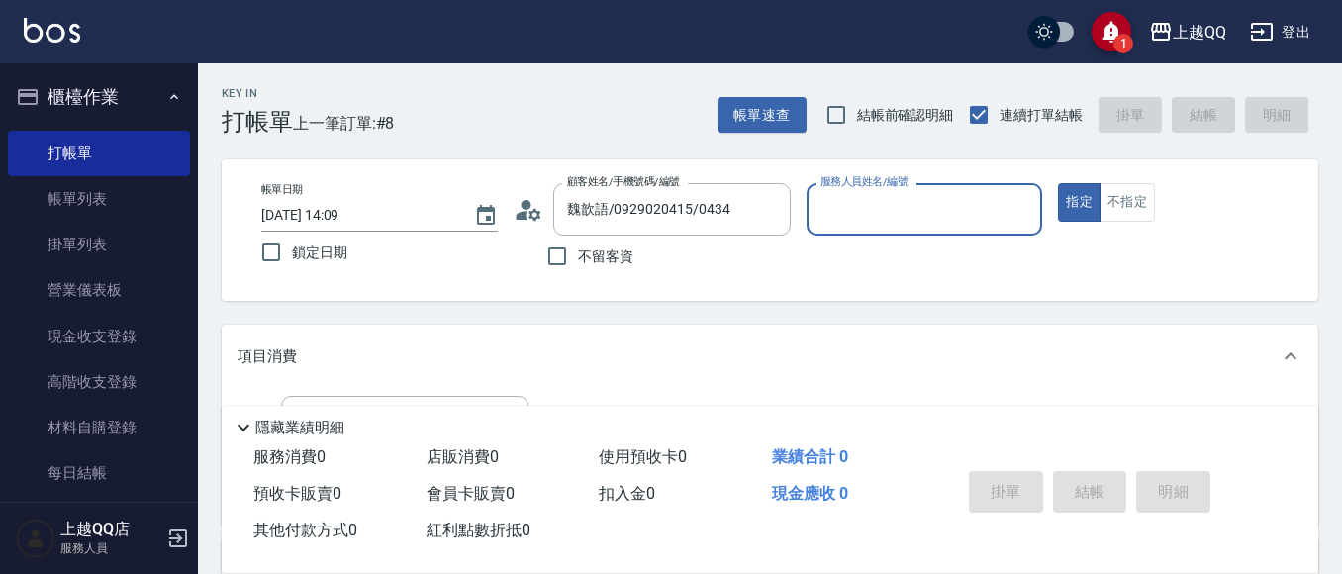
type input "佩怡-3"
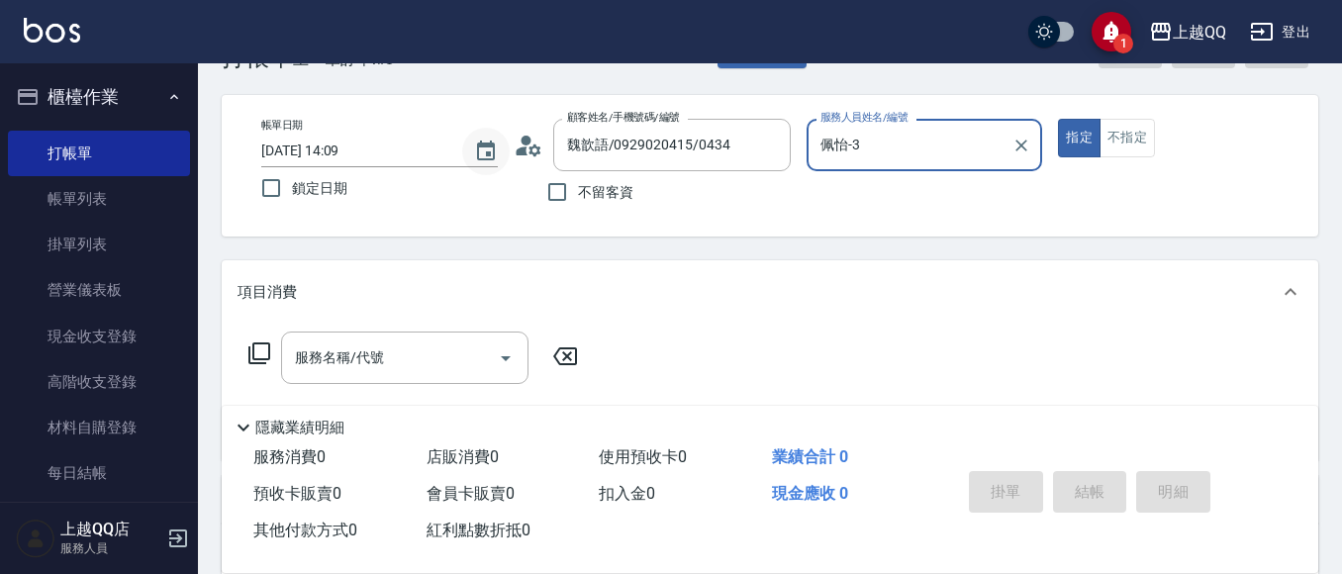
scroll to position [99, 0]
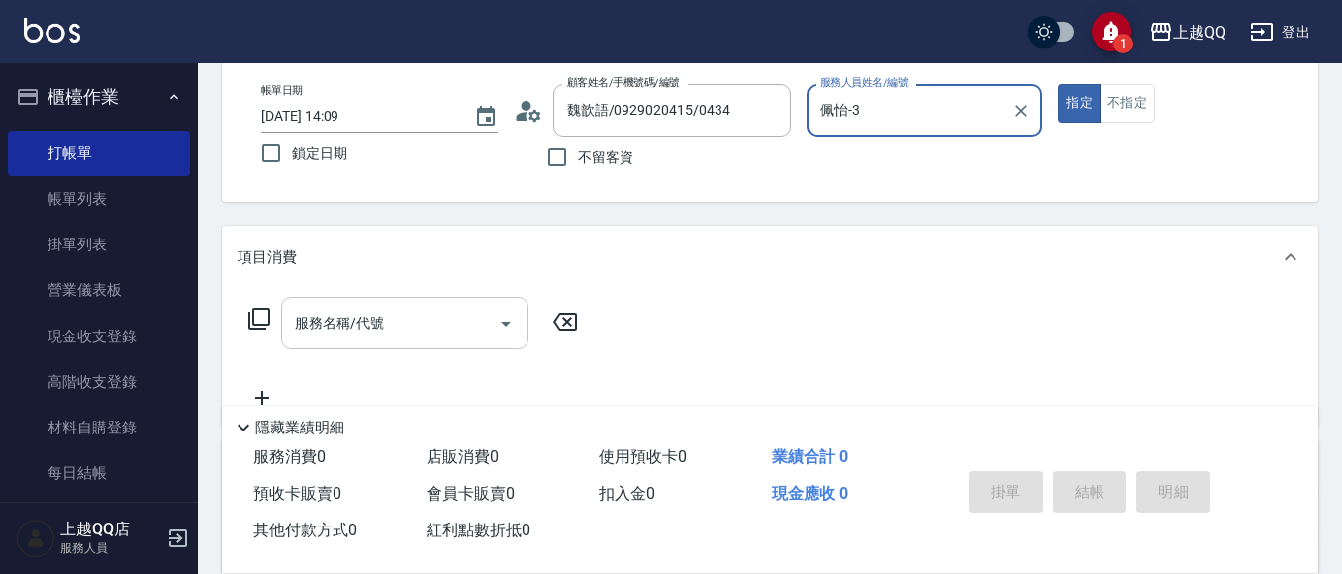
click at [371, 328] on input "服務名稱/代號" at bounding box center [390, 323] width 200 height 35
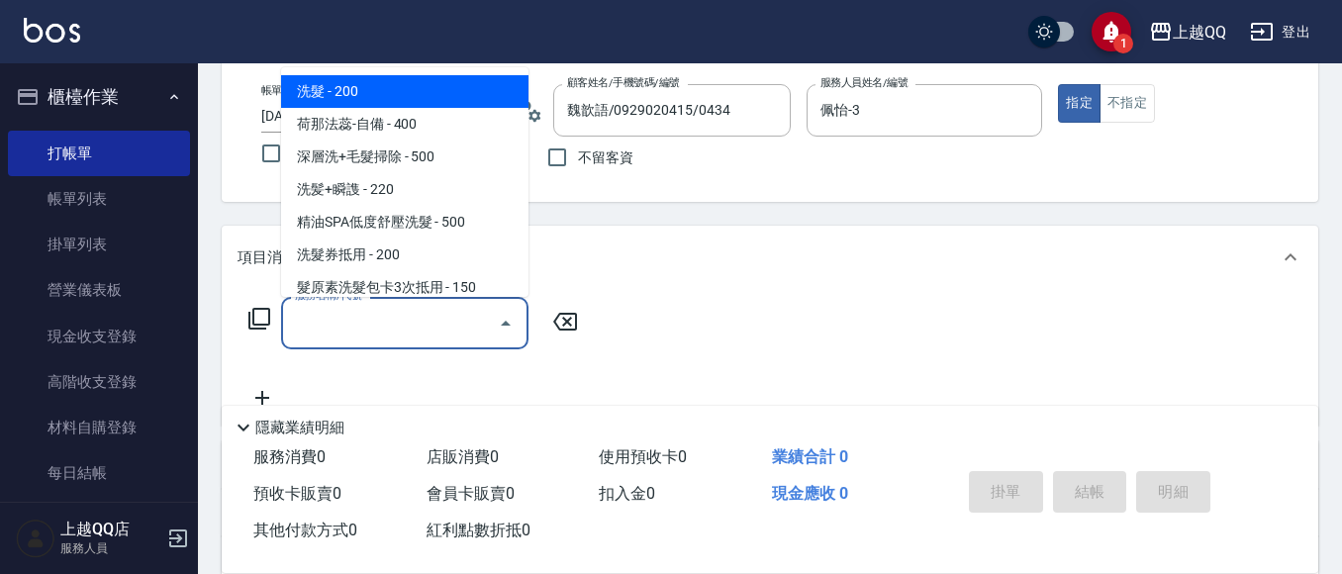
type input "1"
click at [822, 203] on div "Key In 打帳單 上一筆訂單:#8 帳單速查 結帳前確認明細 連續打單結帳 掛單 結帳 明細 帳單日期 [DATE] 14:09 鎖定日期 顧客姓名/手機…" at bounding box center [770, 416] width 1144 height 905
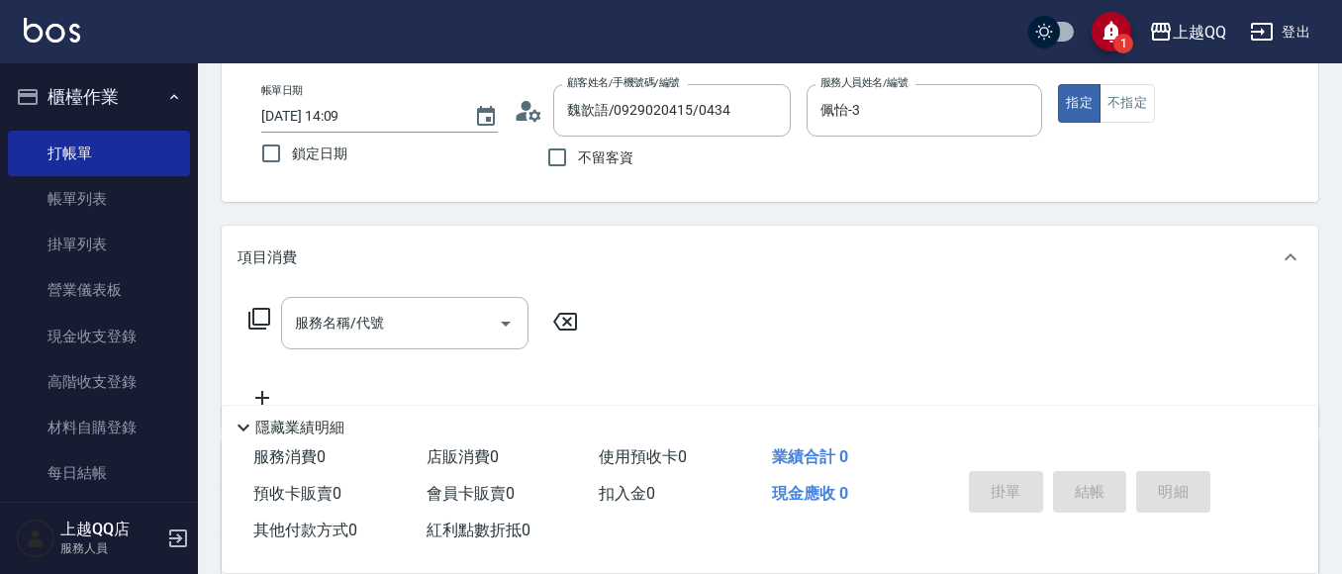
click at [263, 317] on icon at bounding box center [259, 319] width 24 height 24
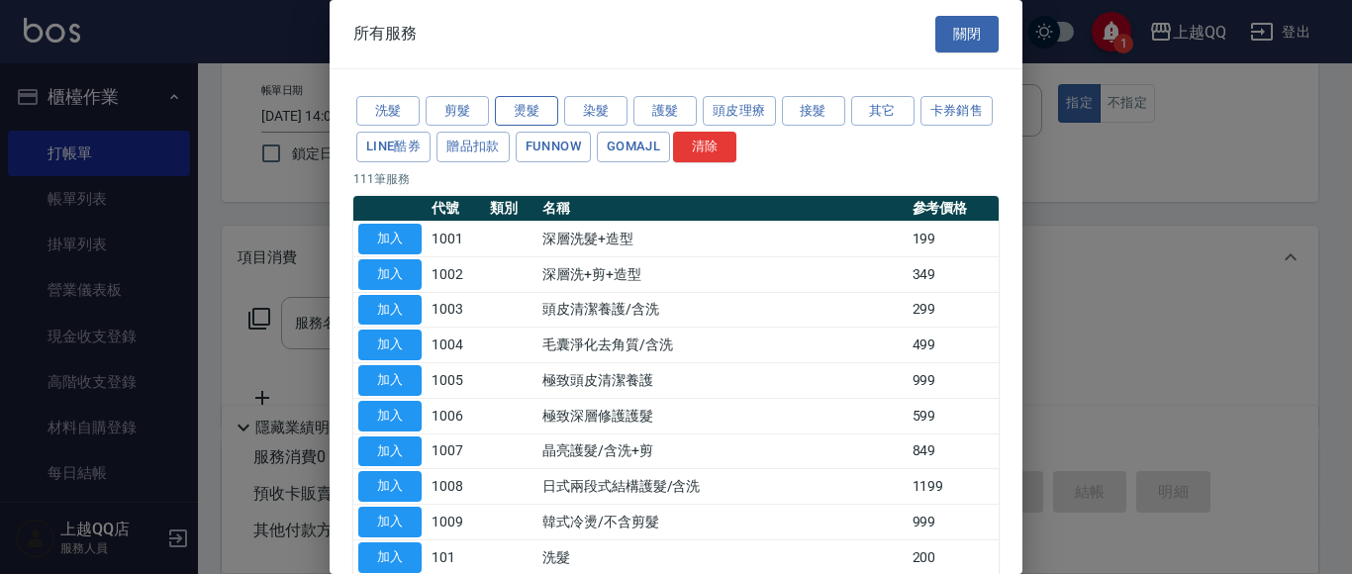
click at [532, 112] on button "燙髮" at bounding box center [526, 111] width 63 height 31
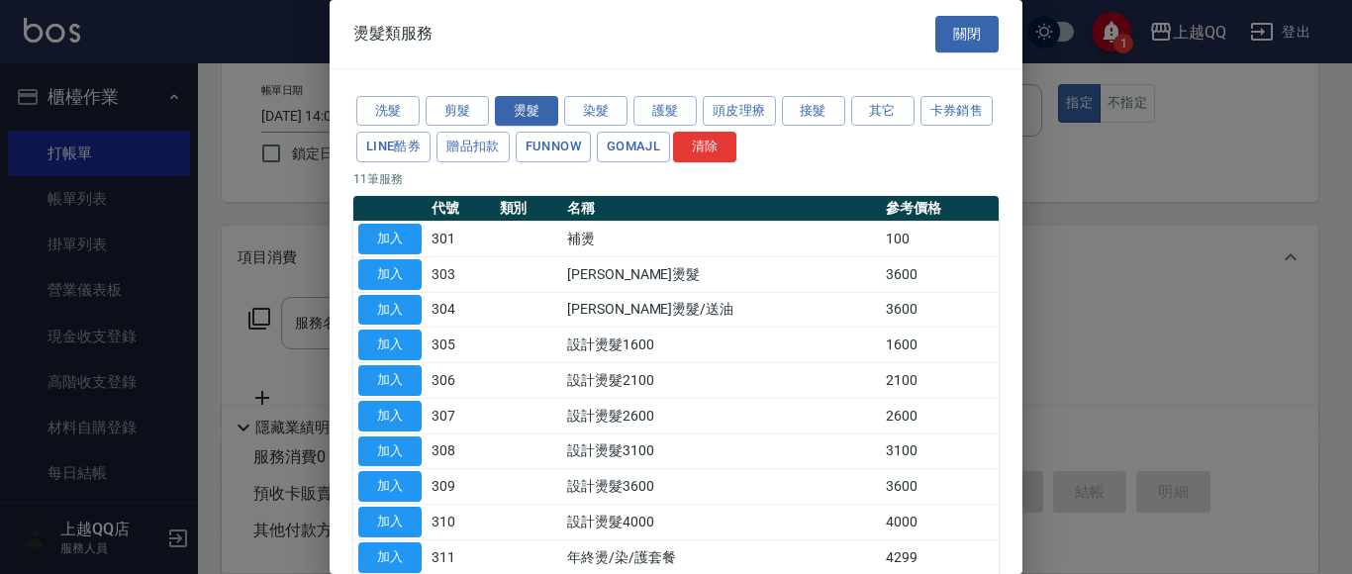
click at [394, 467] on td "加入" at bounding box center [389, 452] width 73 height 36
click at [404, 443] on button "加入" at bounding box center [389, 452] width 63 height 31
type input "設計燙髮3100(308)"
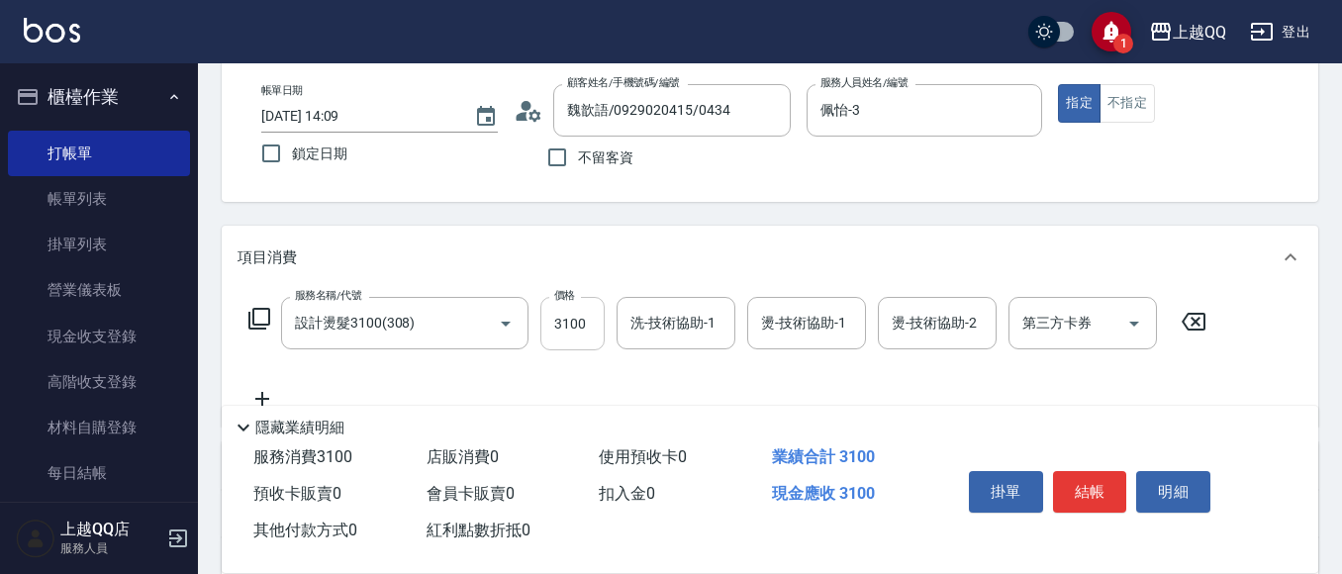
click at [582, 299] on input "3100" at bounding box center [572, 323] width 64 height 53
type input "2480"
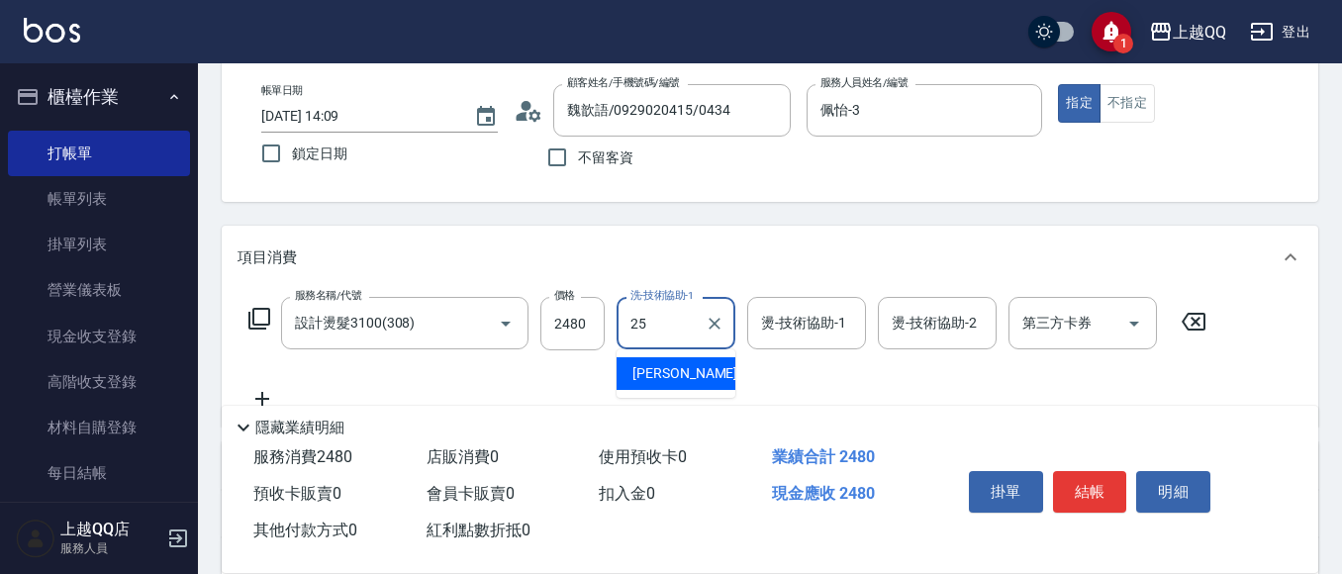
type input "[PERSON_NAME]-25"
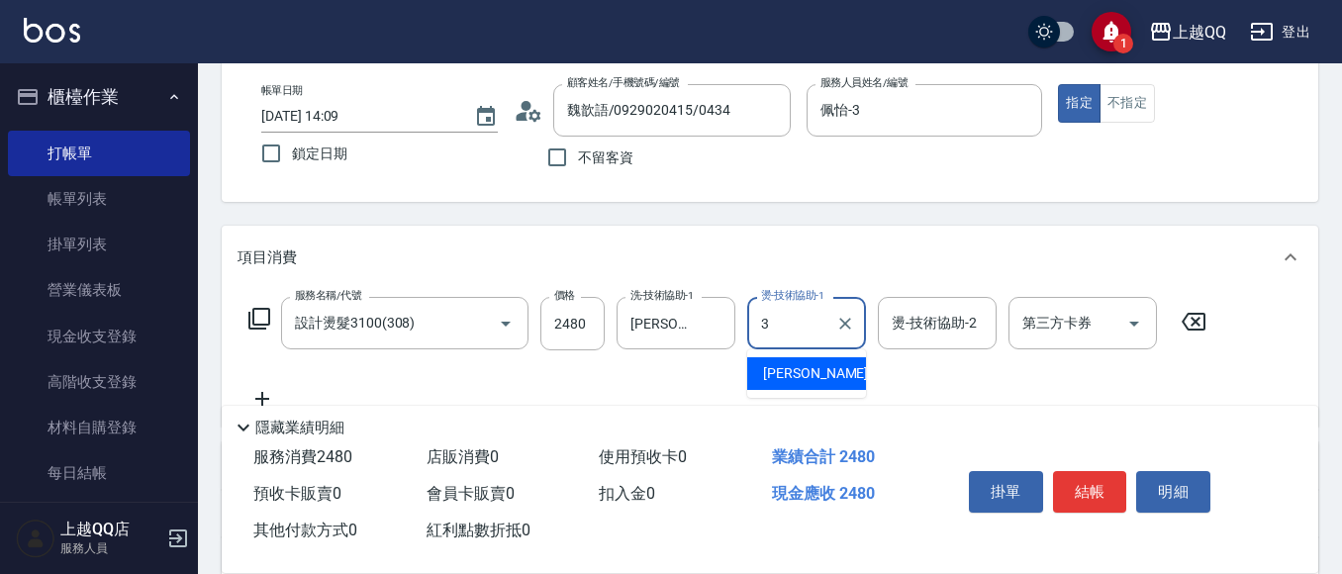
type input "佩怡-3"
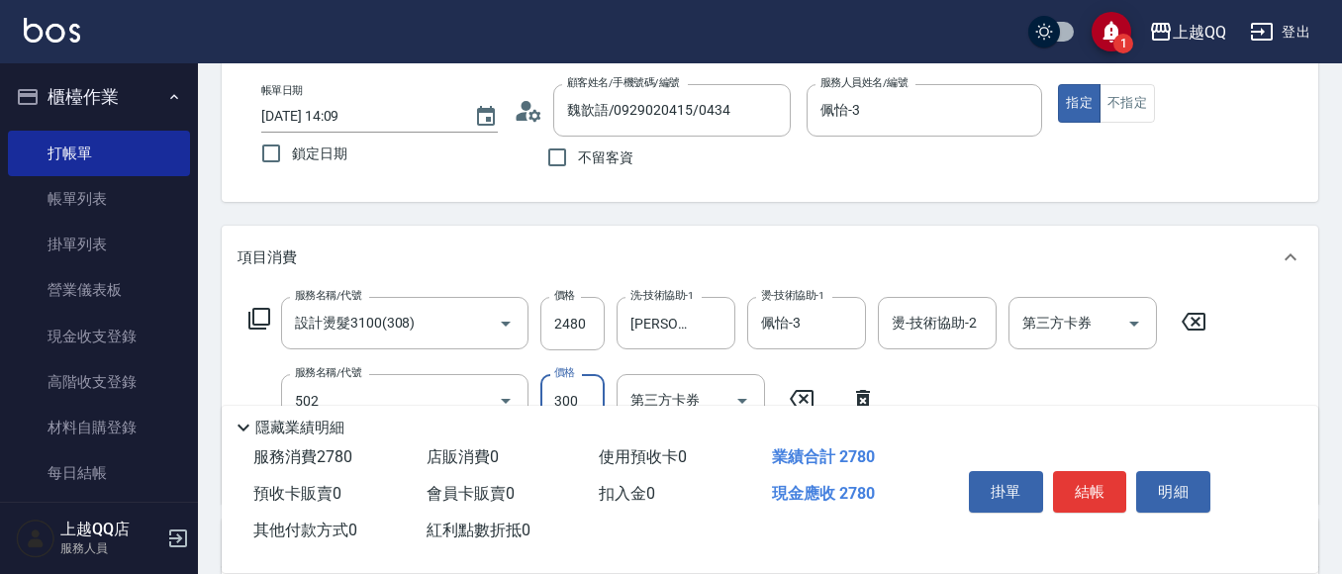
type input "自備護髮(502)"
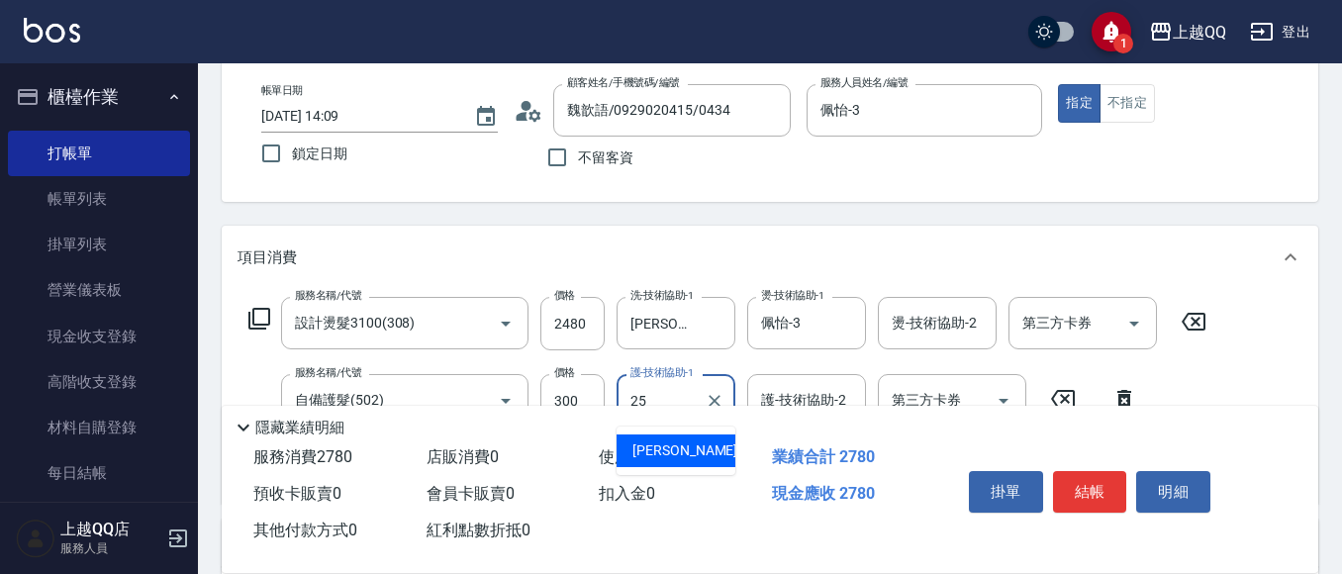
type input "[PERSON_NAME]-25"
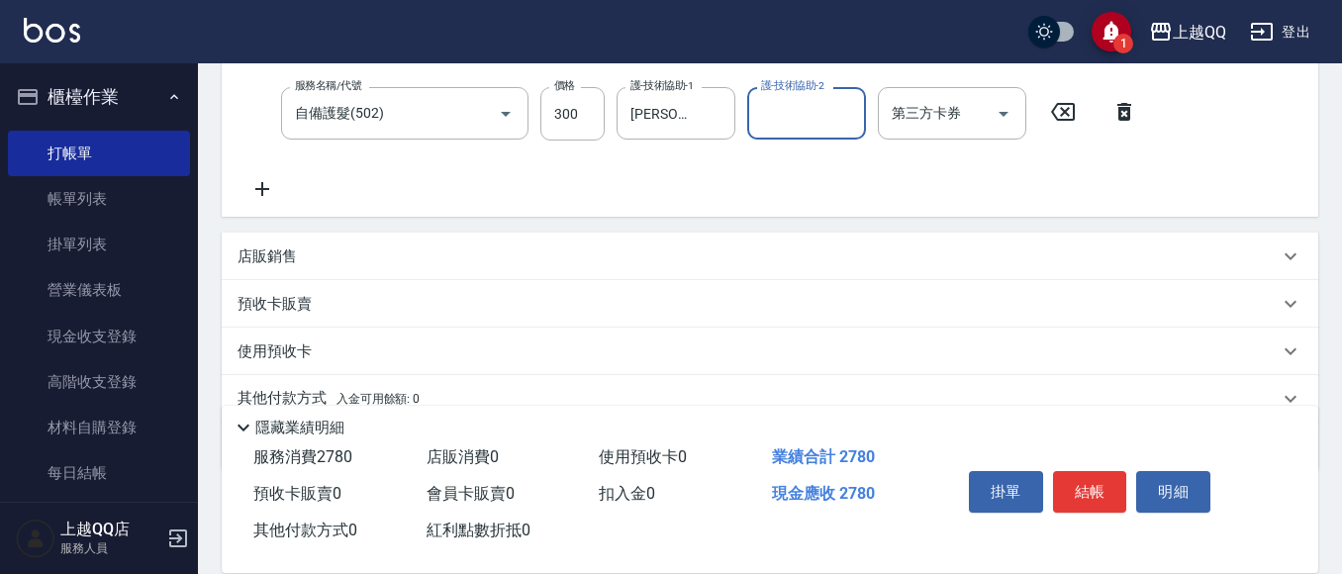
scroll to position [396, 0]
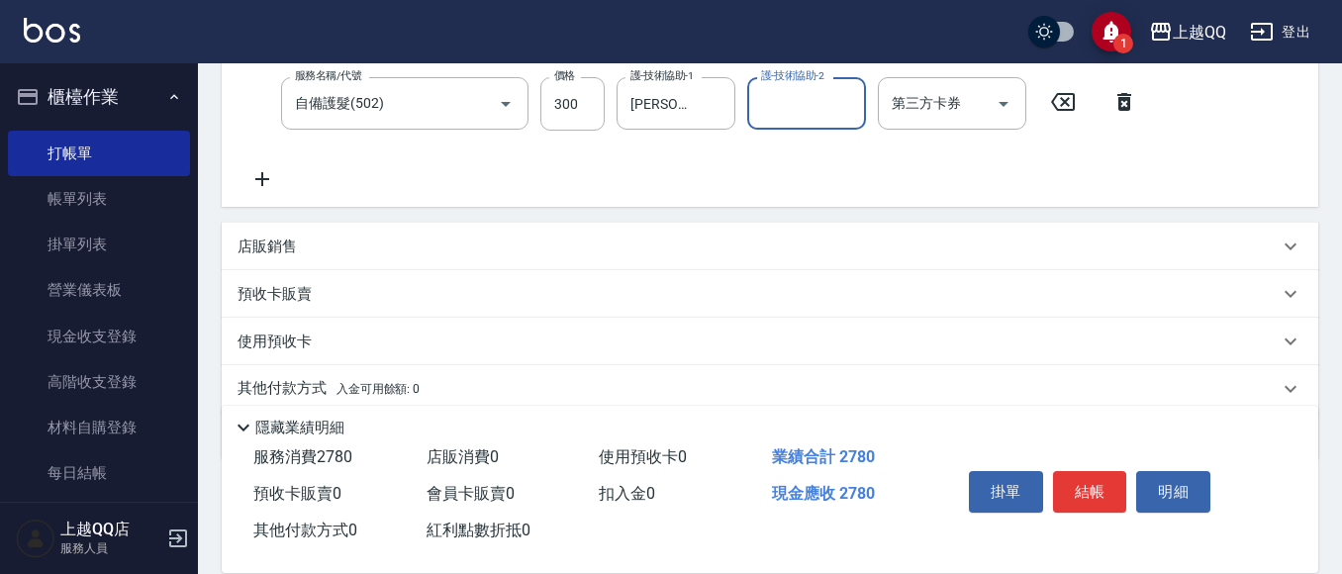
click at [261, 251] on p "店販銷售" at bounding box center [267, 247] width 59 height 21
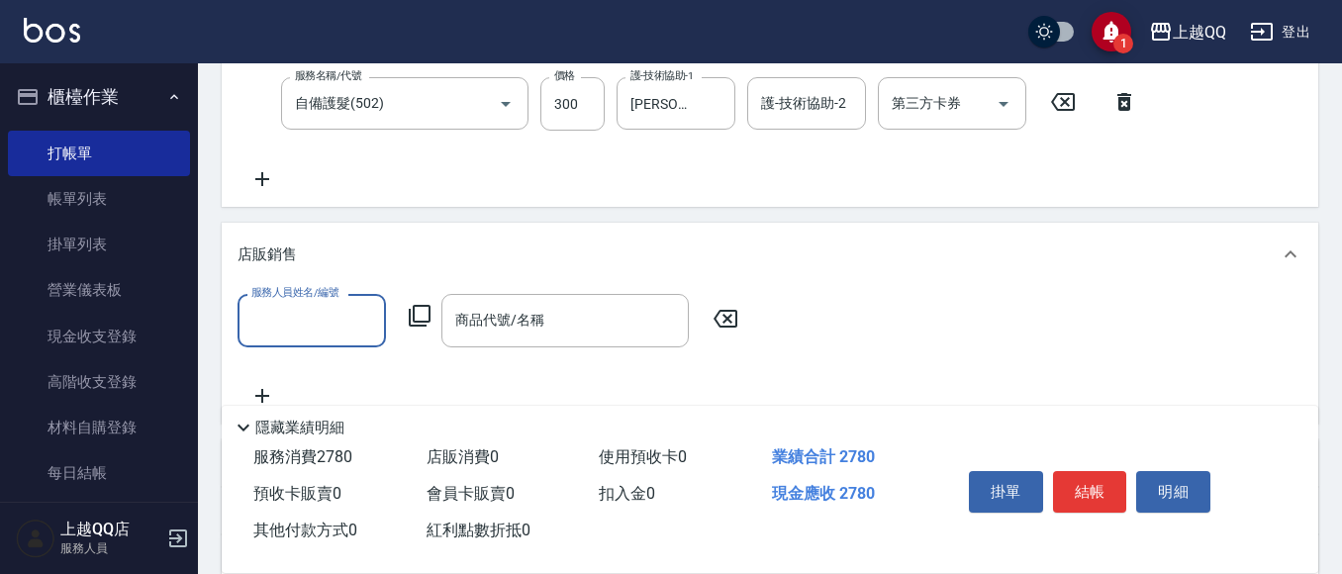
scroll to position [0, 0]
type input "佩怡-3"
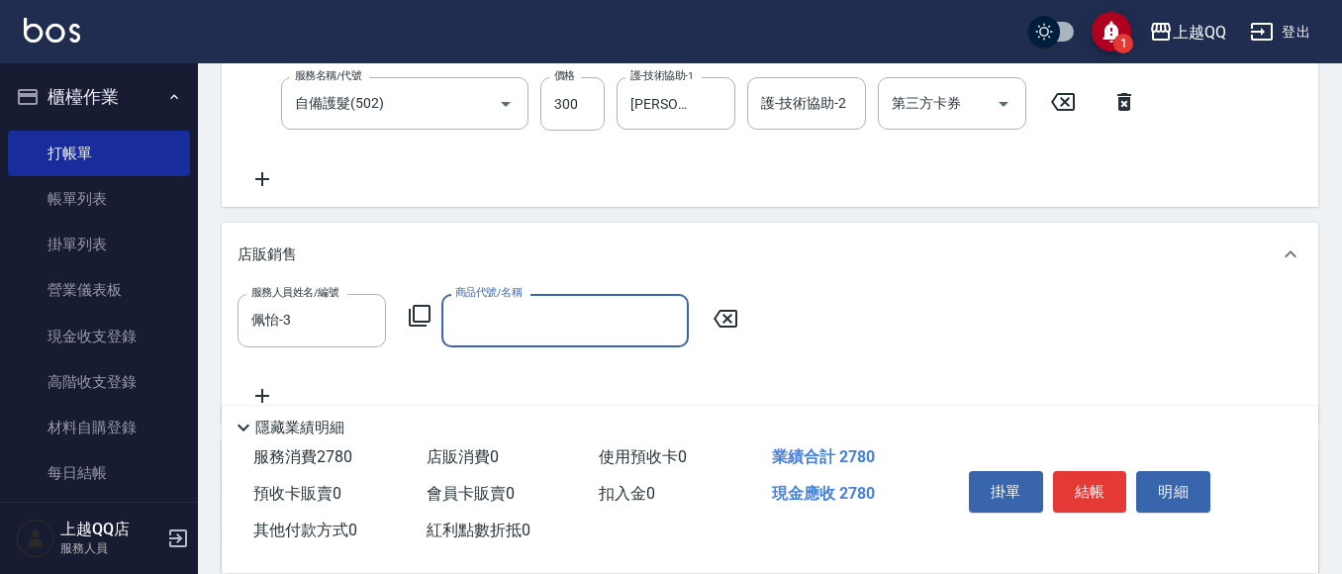
click at [410, 311] on icon at bounding box center [420, 316] width 22 height 22
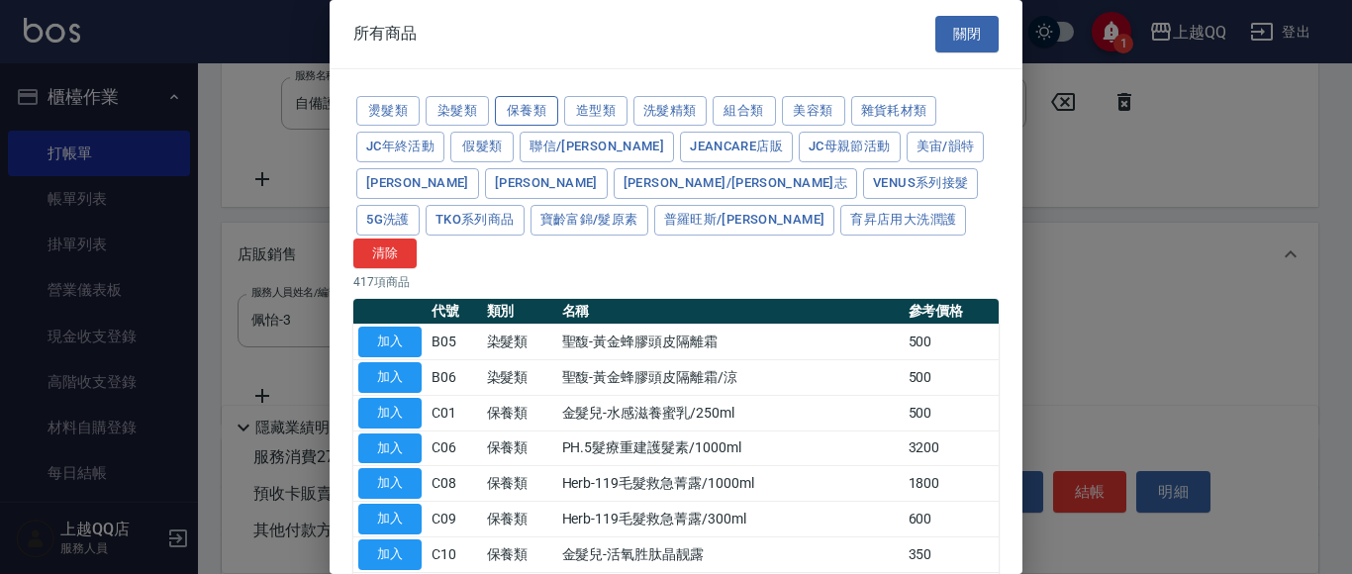
click at [498, 115] on button "保養類" at bounding box center [526, 111] width 63 height 31
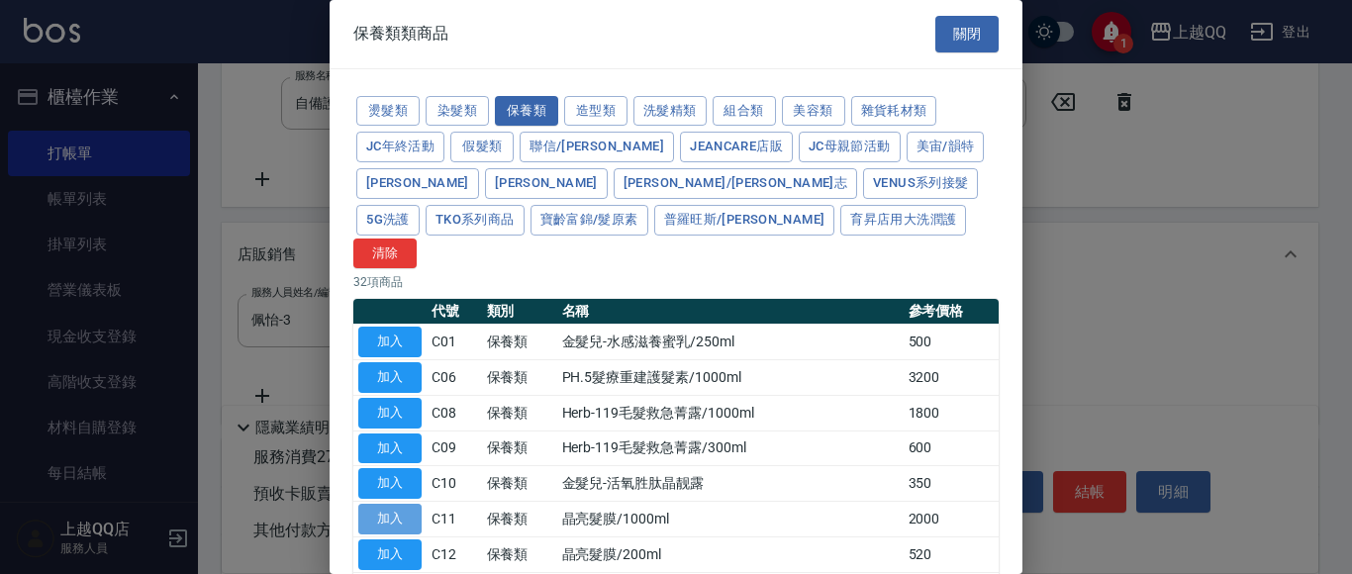
click at [414, 504] on button "加入" at bounding box center [389, 519] width 63 height 31
type input "晶亮髮膜/1000ml"
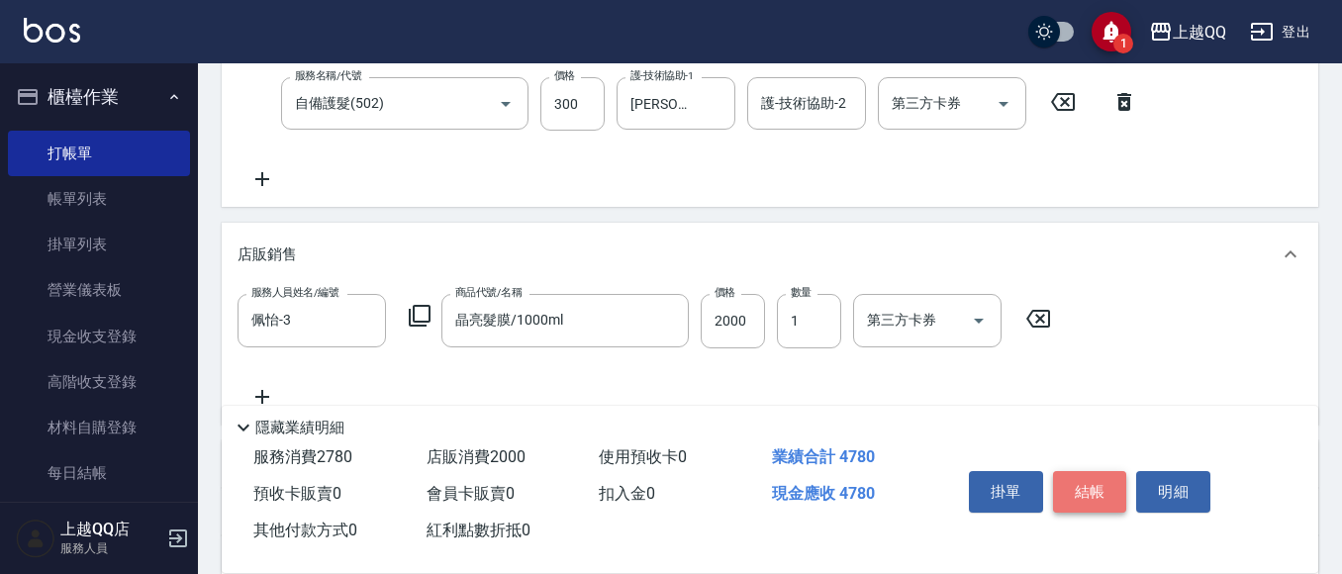
click at [1073, 481] on button "結帳" at bounding box center [1090, 492] width 74 height 42
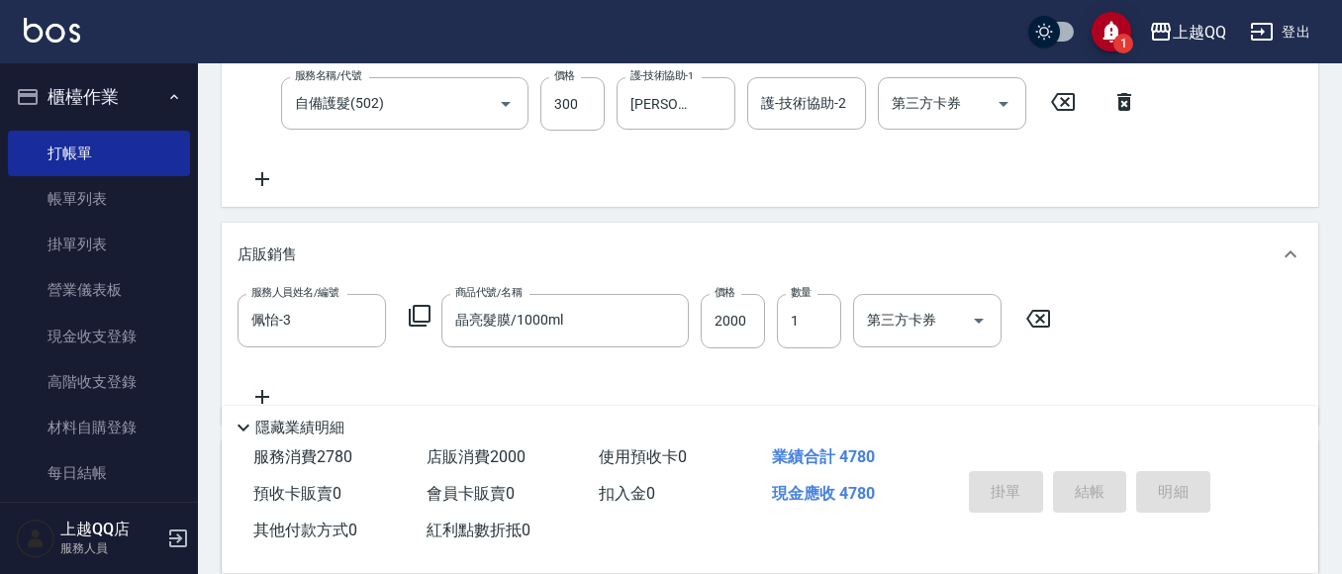
type input "[DATE] 14:39"
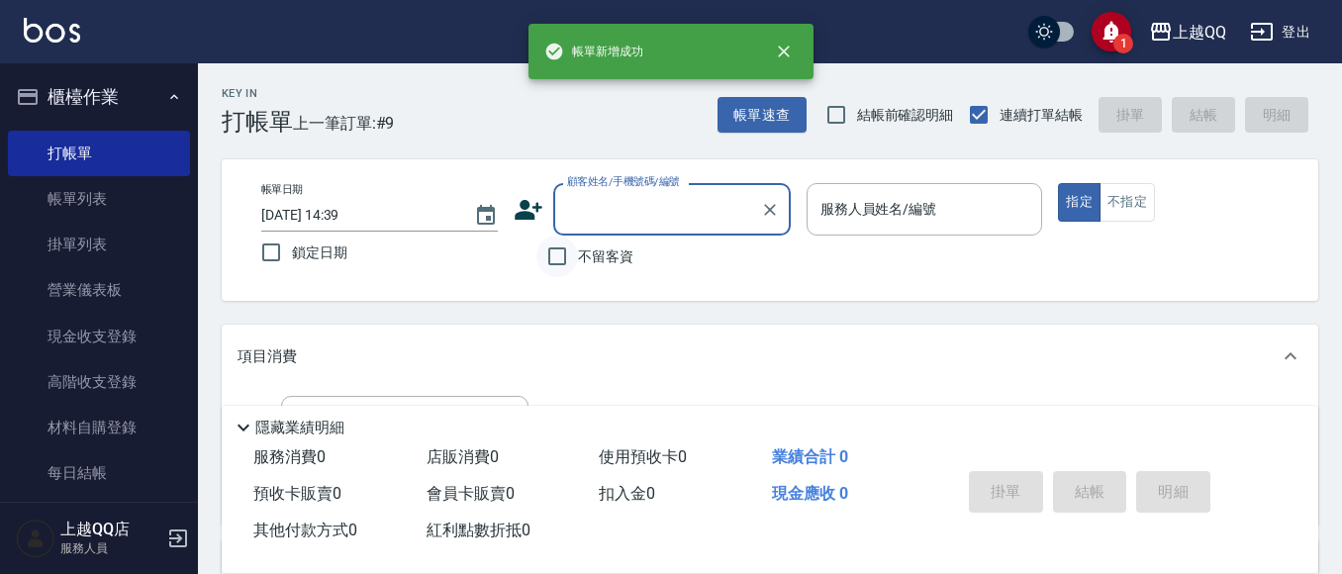
click at [559, 257] on input "不留客資" at bounding box center [558, 257] width 42 height 42
checkbox input "true"
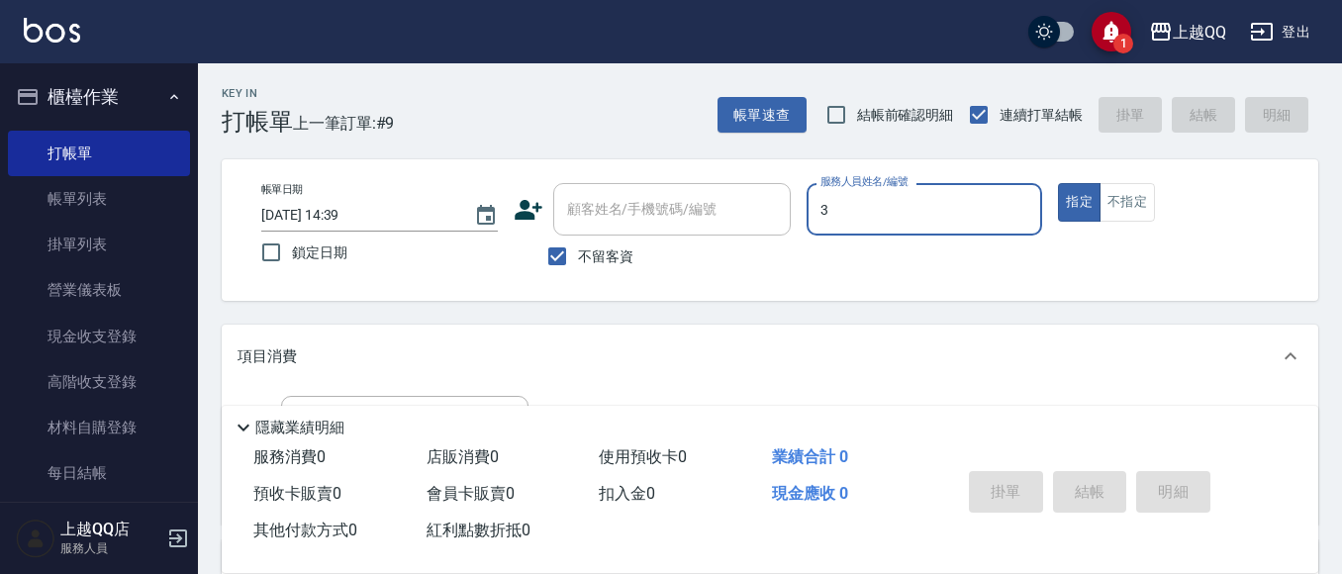
type input "佩怡-3"
type button "true"
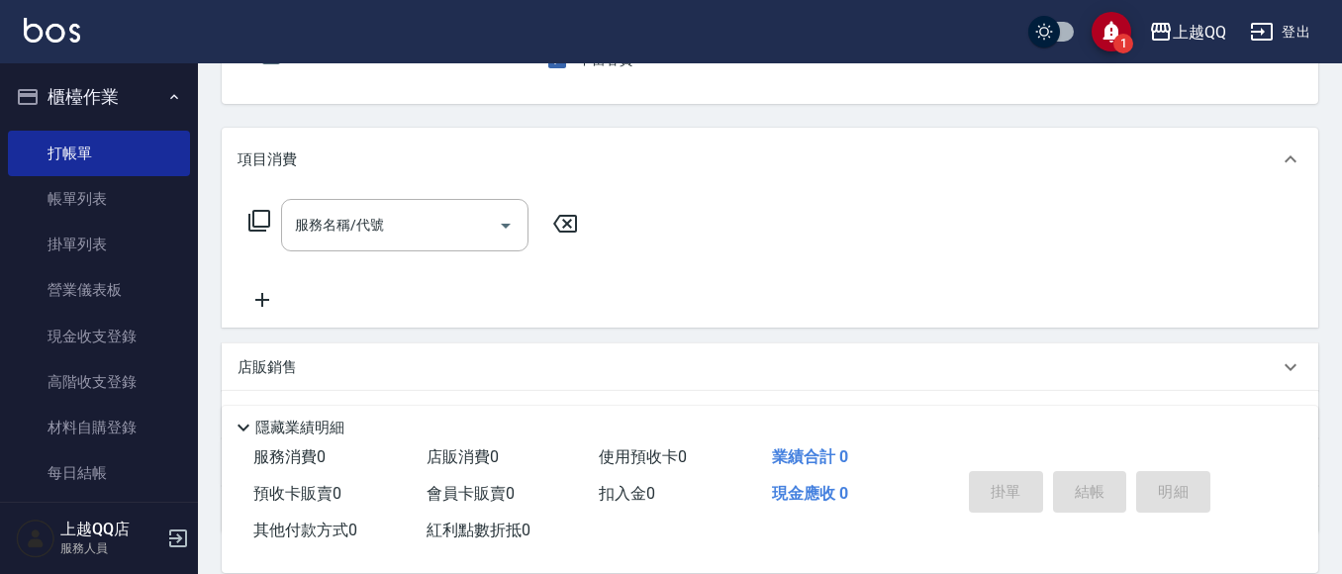
scroll to position [198, 0]
click at [418, 232] on input "服務名稱/代號" at bounding box center [390, 224] width 200 height 35
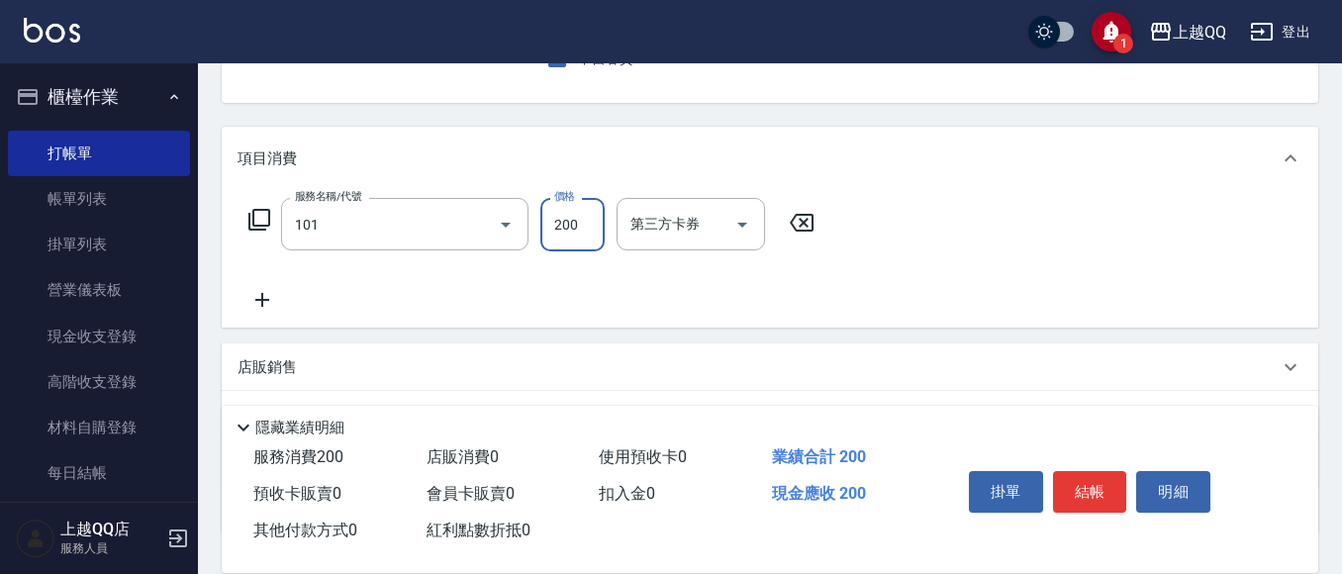
type input "洗髮(101)"
type input "230"
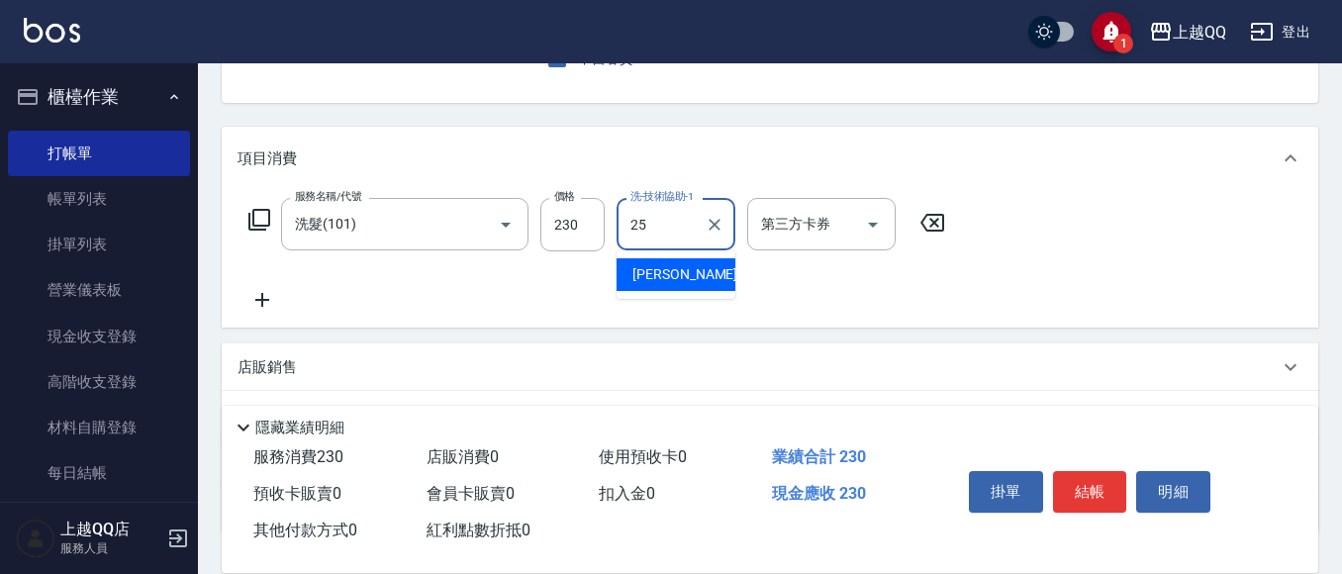
type input "[PERSON_NAME]-25"
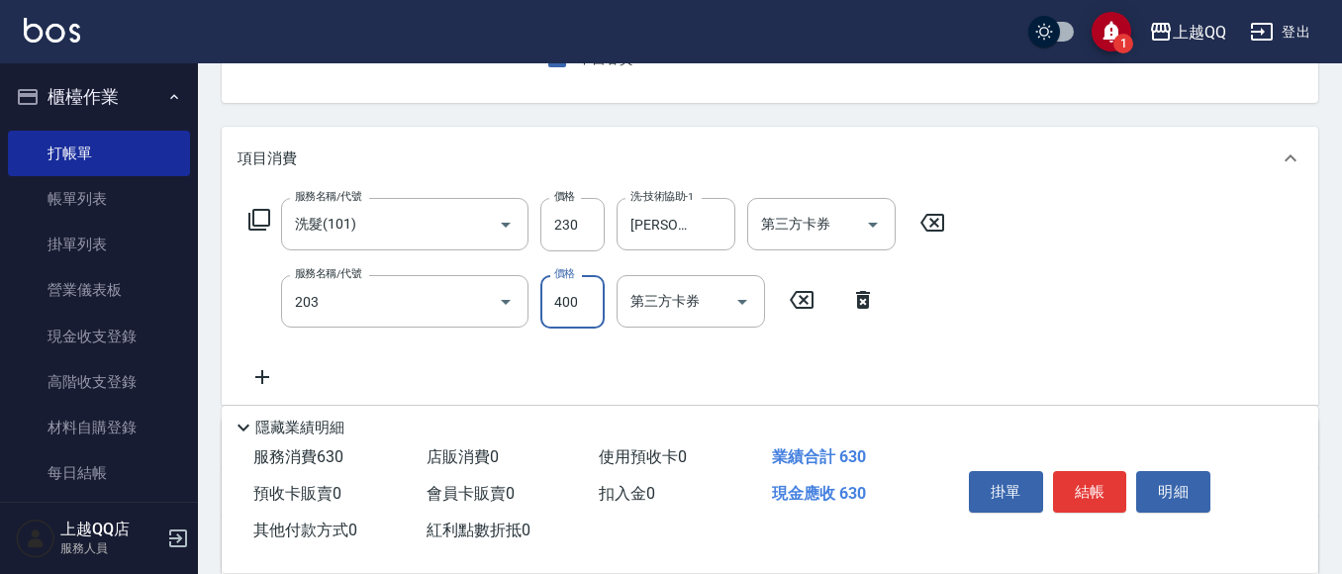
type input "指定單剪(203)"
type input "350"
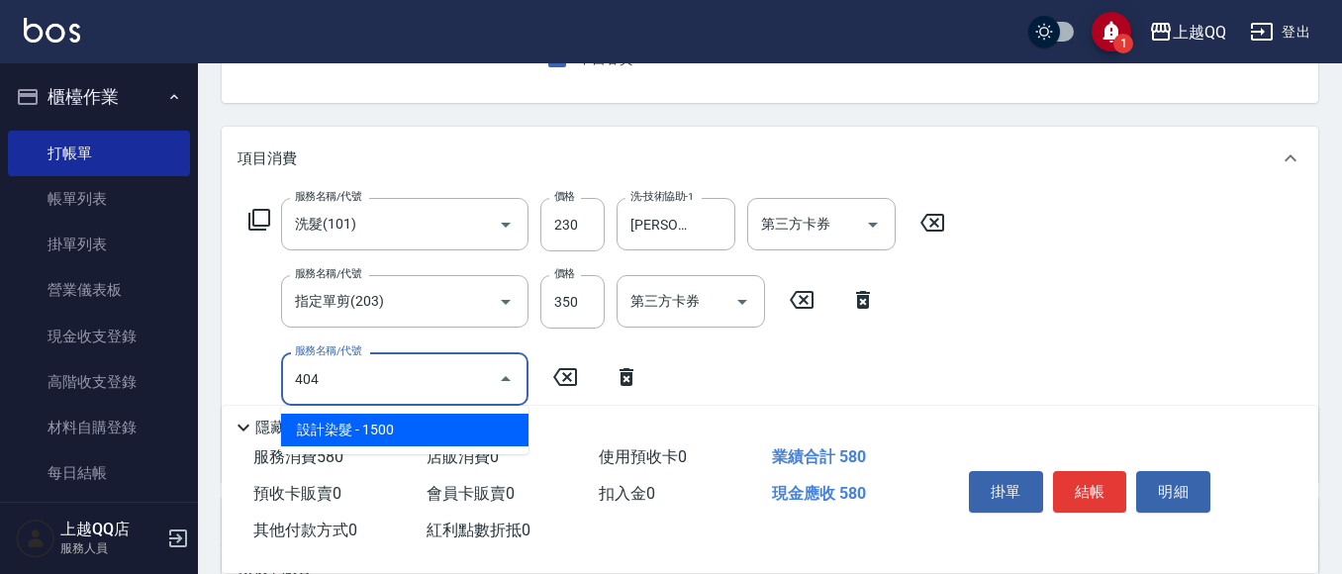
type input "設計染髮(404)"
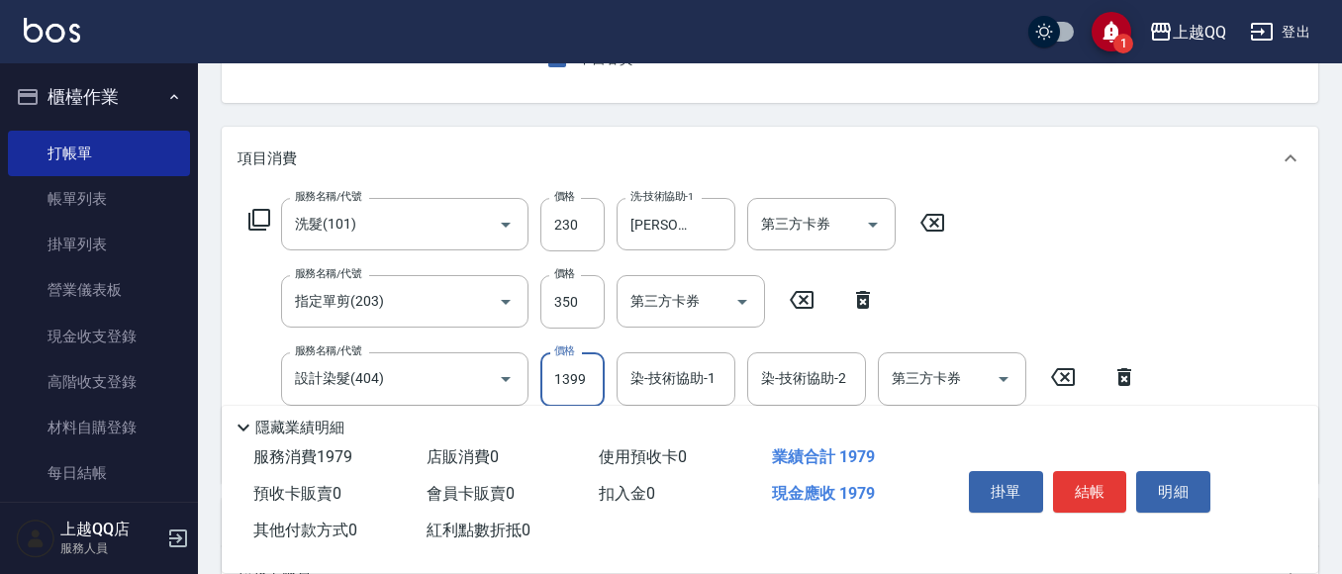
type input "1399"
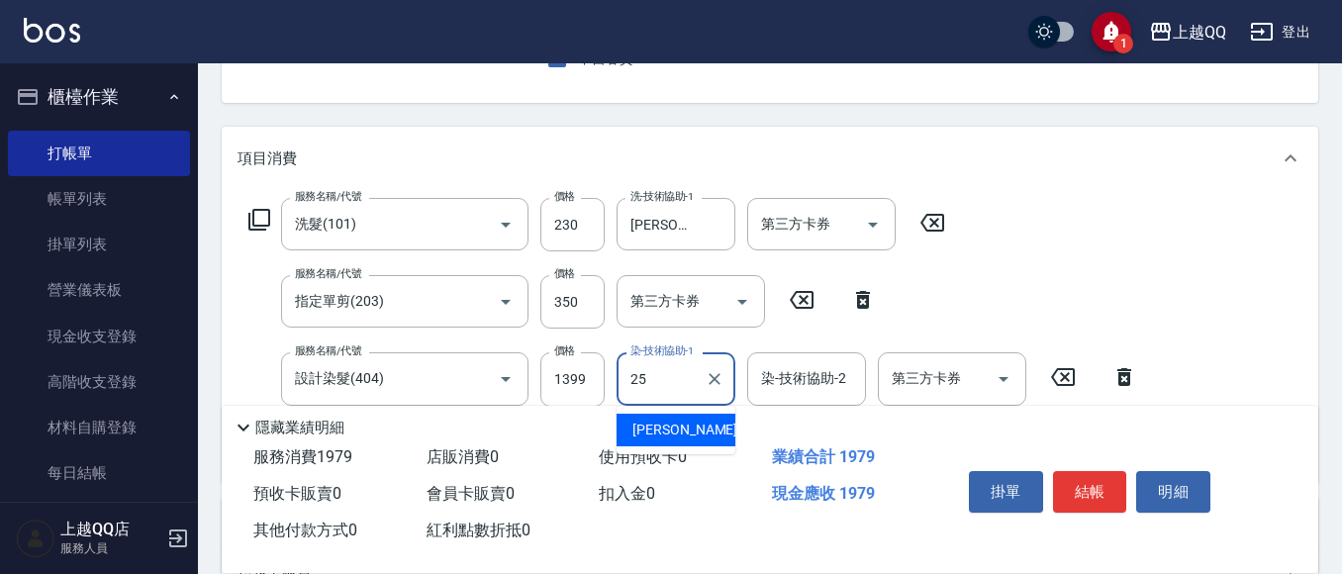
type input "[PERSON_NAME]-25"
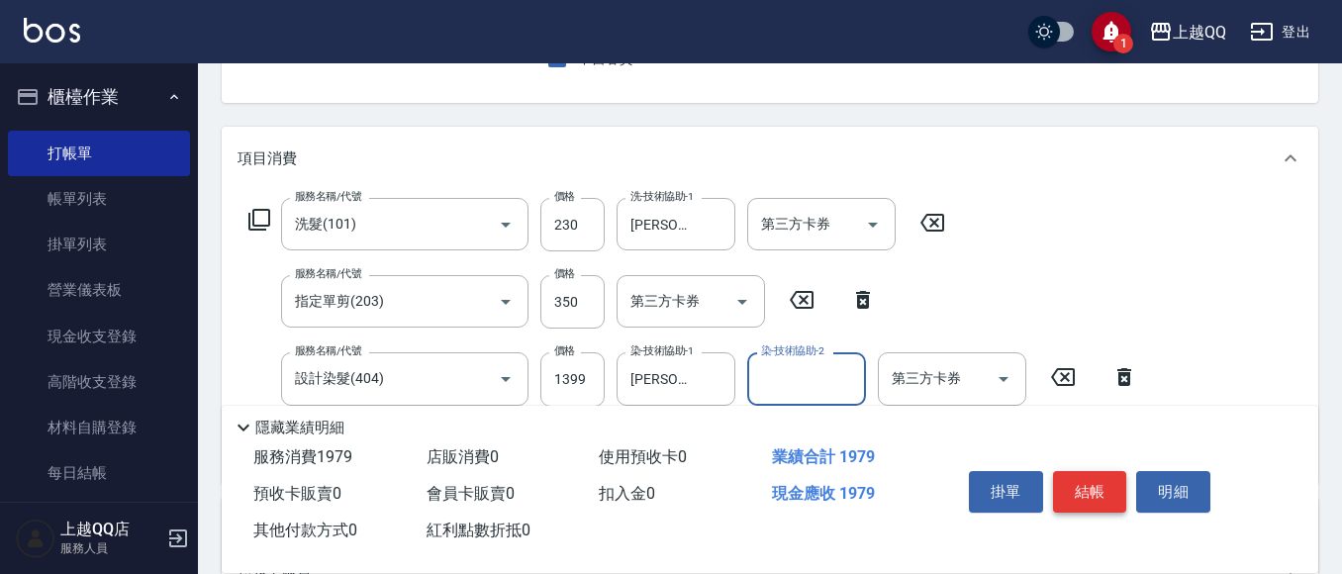
click at [1078, 495] on button "結帳" at bounding box center [1090, 492] width 74 height 42
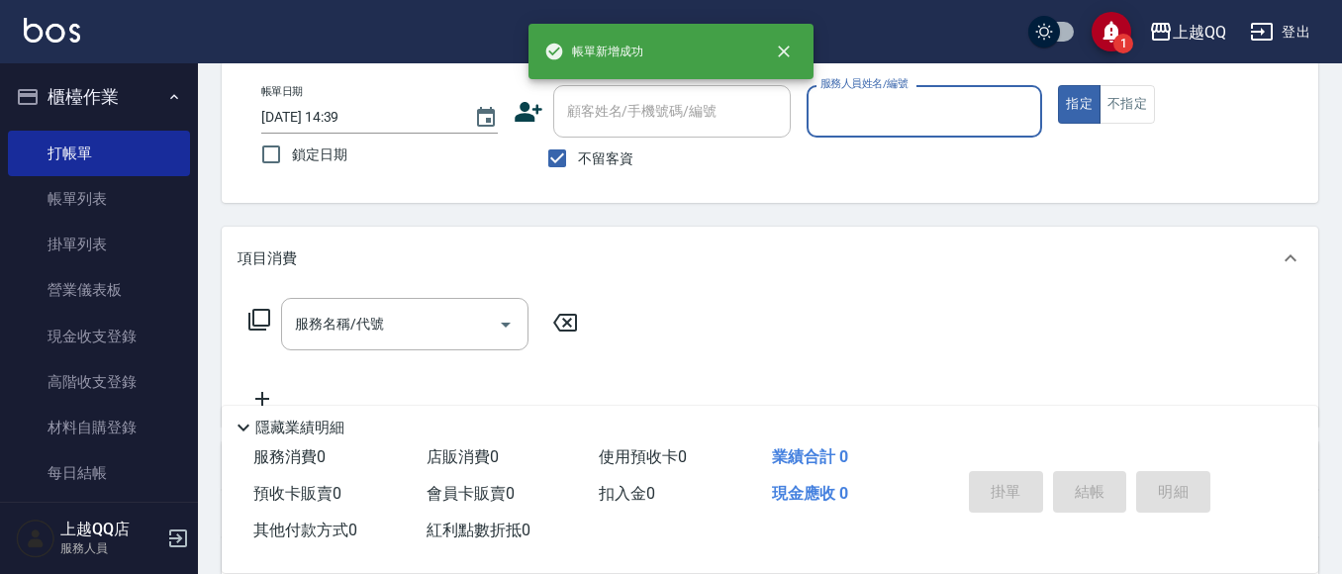
scroll to position [93, 0]
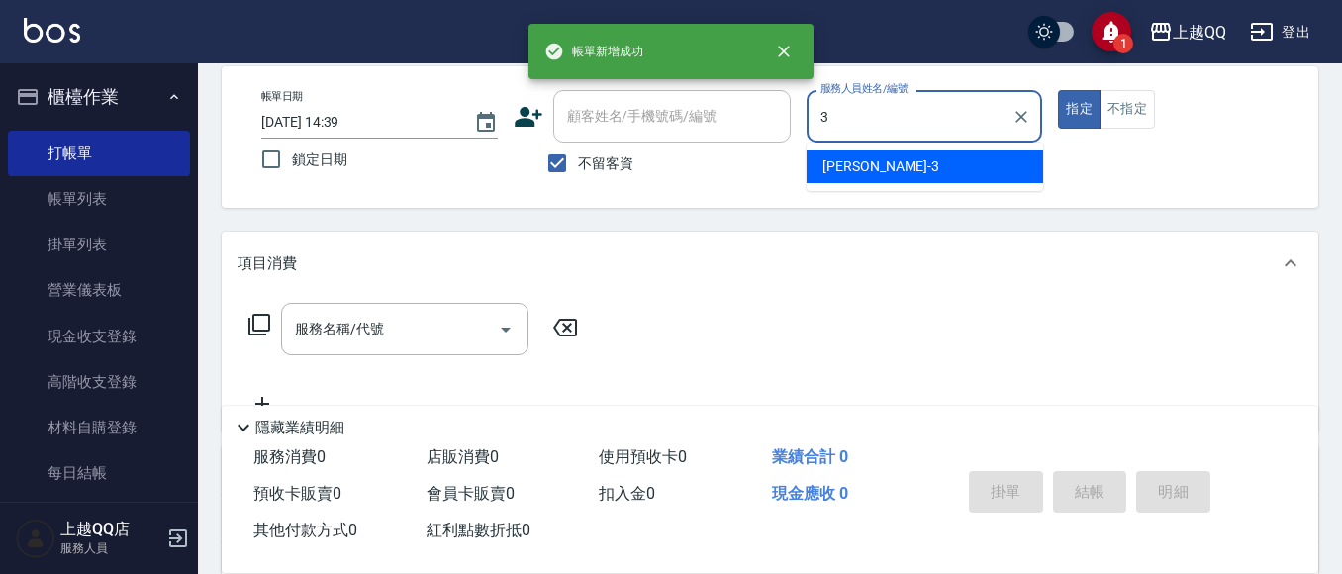
type input "佩怡-3"
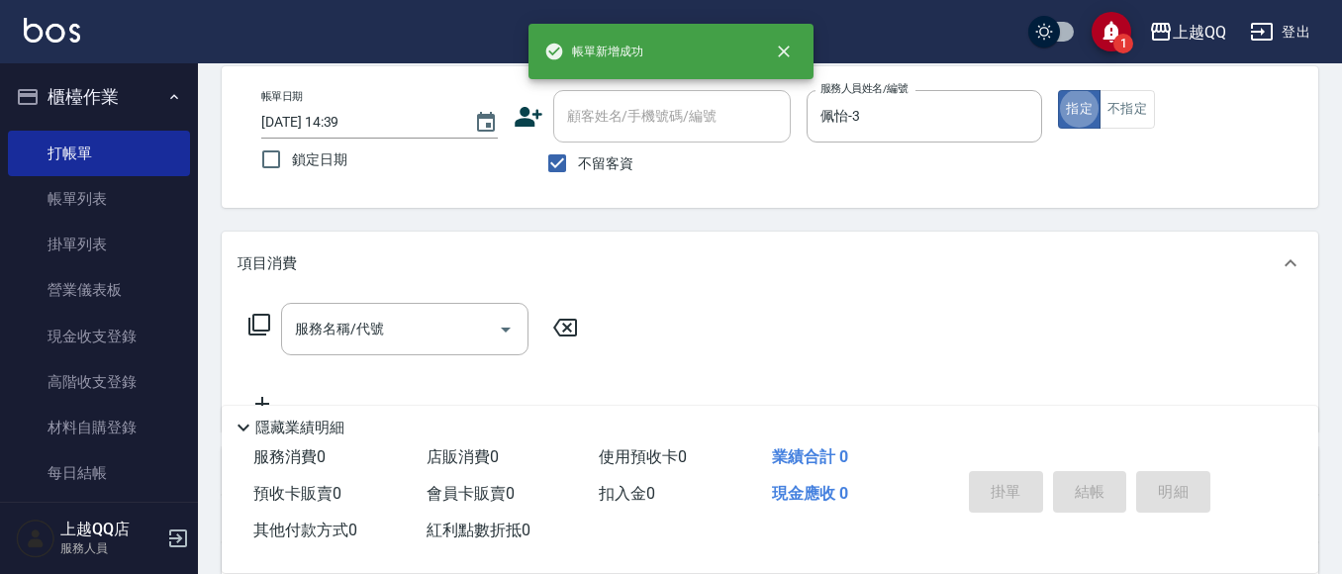
scroll to position [192, 0]
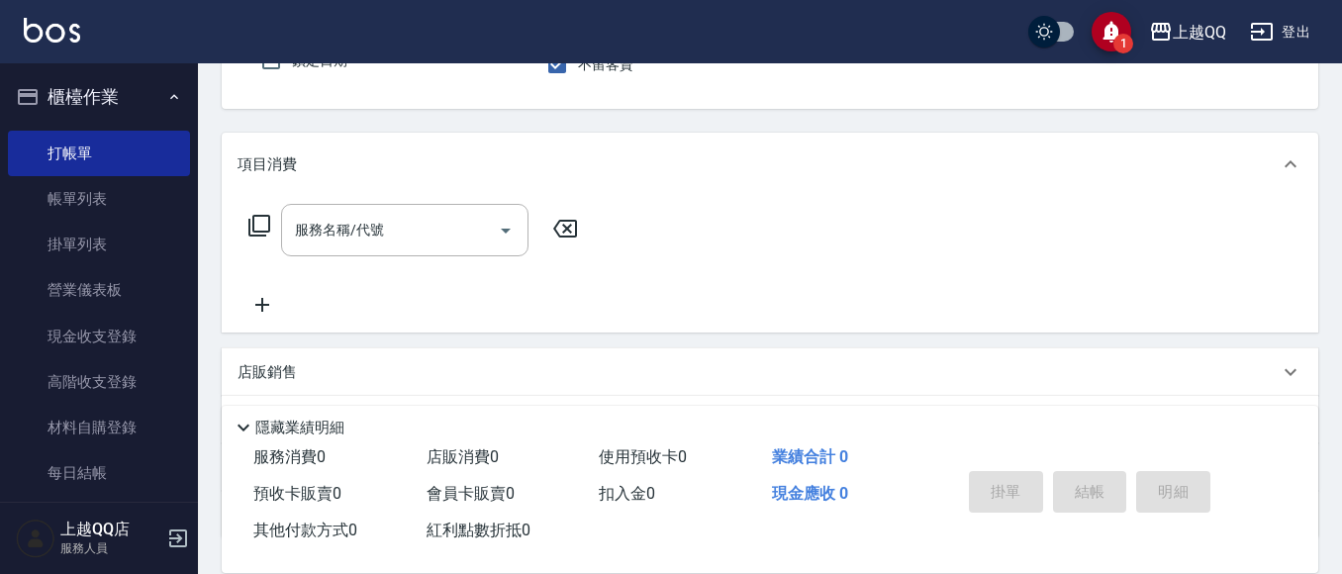
drag, startPoint x: 386, startPoint y: 210, endPoint x: 346, endPoint y: 133, distance: 86.8
click at [390, 210] on div "服務名稱/代號" at bounding box center [404, 230] width 247 height 52
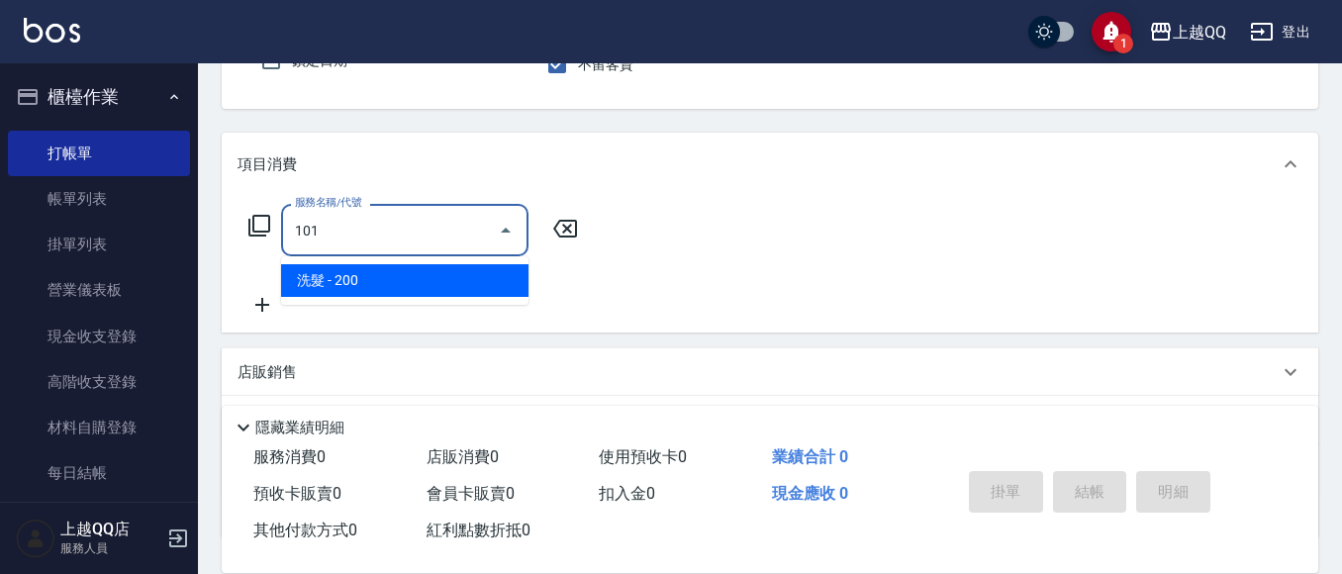
type input "洗髮(101)"
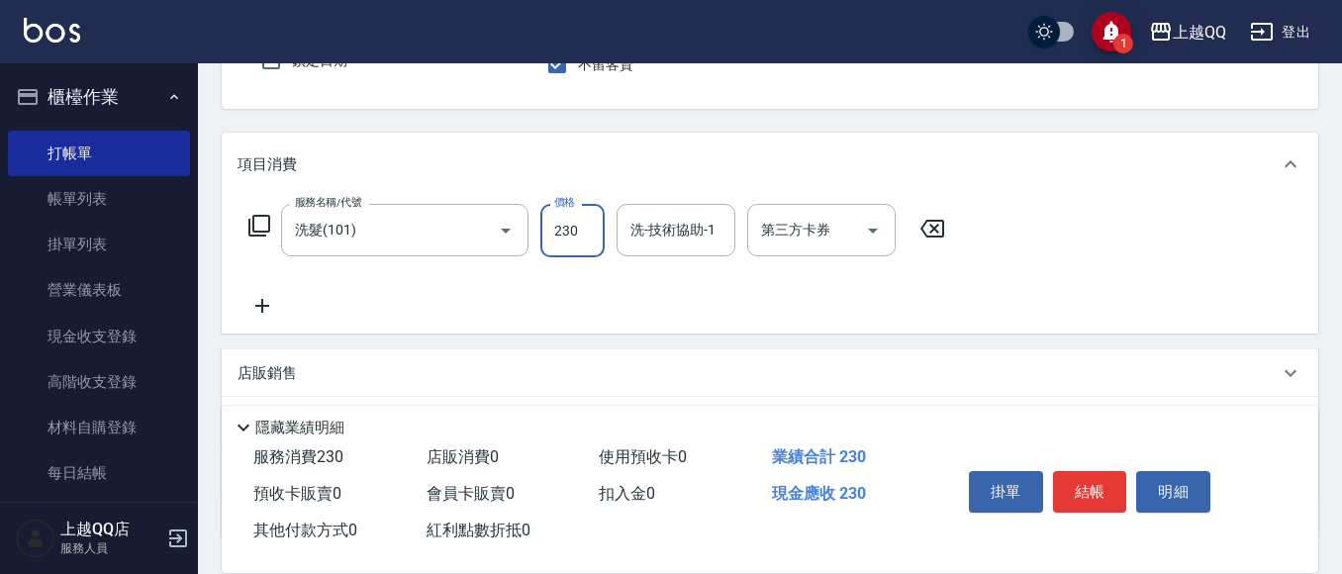
type input "230"
type input "[PERSON_NAME]-25"
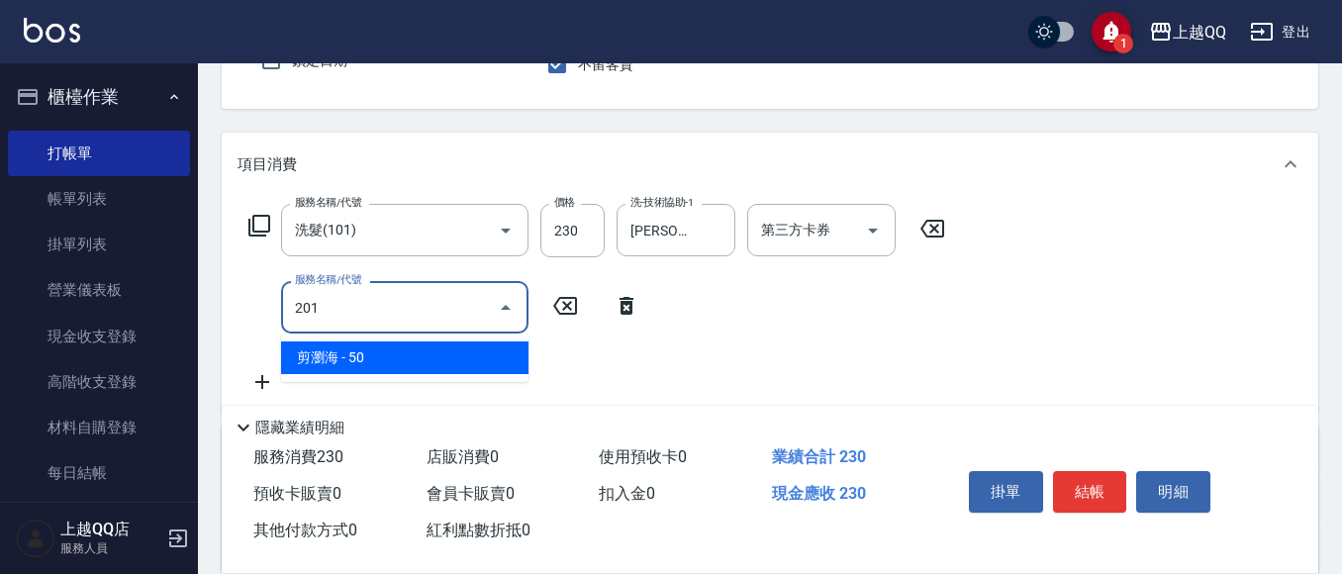
type input "剪瀏海(201)"
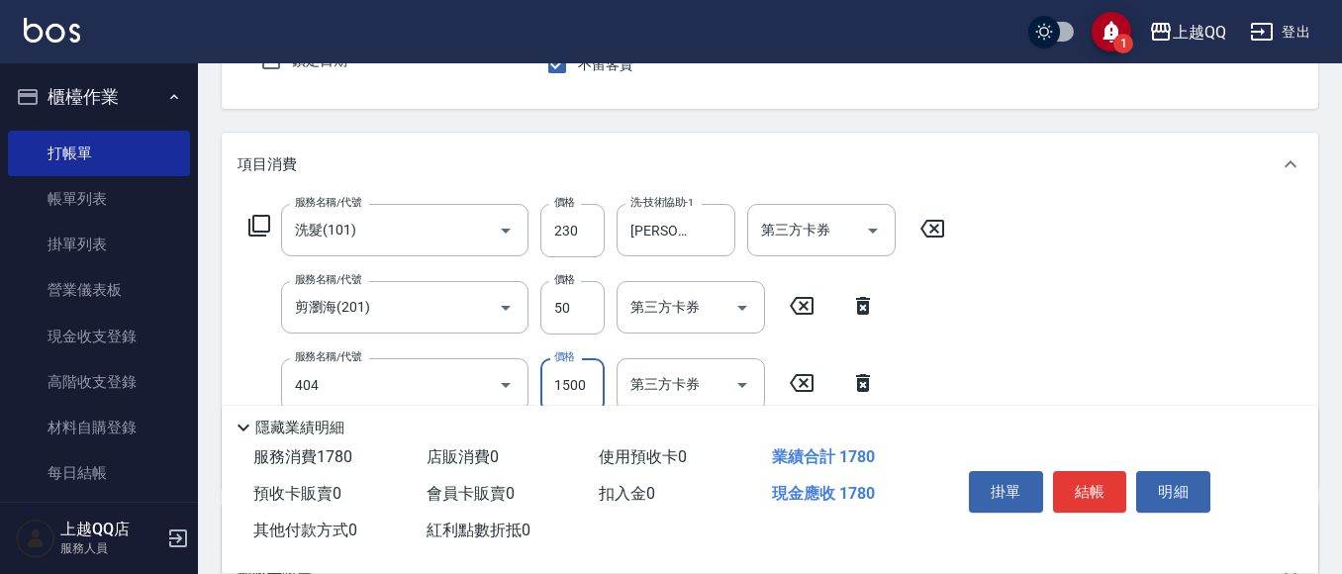
type input "設計染髮(404)"
type input "1200"
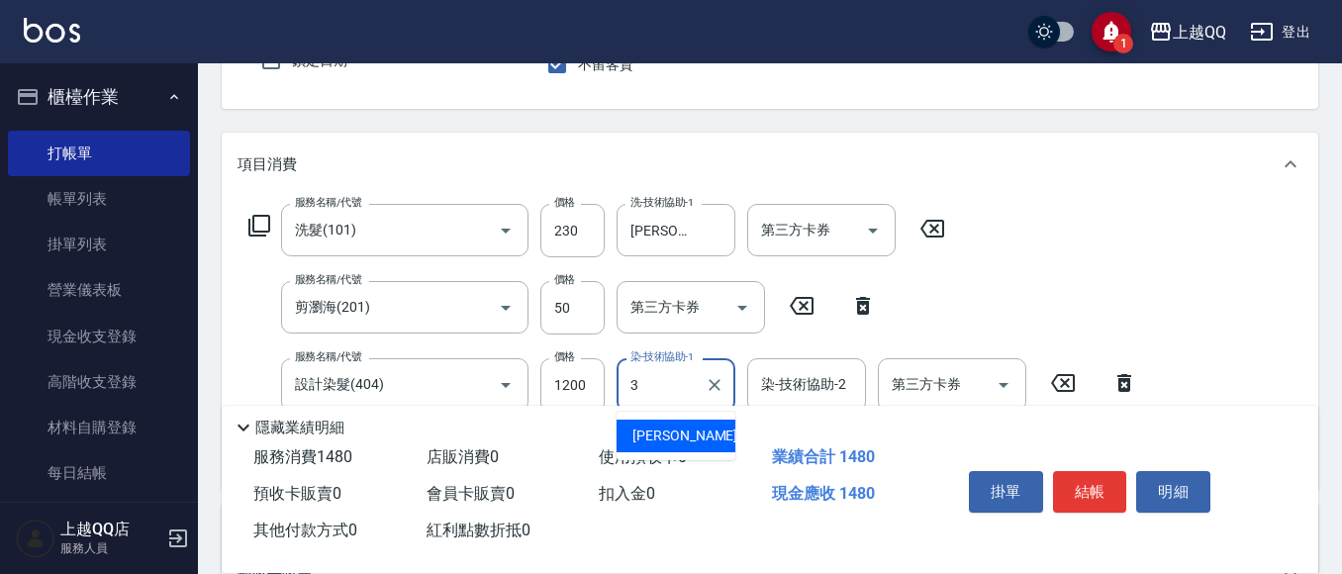
type input "佩怡-3"
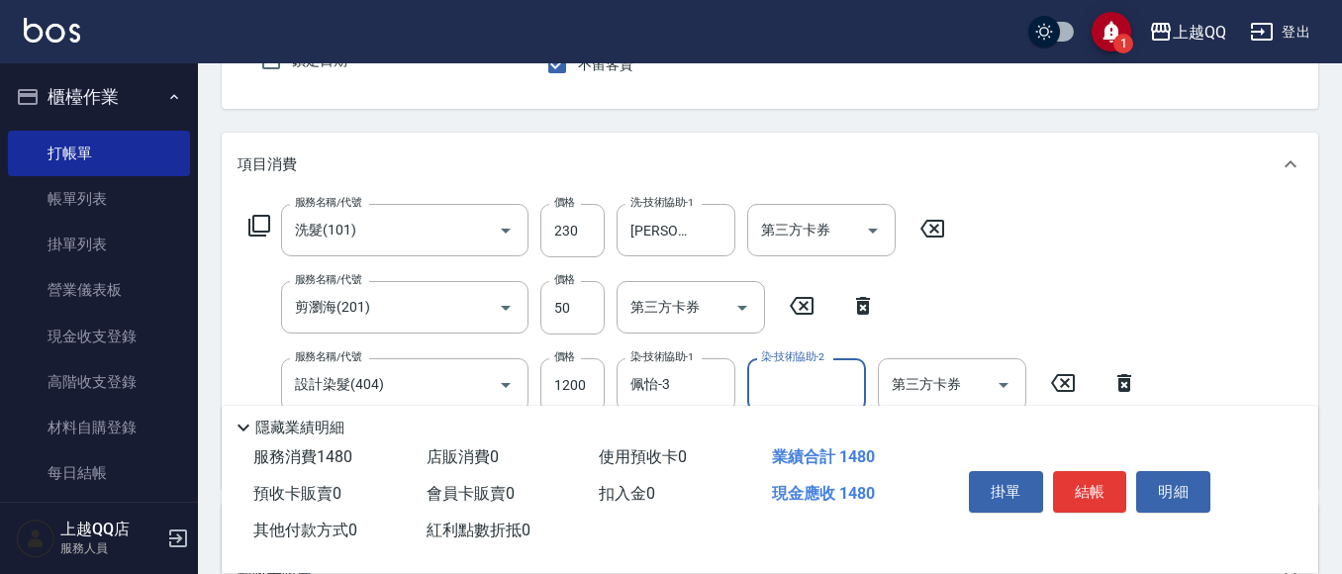
click at [252, 232] on icon at bounding box center [259, 226] width 24 height 24
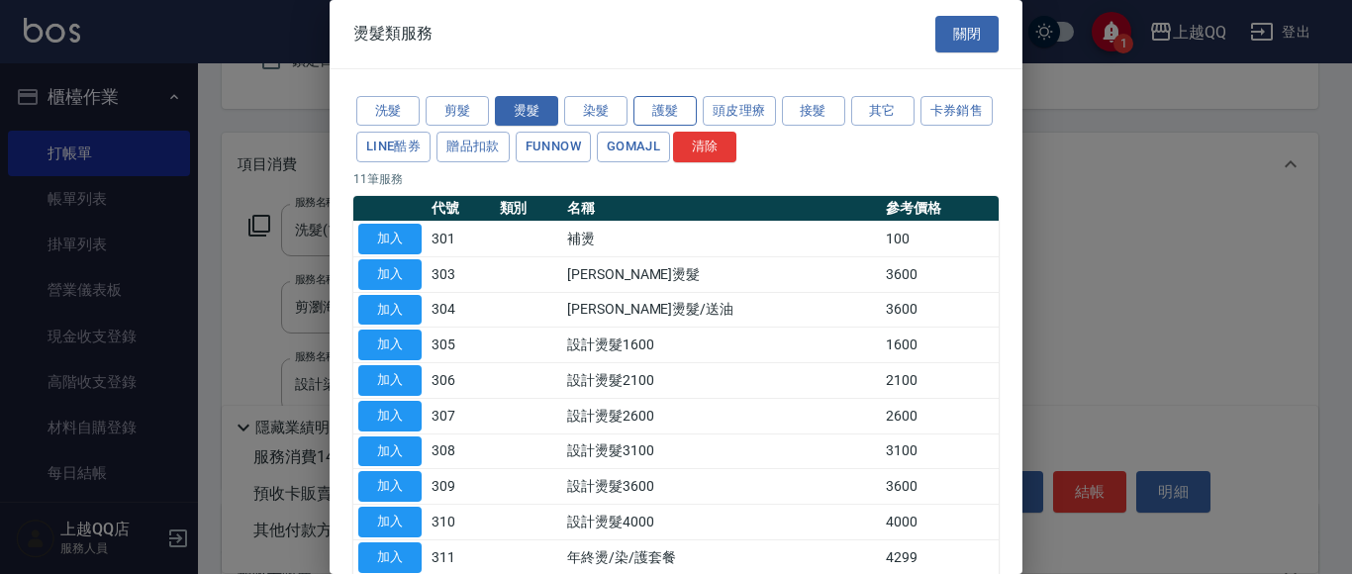
click at [665, 123] on button "護髮" at bounding box center [665, 111] width 63 height 31
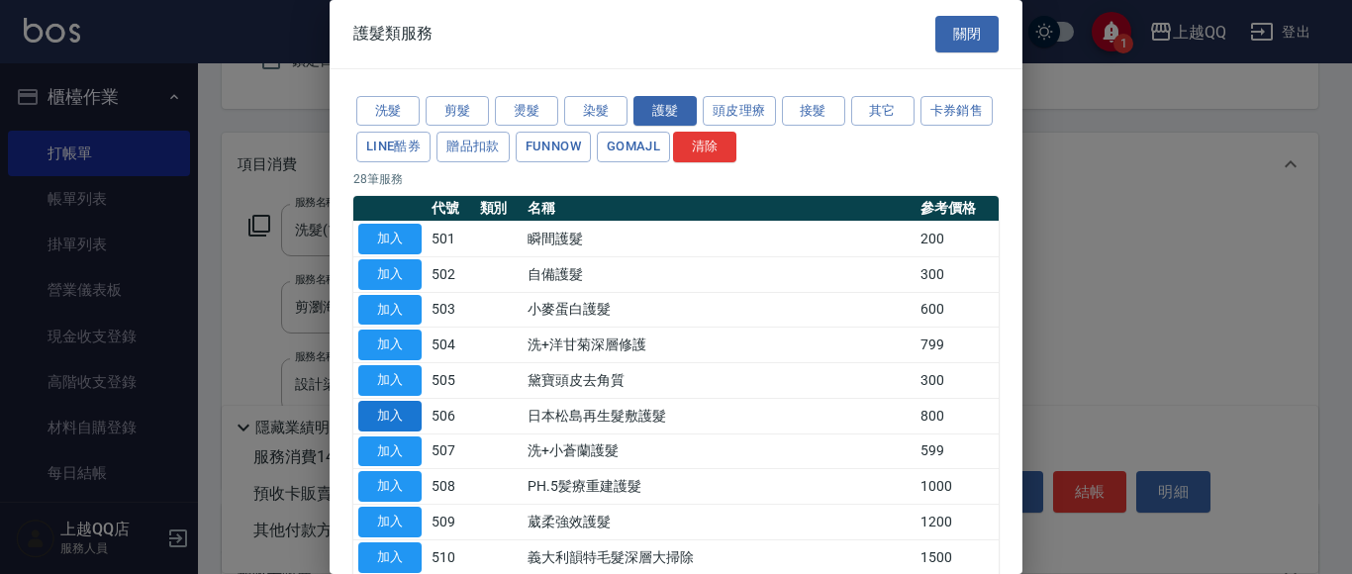
click at [378, 412] on button "加入" at bounding box center [389, 416] width 63 height 31
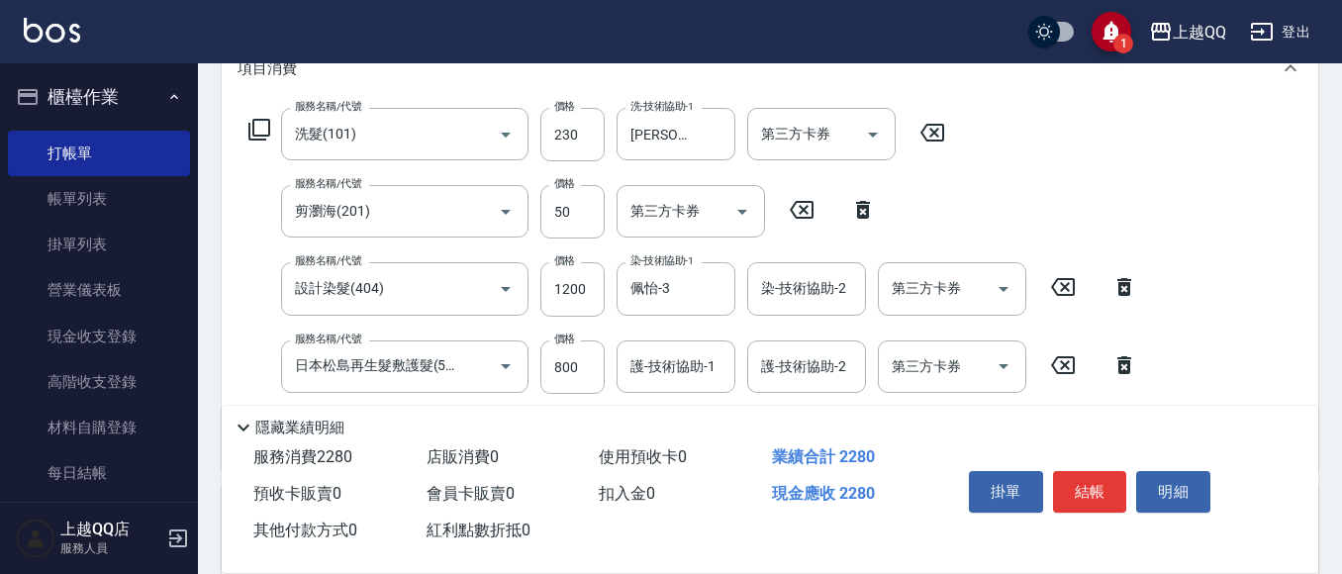
scroll to position [390, 0]
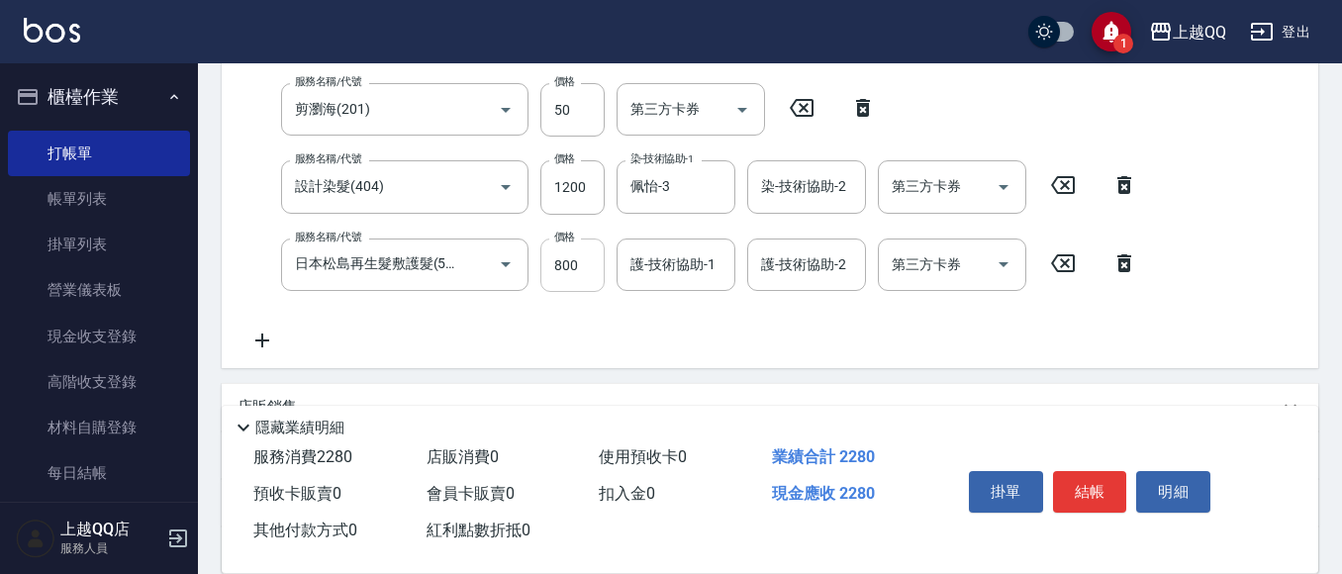
click at [571, 267] on input "800" at bounding box center [572, 265] width 64 height 53
type input "640"
type input "[PERSON_NAME]-25"
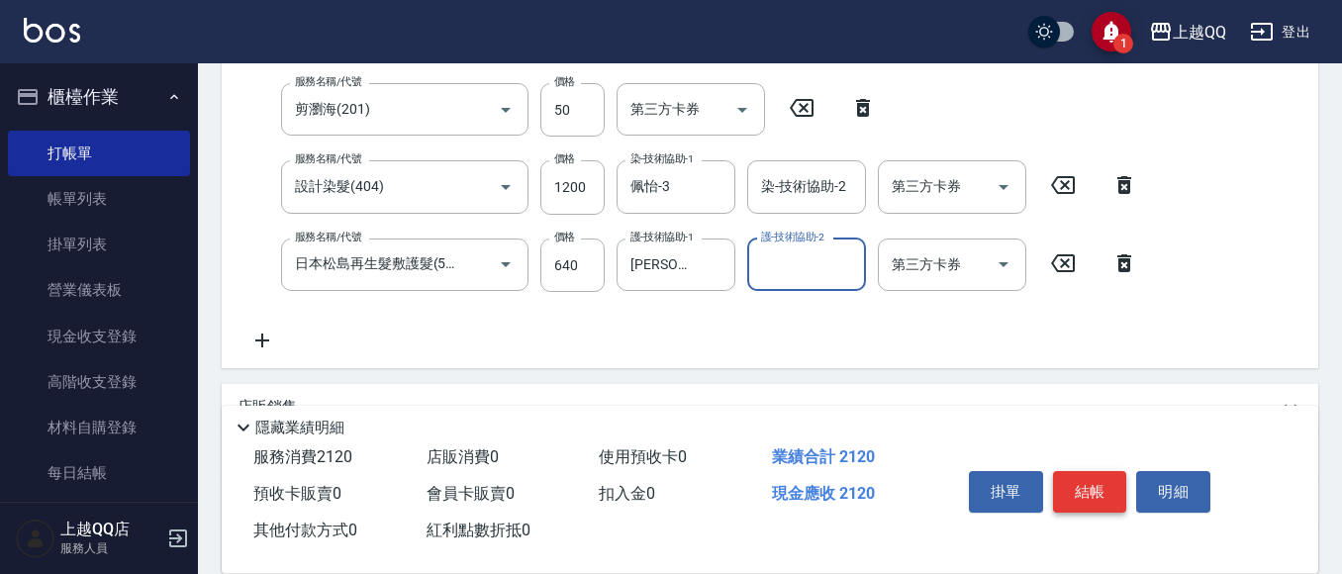
click at [1057, 480] on button "結帳" at bounding box center [1090, 492] width 74 height 42
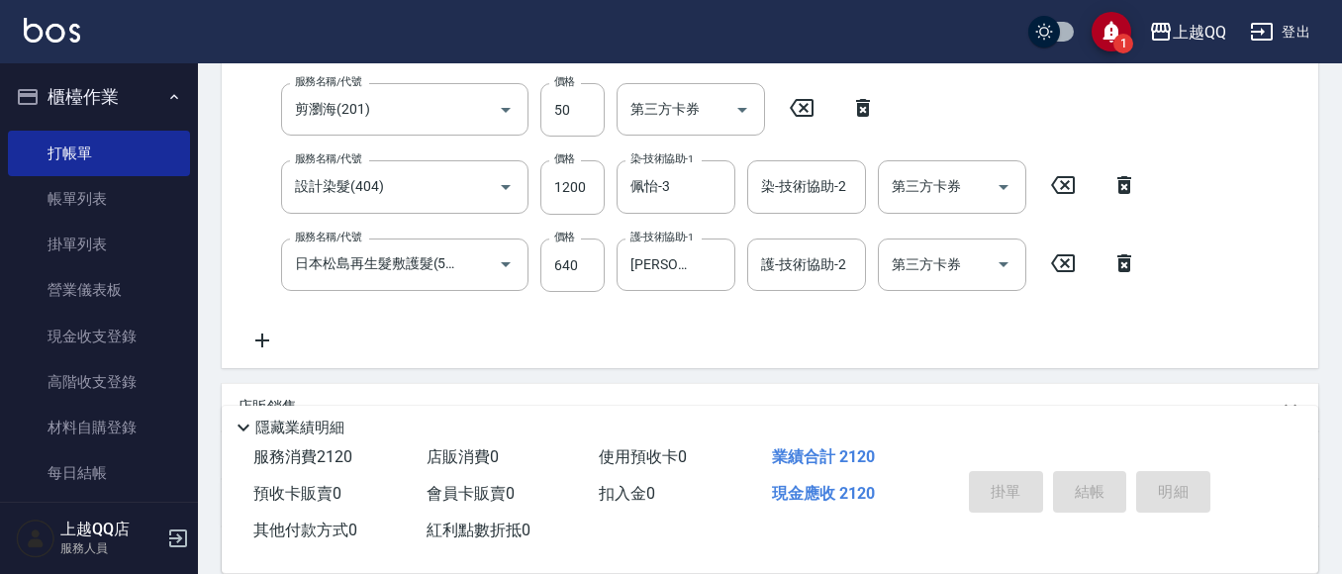
type input "[DATE] 14:40"
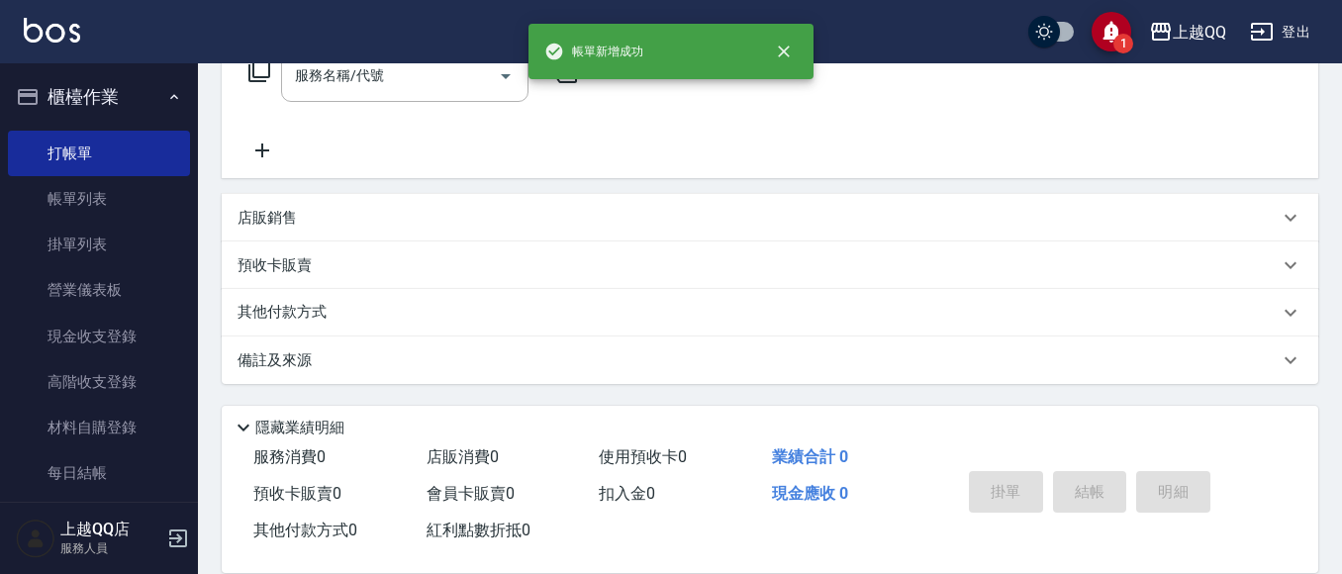
scroll to position [0, 0]
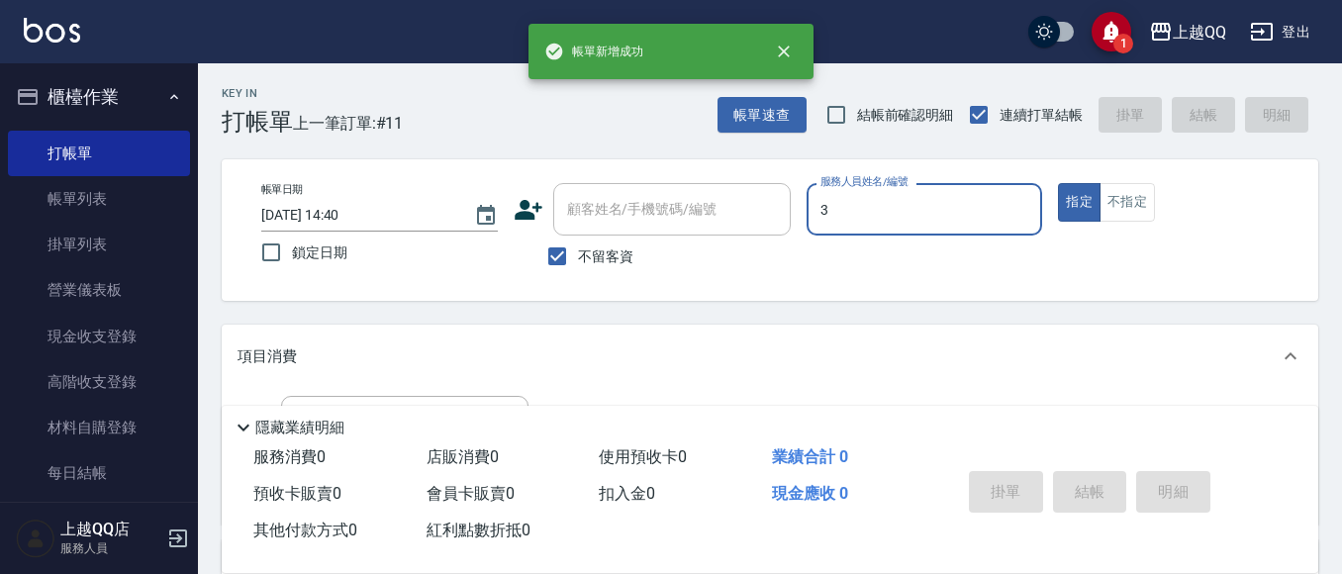
type input "佩怡-3"
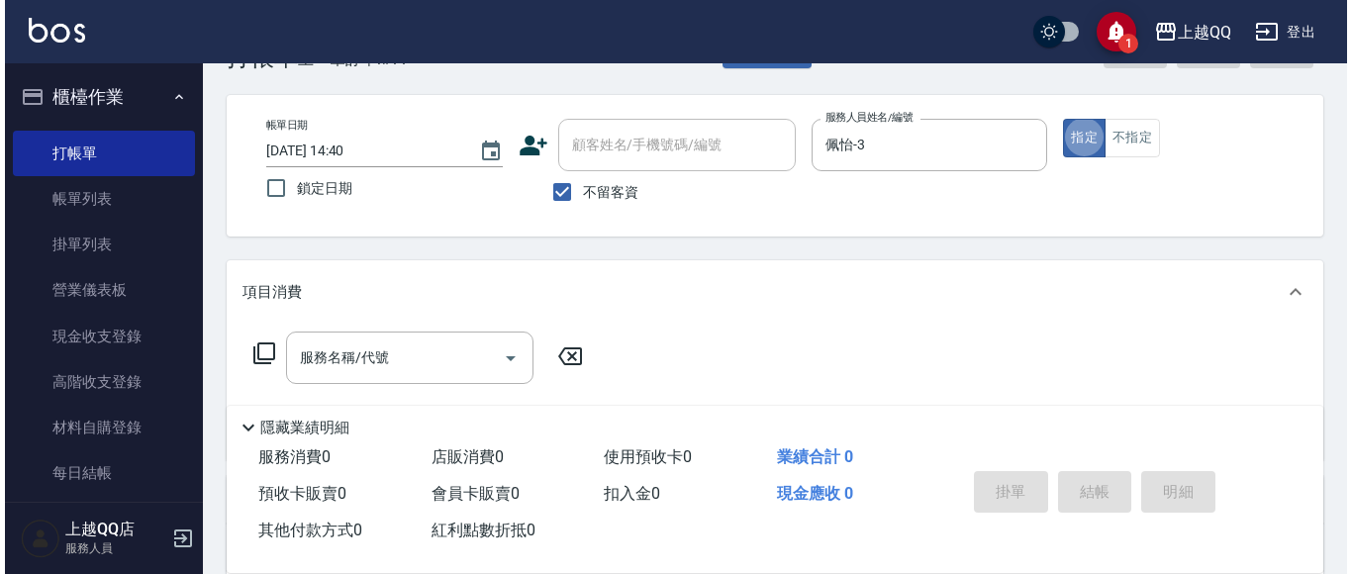
scroll to position [99, 0]
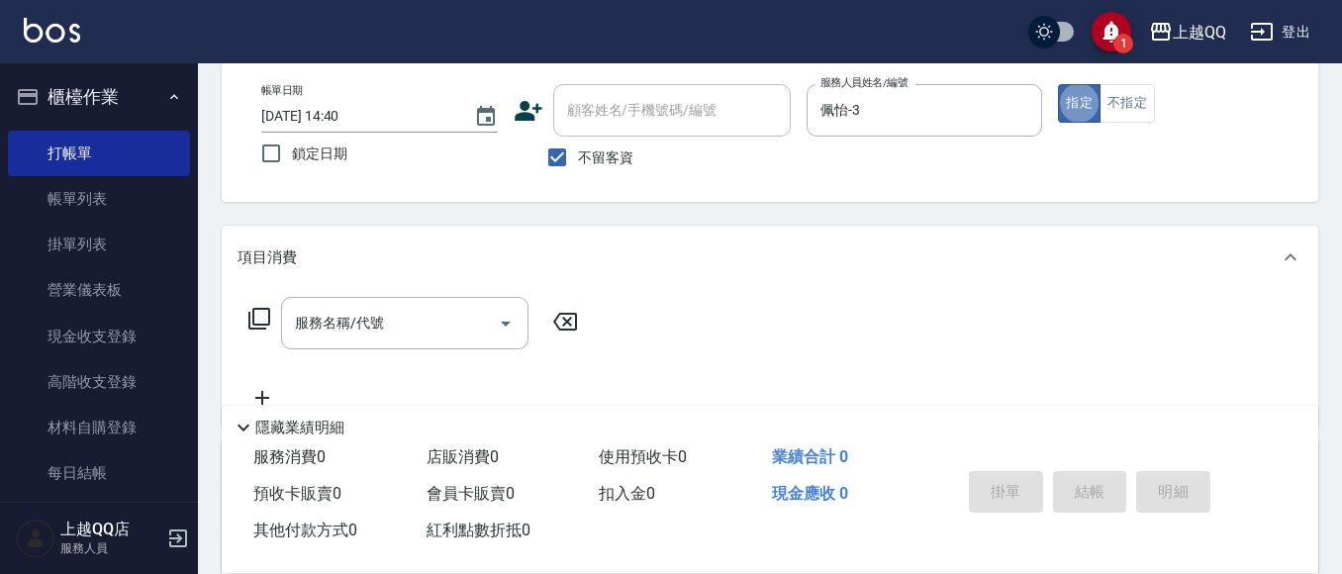
click at [261, 323] on icon at bounding box center [259, 319] width 24 height 24
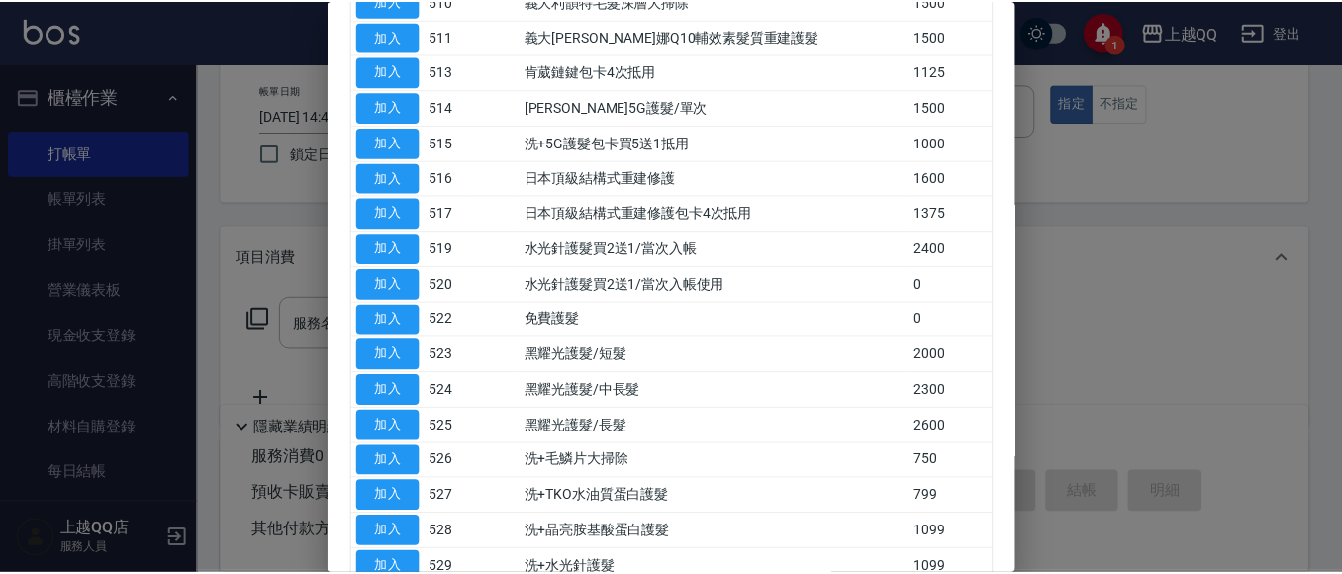
scroll to position [747, 0]
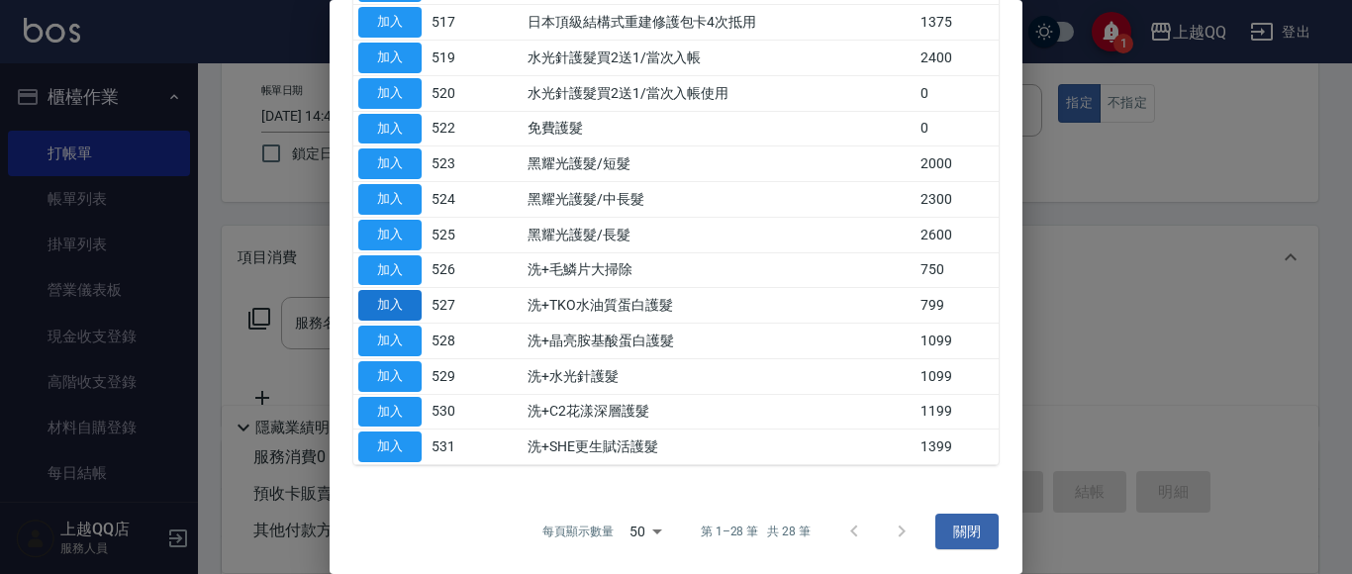
click at [415, 294] on button "加入" at bounding box center [389, 305] width 63 height 31
type input "洗+TKO水油質蛋白護髮(527)"
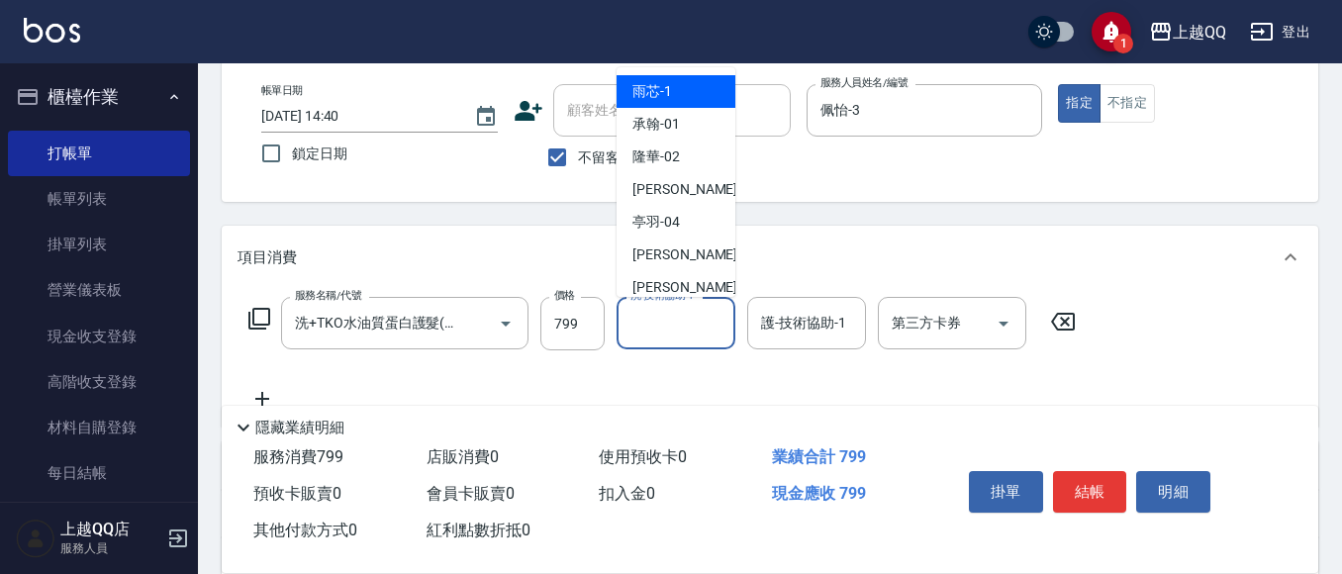
click at [661, 321] on div "洗-技術協助-1 洗-技術協助-1" at bounding box center [676, 323] width 119 height 52
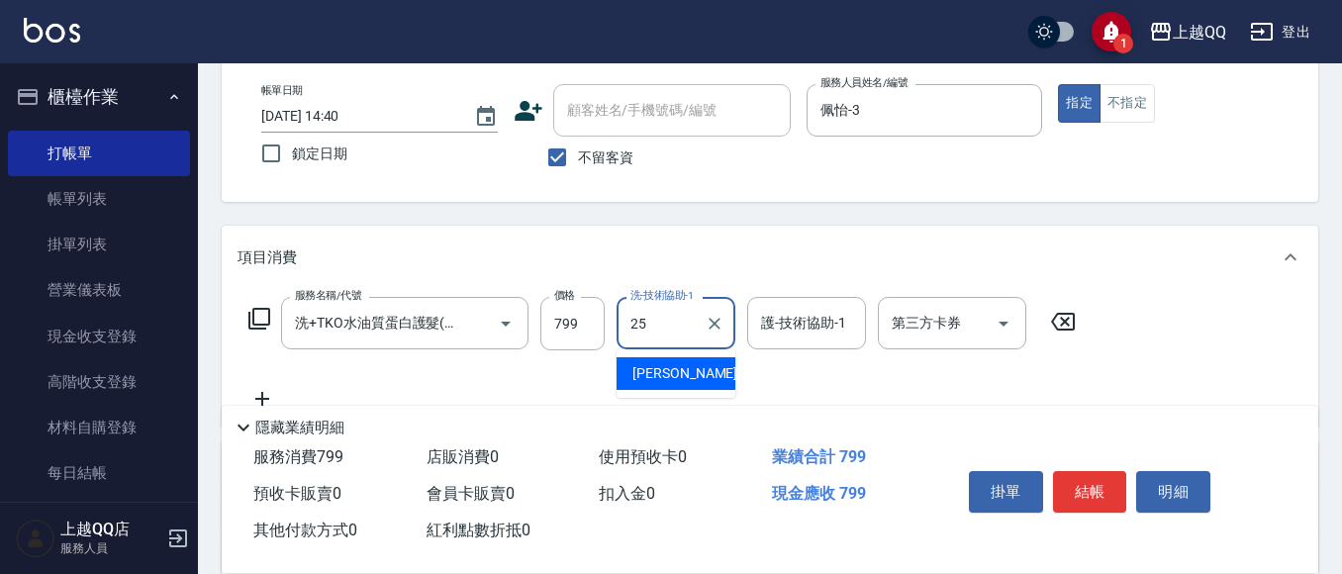
type input "[PERSON_NAME]-25"
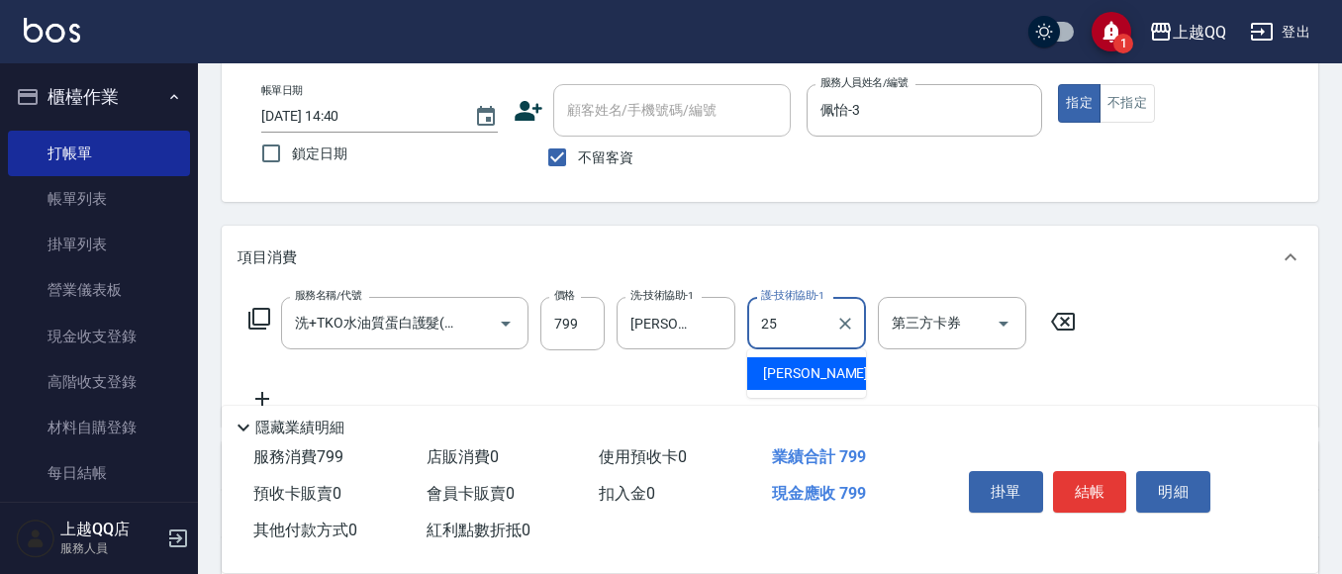
type input "[PERSON_NAME]-25"
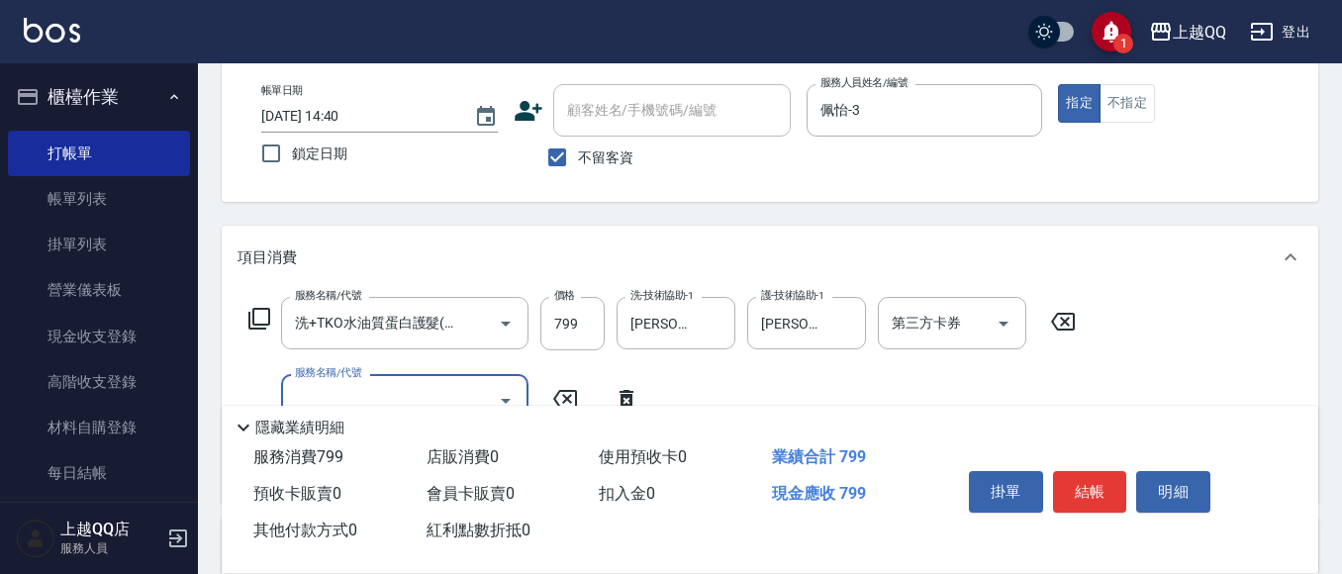
scroll to position [0, 0]
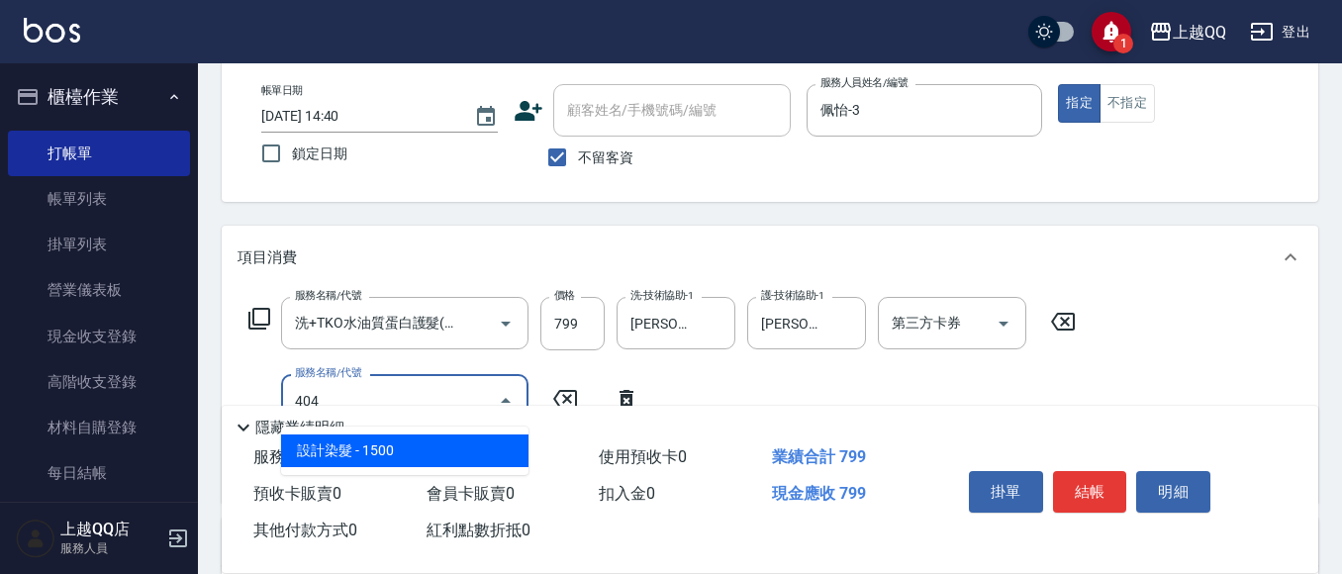
type input "設計染髮(404)"
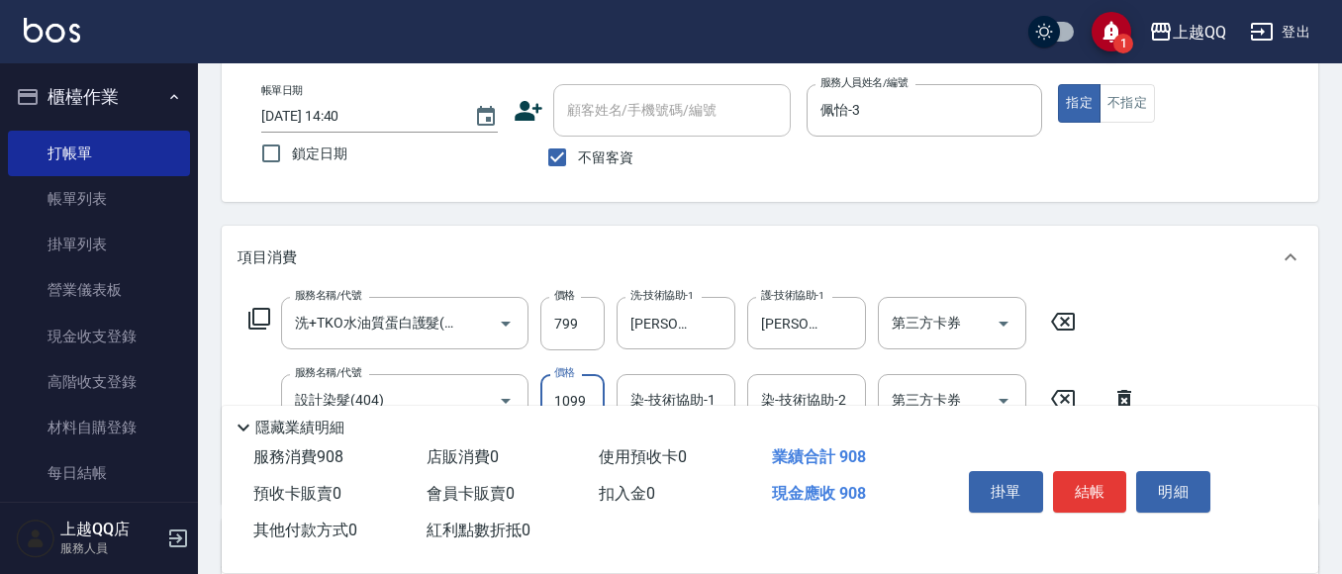
type input "1099"
type input "佩怡-3"
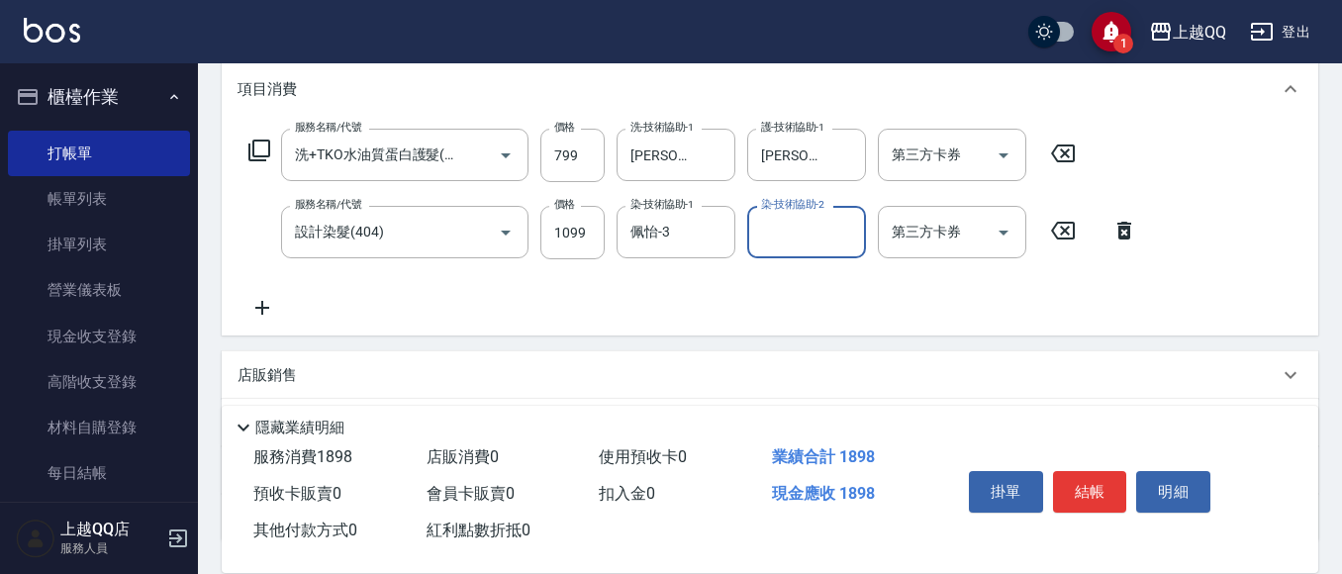
scroll to position [297, 0]
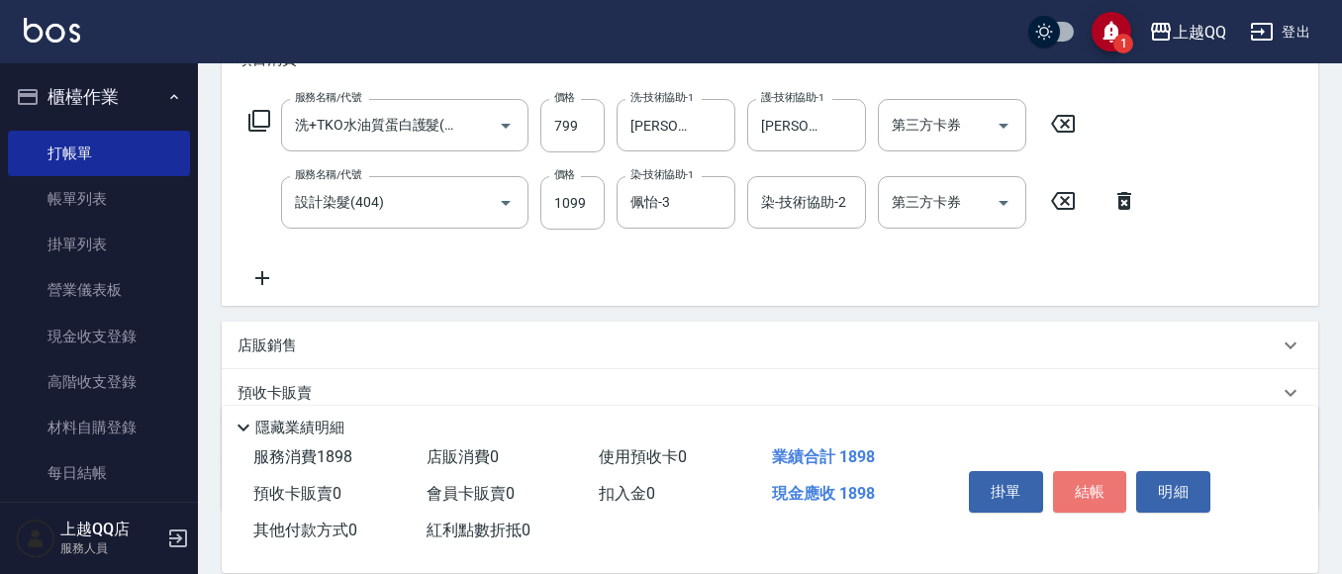
drag, startPoint x: 1085, startPoint y: 474, endPoint x: 999, endPoint y: 432, distance: 96.1
click at [1082, 474] on button "結帳" at bounding box center [1090, 492] width 74 height 42
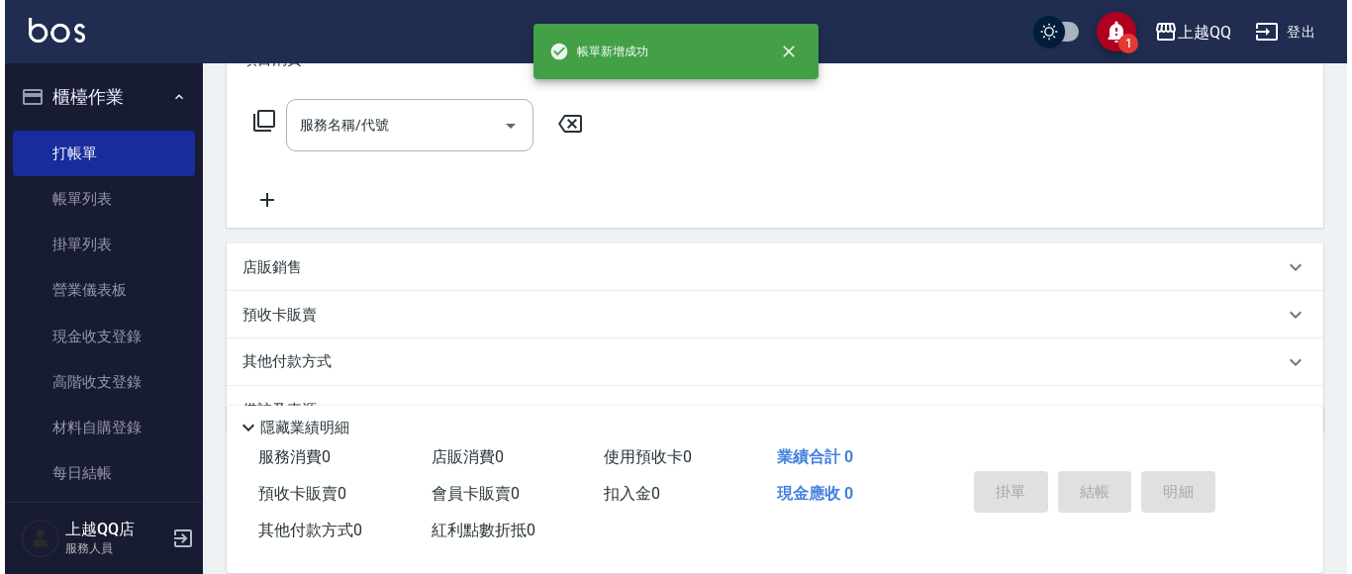
scroll to position [0, 0]
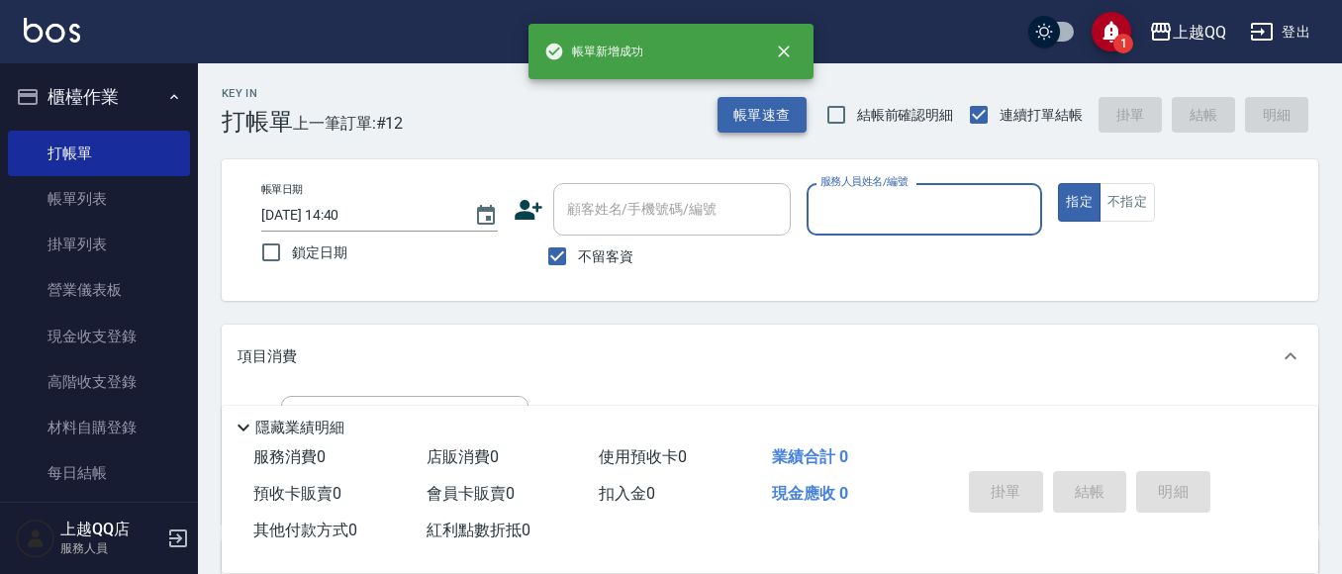
click at [782, 133] on button "帳單速查" at bounding box center [762, 115] width 89 height 37
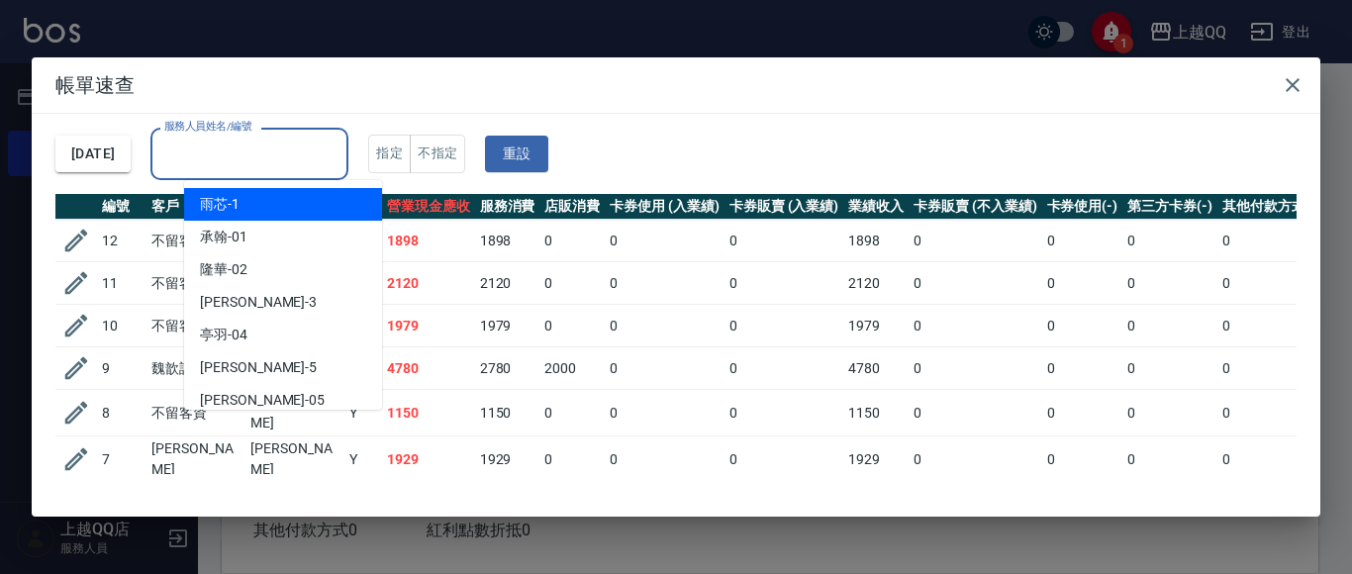
click at [227, 156] on input "服務人員姓名/編號" at bounding box center [249, 154] width 180 height 35
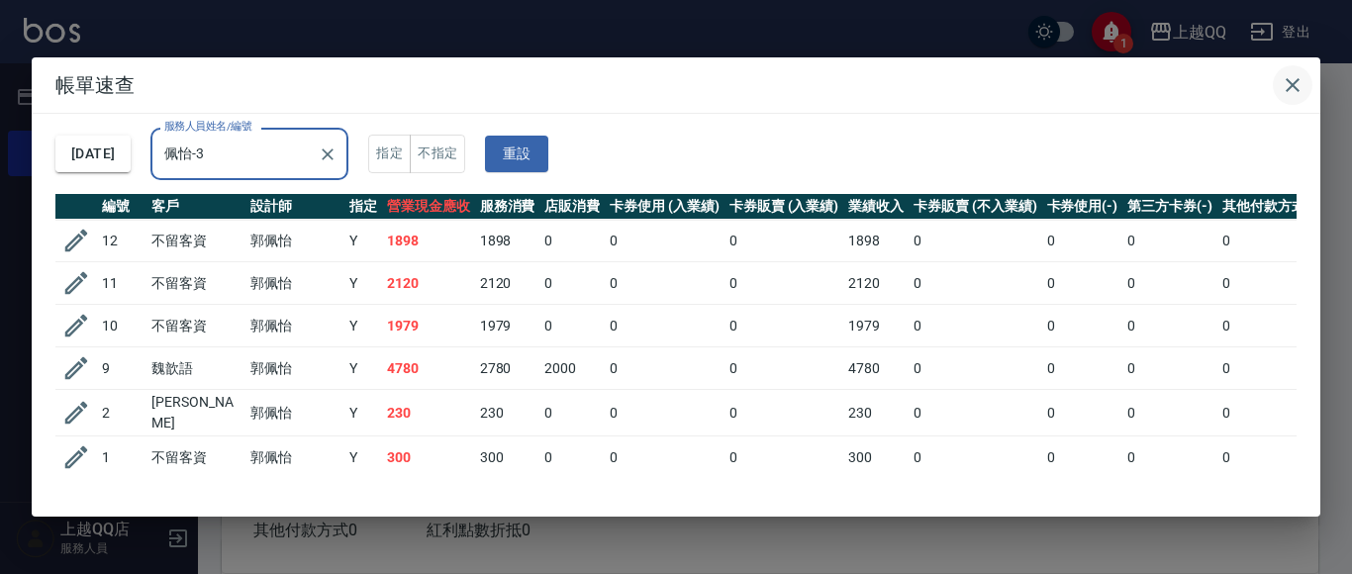
type input "佩怡-3"
click at [1284, 87] on icon "button" at bounding box center [1293, 85] width 24 height 24
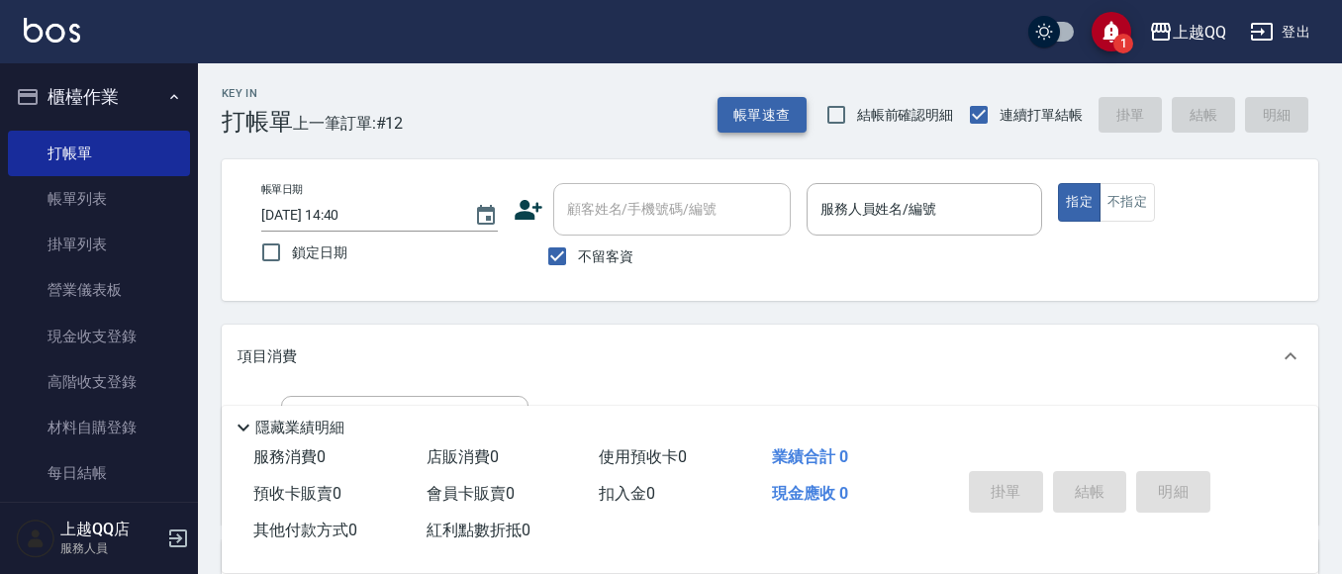
click at [773, 108] on button "帳單速查" at bounding box center [762, 115] width 89 height 37
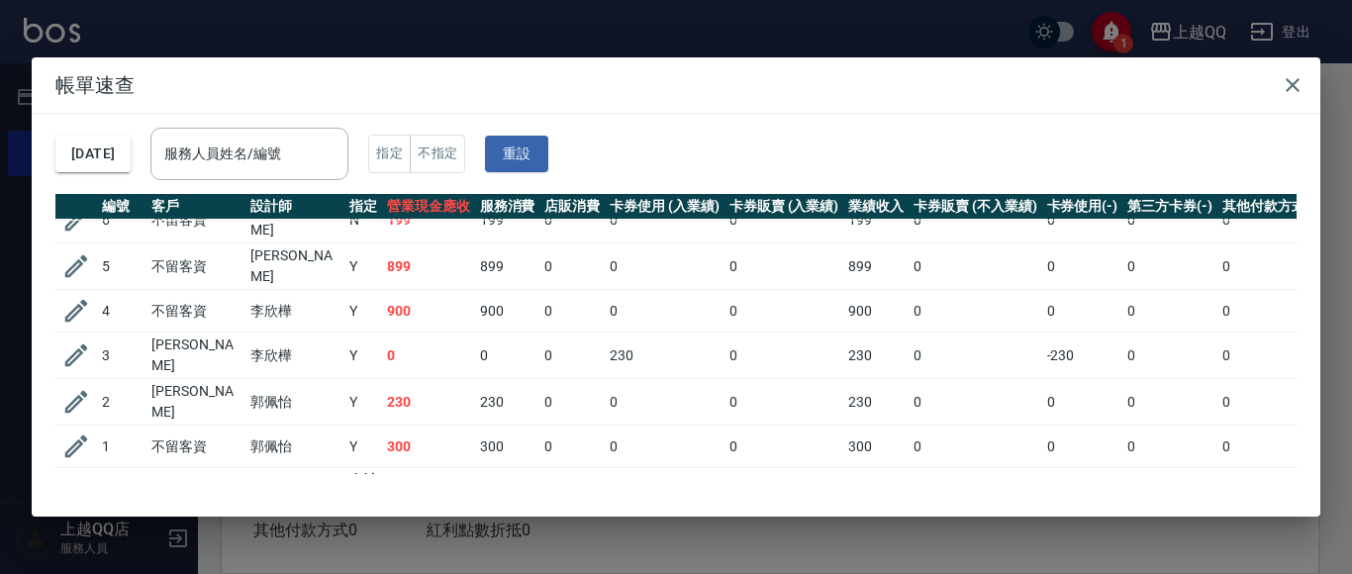
scroll to position [297, 0]
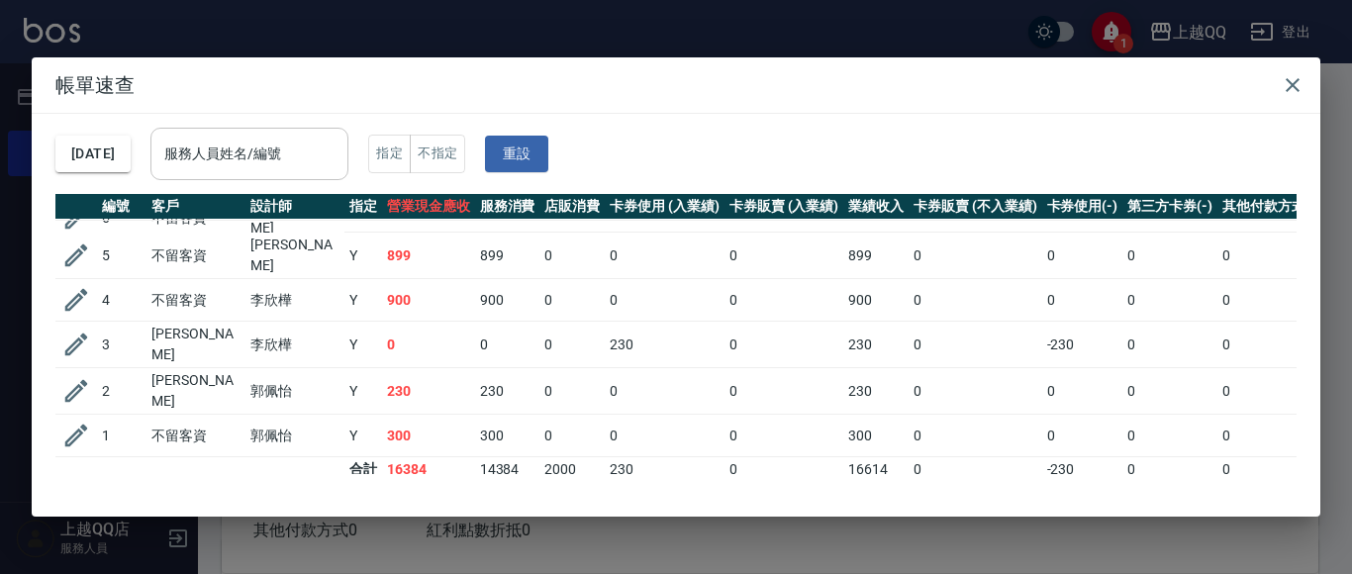
drag, startPoint x: 342, startPoint y: 154, endPoint x: 343, endPoint y: 169, distance: 15.0
click at [340, 155] on input "服務人員姓名/編號" at bounding box center [249, 154] width 180 height 35
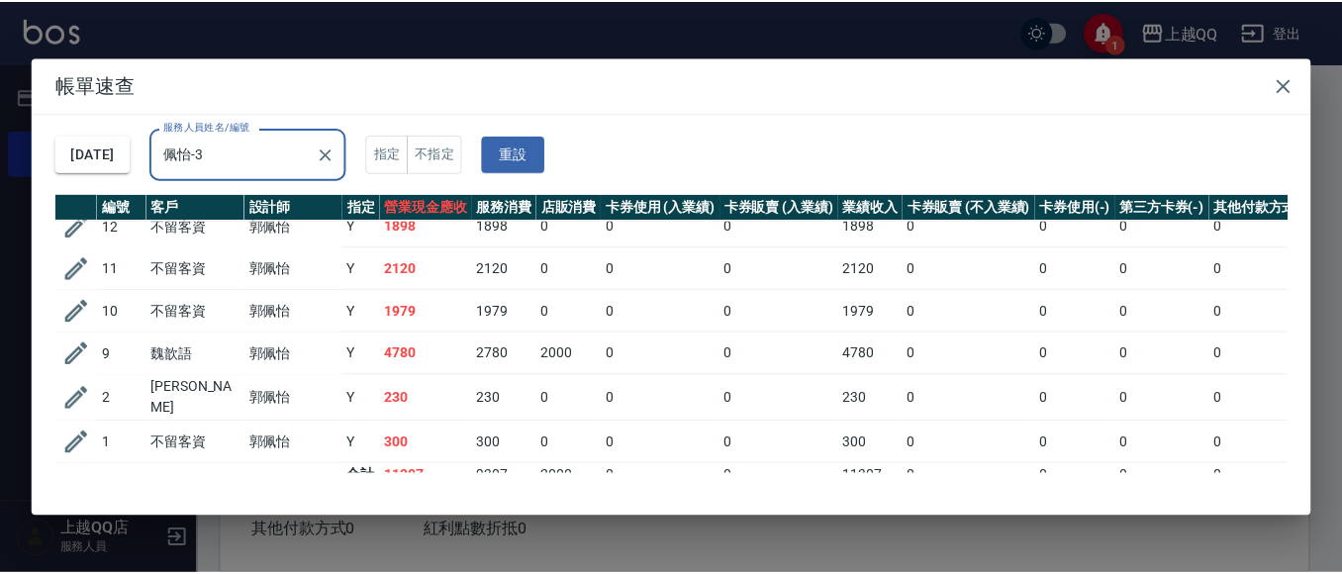
scroll to position [0, 0]
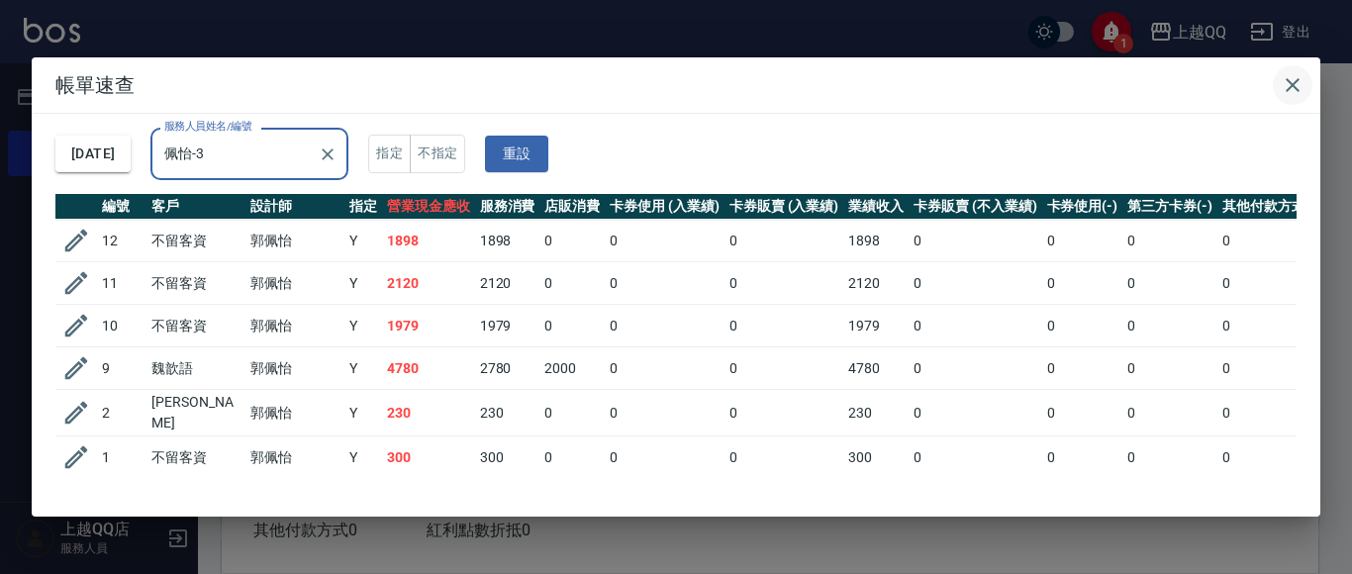
type input "佩怡-3"
click at [1295, 75] on icon "button" at bounding box center [1293, 85] width 24 height 24
